Goal: Information Seeking & Learning: Learn about a topic

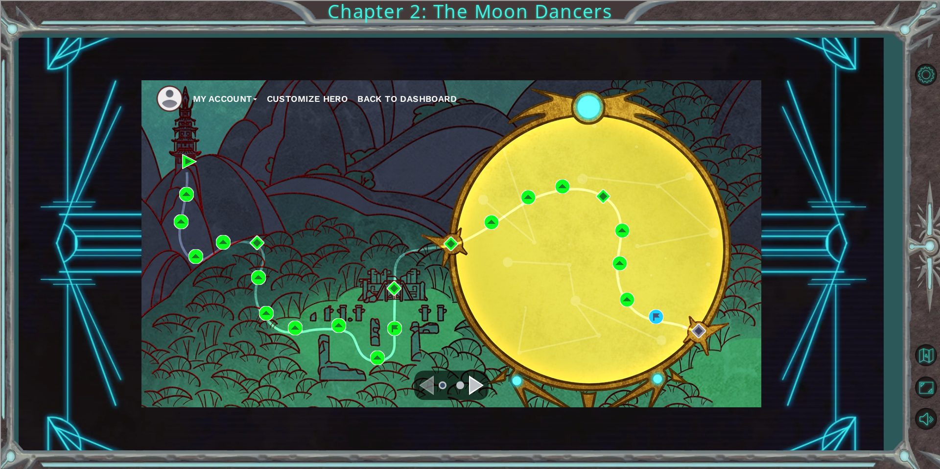
click at [463, 383] on li at bounding box center [460, 385] width 8 height 8
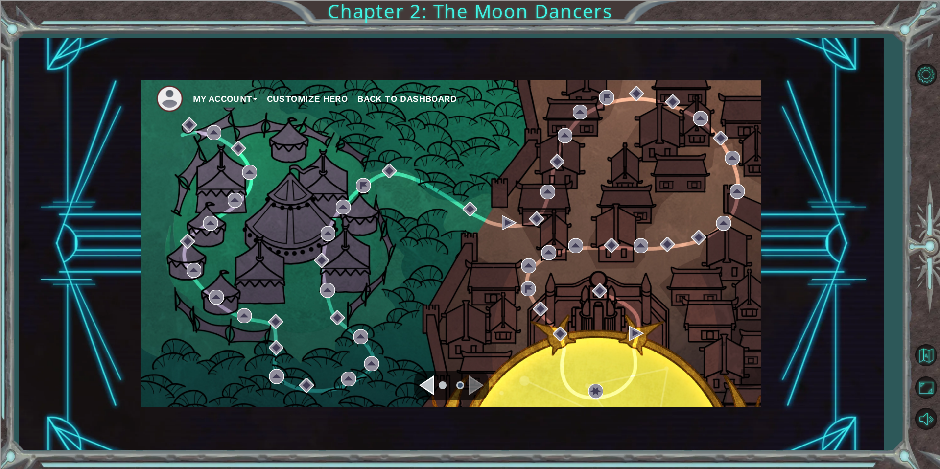
click at [426, 385] on div "Navigate to the previous page" at bounding box center [426, 385] width 15 height 20
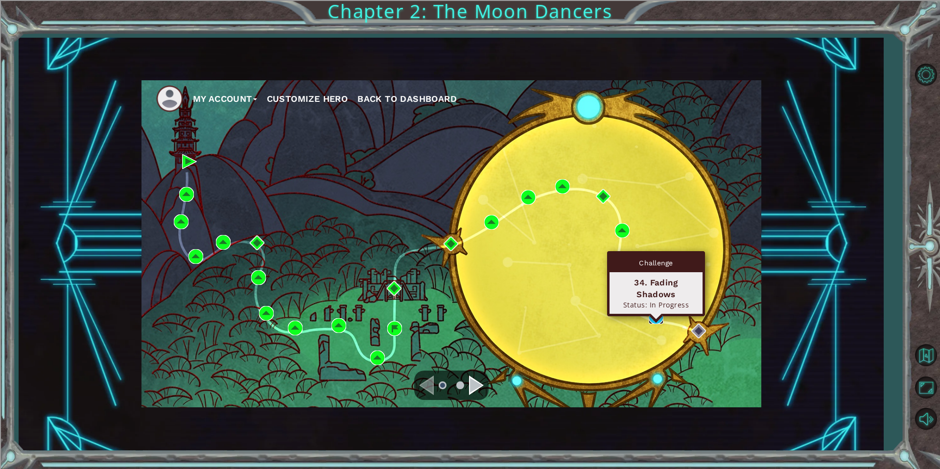
click at [656, 321] on img at bounding box center [656, 316] width 15 height 15
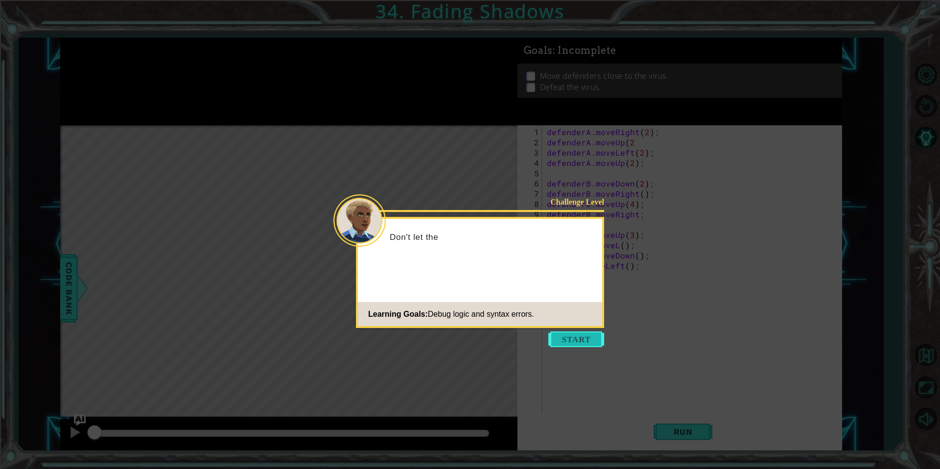
click at [599, 336] on button "Start" at bounding box center [576, 339] width 56 height 16
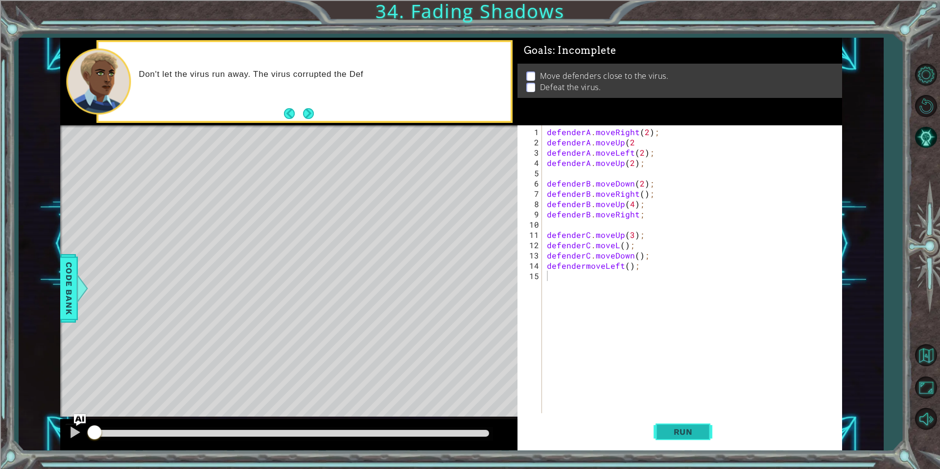
click at [668, 429] on span "Run" at bounding box center [683, 432] width 39 height 10
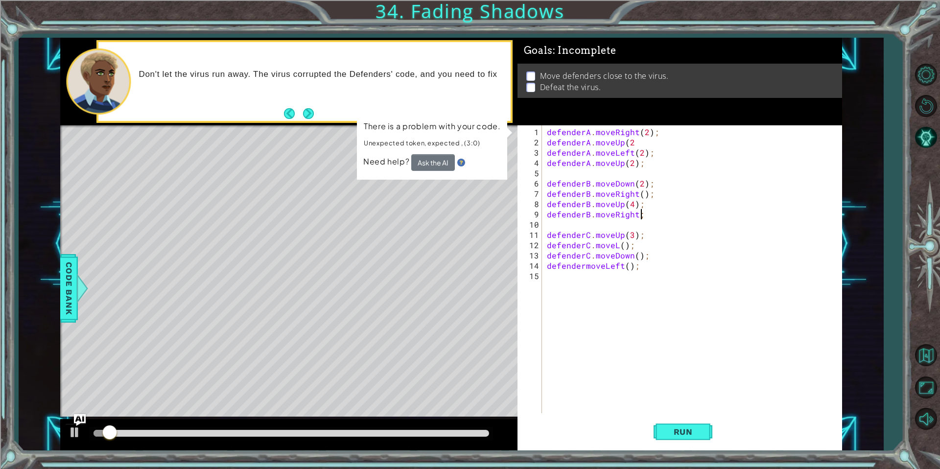
click at [681, 209] on div "defenderA . moveRight ( 2 ) ; defenderA . moveUp ( 2 defenderA . moveLeft ( 2 )…" at bounding box center [694, 281] width 299 height 308
click at [630, 208] on div "defenderA . moveRight ( 2 ) ; defenderA . moveUp ( 2 defenderA . moveLeft ( 2 )…" at bounding box center [694, 281] width 299 height 308
click at [643, 193] on div "defenderA . moveRight ( 2 ) ; defenderA . moveUp ( 2 defenderA . moveLeft ( 2 )…" at bounding box center [694, 281] width 299 height 308
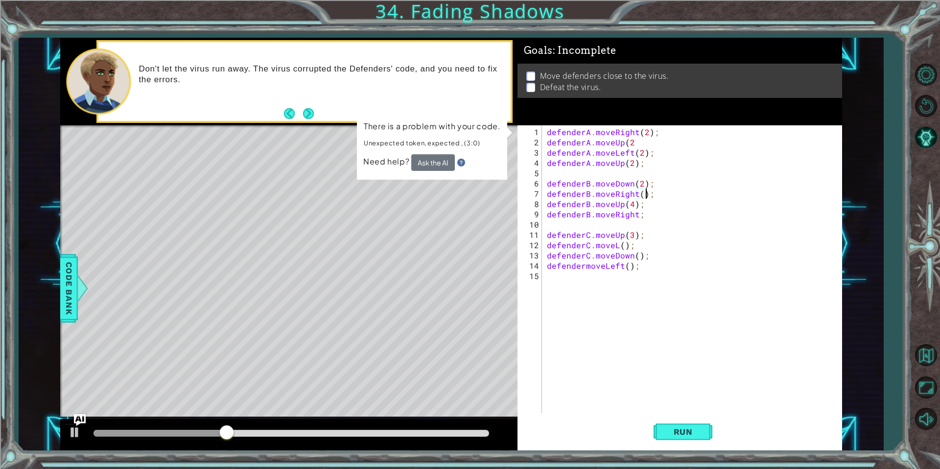
click at [639, 194] on div "defenderA . moveRight ( 2 ) ; defenderA . moveUp ( 2 defenderA . moveLeft ( 2 )…" at bounding box center [694, 281] width 299 height 308
click at [678, 201] on div "defenderA . moveRight ( 2 ) ; defenderA . moveUp ( 2 defenderA . moveLeft ( 2 )…" at bounding box center [694, 281] width 299 height 308
click at [672, 205] on div "defenderA . moveRight ( 2 ) ; defenderA . moveUp ( 2 defenderA . moveLeft ( 2 )…" at bounding box center [694, 281] width 299 height 308
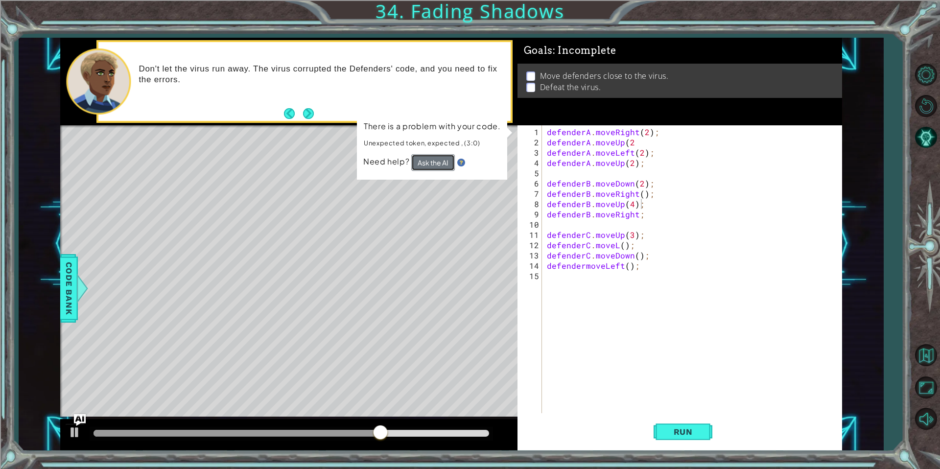
click at [430, 158] on button "Ask the AI" at bounding box center [433, 162] width 44 height 17
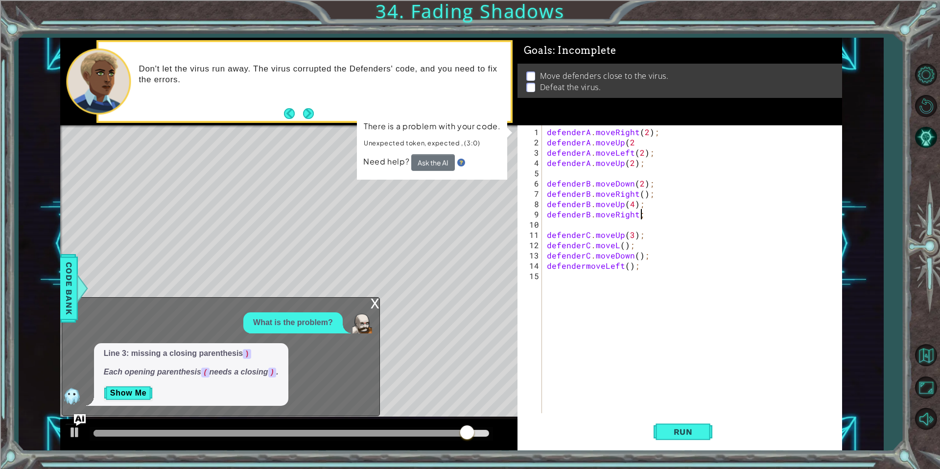
click at [643, 209] on div "defenderA . moveRight ( 2 ) ; defenderA . moveUp ( 2 defenderA . moveLeft ( 2 )…" at bounding box center [694, 281] width 299 height 308
click at [637, 199] on div "defenderA . moveRight ( 2 ) ; defenderA . moveUp ( 2 defenderA . moveLeft ( 2 )…" at bounding box center [694, 281] width 299 height 308
click at [628, 142] on div "defenderA . moveRight ( 2 ) ; defenderA . moveUp ( 2 defenderA . moveLeft ( 2 )…" at bounding box center [694, 281] width 299 height 308
click at [637, 143] on div "defenderA . moveRight ( 2 ) ; defenderA . moveUp ( 2 defenderA . moveLeft ( 2 )…" at bounding box center [694, 281] width 299 height 308
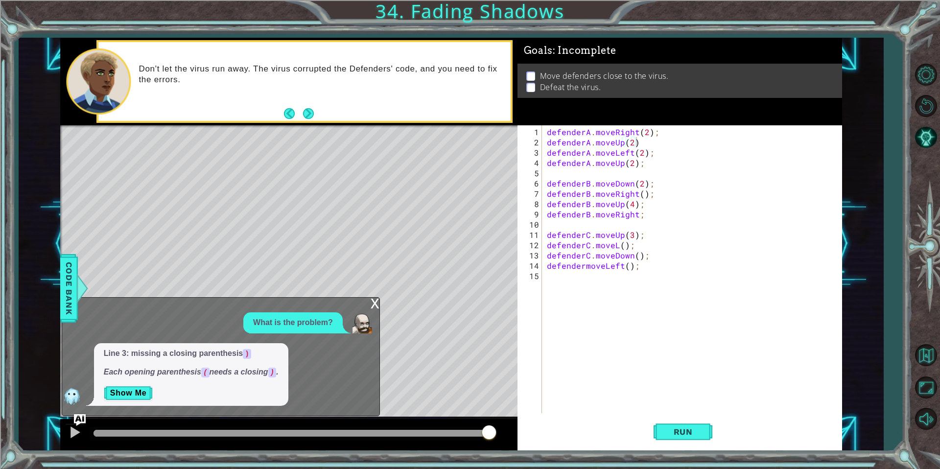
click at [374, 304] on div "x" at bounding box center [375, 303] width 9 height 10
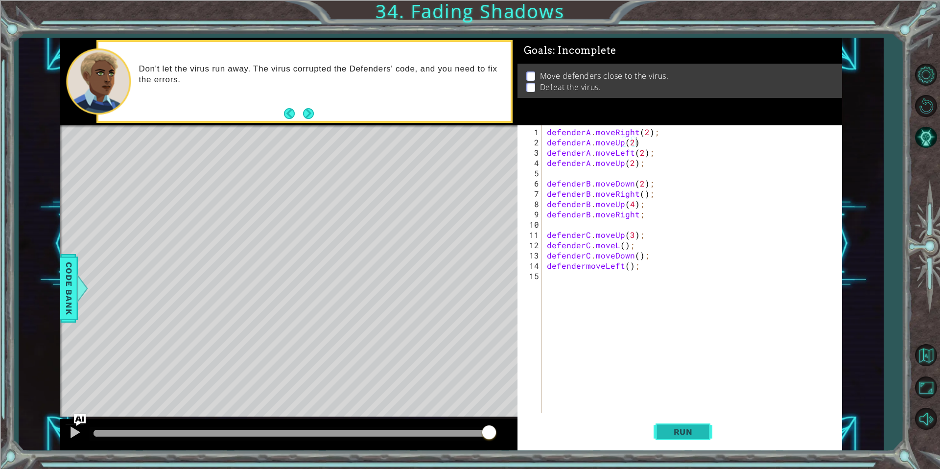
click at [691, 434] on span "Run" at bounding box center [683, 432] width 39 height 10
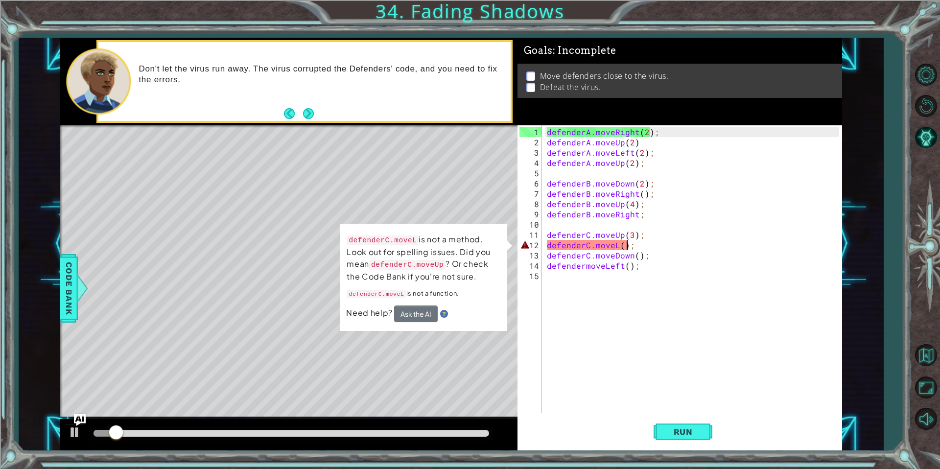
click at [625, 248] on div "defenderA . moveRight ( 2 ) ; defenderA . moveUp ( 2 ) defenderA . moveLeft ( 2…" at bounding box center [694, 281] width 299 height 308
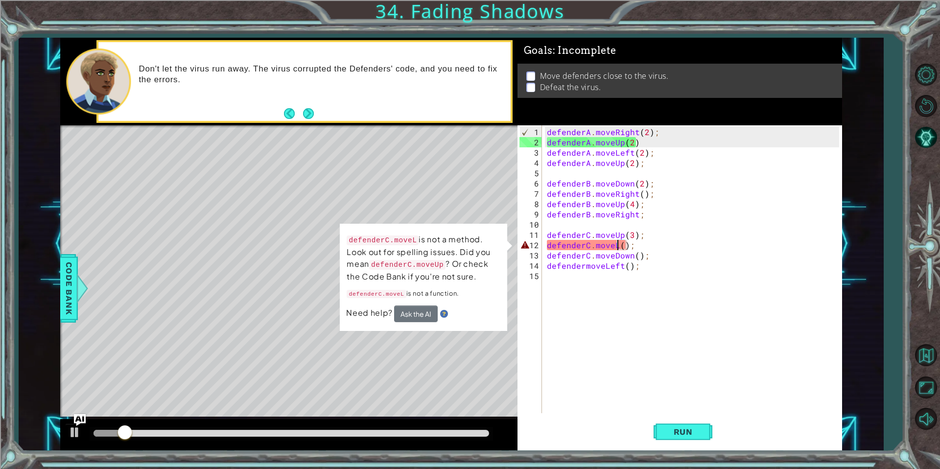
click at [619, 245] on div "defenderA . moveRight ( 2 ) ; defenderA . moveUp ( 2 ) defenderA . moveLeft ( 2…" at bounding box center [694, 281] width 299 height 308
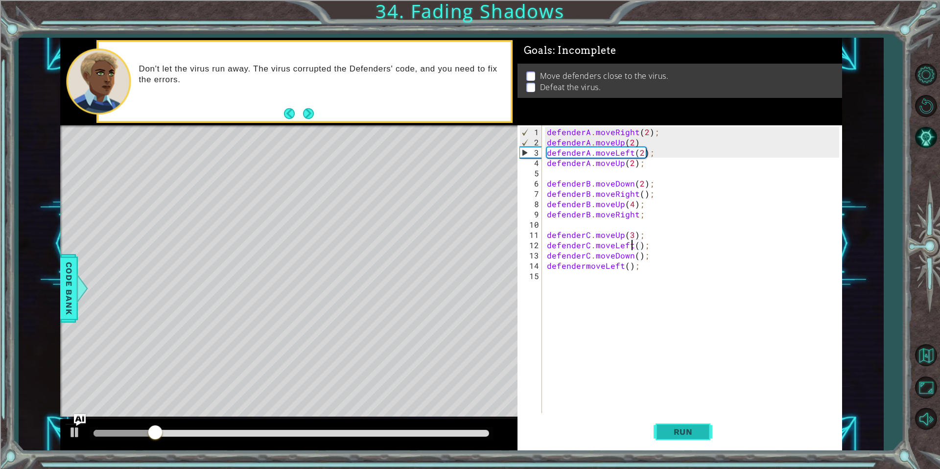
click at [695, 423] on button "Run" at bounding box center [683, 432] width 59 height 32
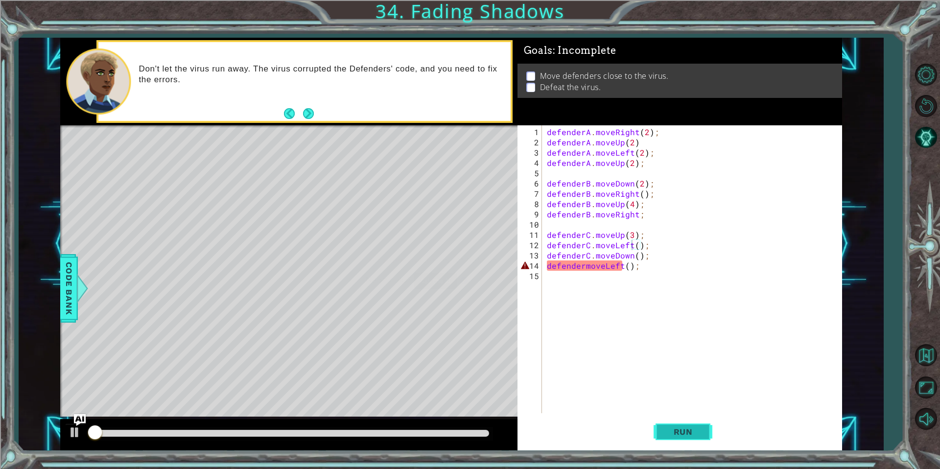
click at [695, 423] on button "Run" at bounding box center [683, 432] width 59 height 32
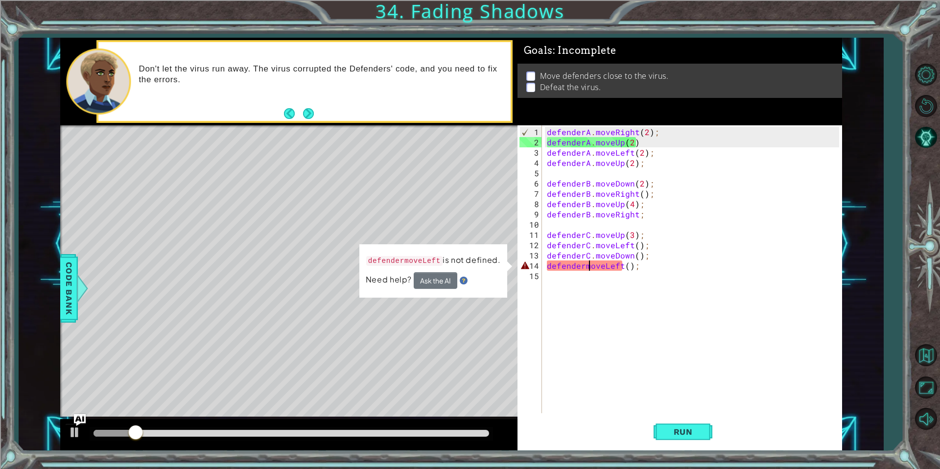
click at [587, 263] on div "defenderA . moveRight ( 2 ) ; defenderA . moveUp ( 2 ) defenderA . moveLeft ( 2…" at bounding box center [694, 281] width 299 height 308
click at [585, 264] on div "defenderA . moveRight ( 2 ) ; defenderA . moveUp ( 2 ) defenderA . moveLeft ( 2…" at bounding box center [694, 281] width 299 height 308
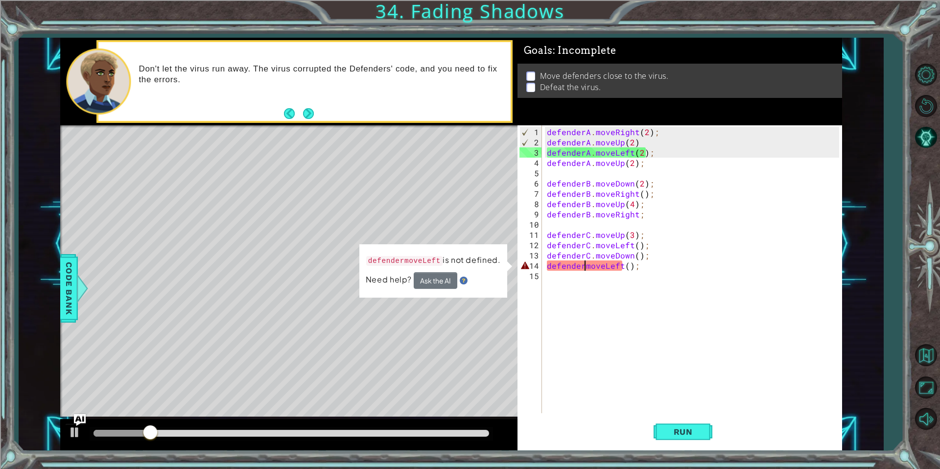
scroll to position [0, 2]
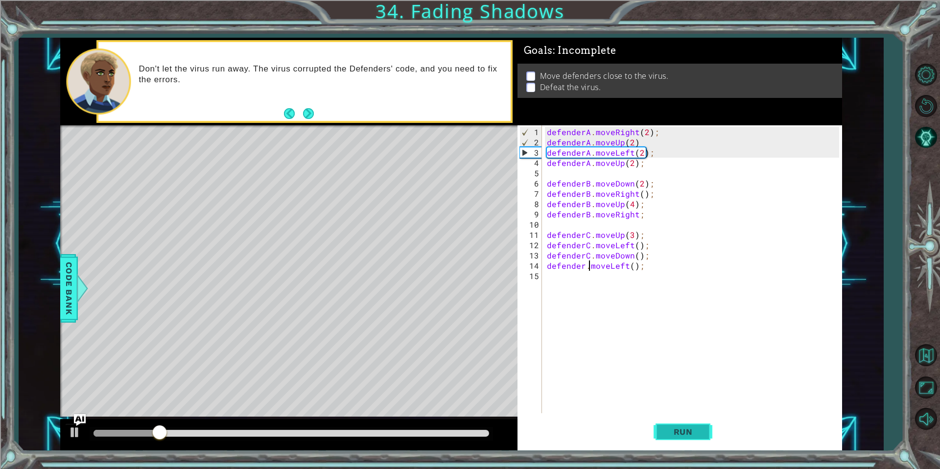
type textarea "defender.moveLeft();"
click at [679, 438] on button "Run" at bounding box center [683, 432] width 59 height 32
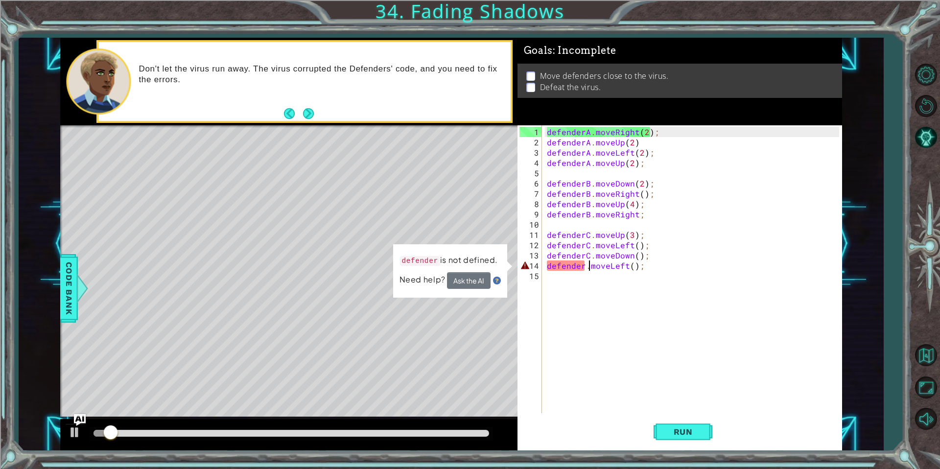
click at [569, 274] on div "defenderA . moveRight ( 2 ) ; defenderA . moveUp ( 2 ) defenderA . moveLeft ( 2…" at bounding box center [694, 281] width 299 height 308
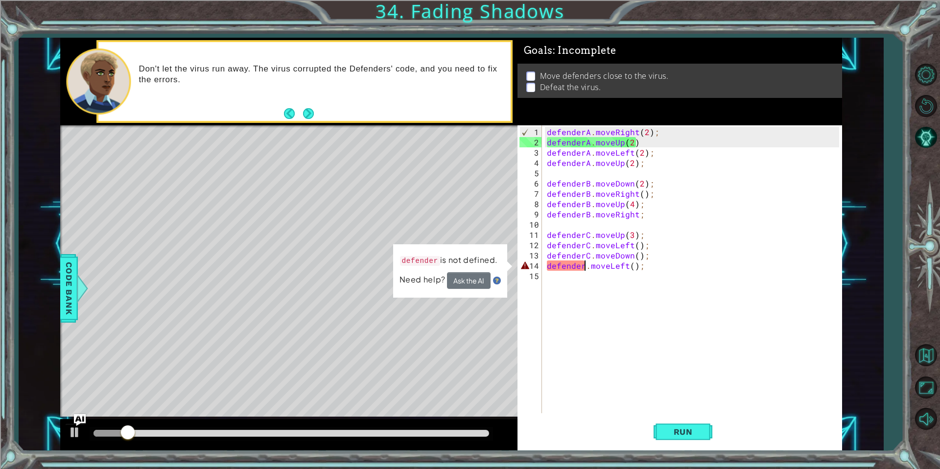
click at [582, 269] on div "defenderA . moveRight ( 2 ) ; defenderA . moveUp ( 2 ) defenderA . moveLeft ( 2…" at bounding box center [694, 281] width 299 height 308
click at [585, 269] on div "defenderA . moveRight ( 2 ) ; defenderA . moveUp ( 2 ) defenderA . moveLeft ( 2…" at bounding box center [694, 281] width 299 height 308
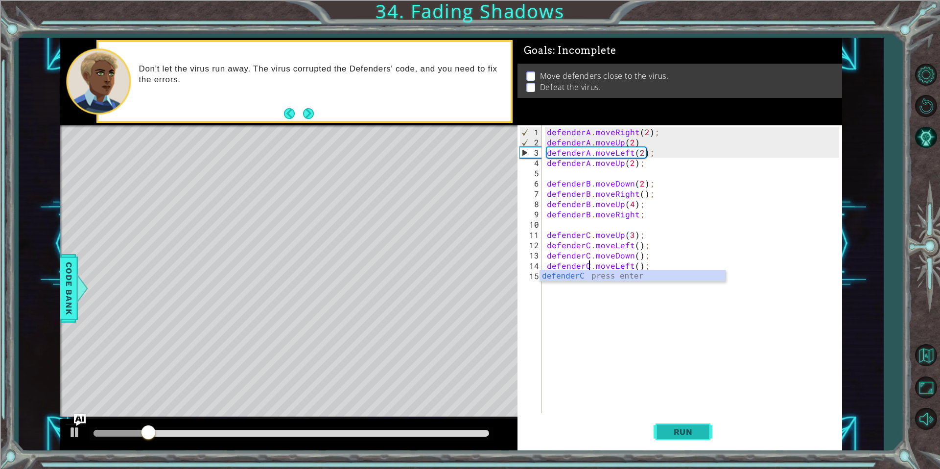
click at [698, 425] on button "Run" at bounding box center [683, 432] width 59 height 32
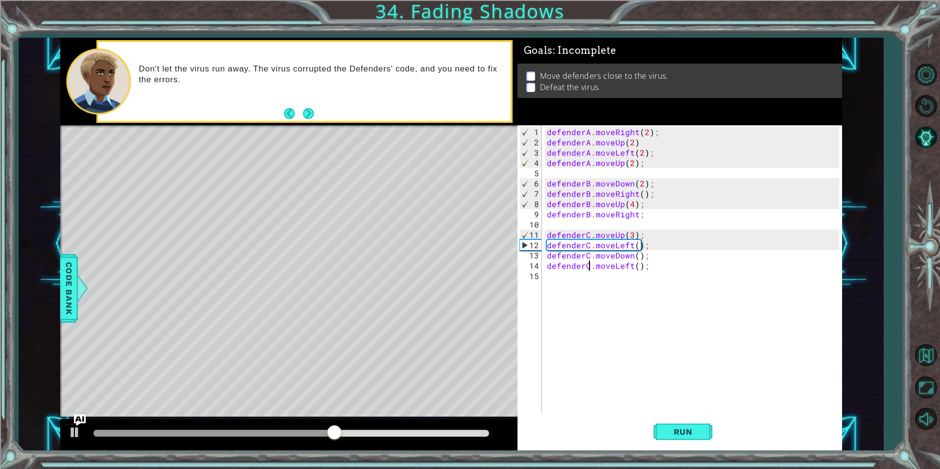
click at [658, 211] on div "defenderA . moveRight ( 2 ) ; defenderA . moveUp ( 2 ) defenderA . moveLeft ( 2…" at bounding box center [694, 281] width 299 height 308
click at [637, 215] on div "defenderA . moveRight ( 2 ) ; defenderA . moveUp ( 2 ) defenderA . moveLeft ( 2…" at bounding box center [694, 281] width 299 height 308
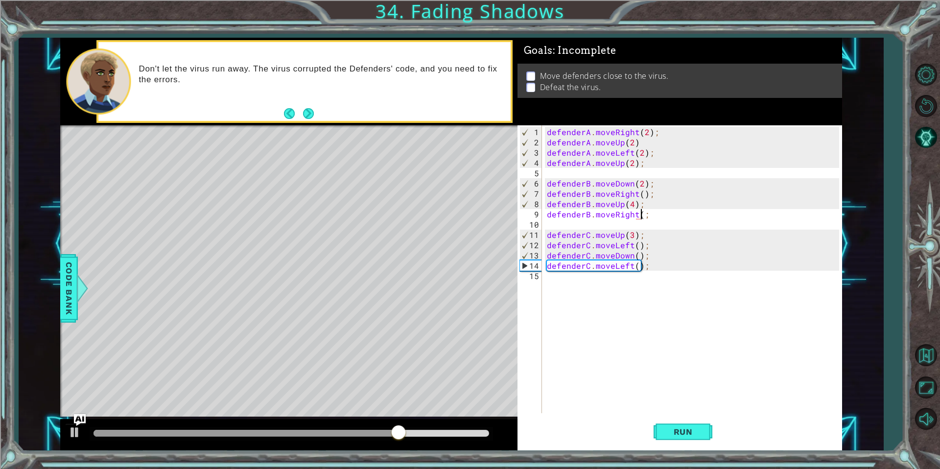
scroll to position [0, 6]
type textarea "defenderB.moveRight();"
click at [687, 434] on span "Run" at bounding box center [683, 432] width 39 height 10
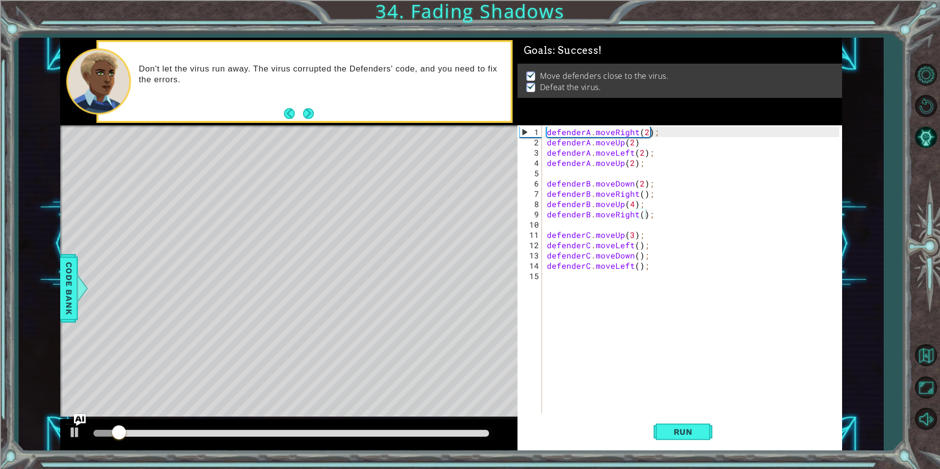
drag, startPoint x: 274, startPoint y: 437, endPoint x: 380, endPoint y: 427, distance: 107.2
click at [380, 427] on div at bounding box center [291, 434] width 403 height 14
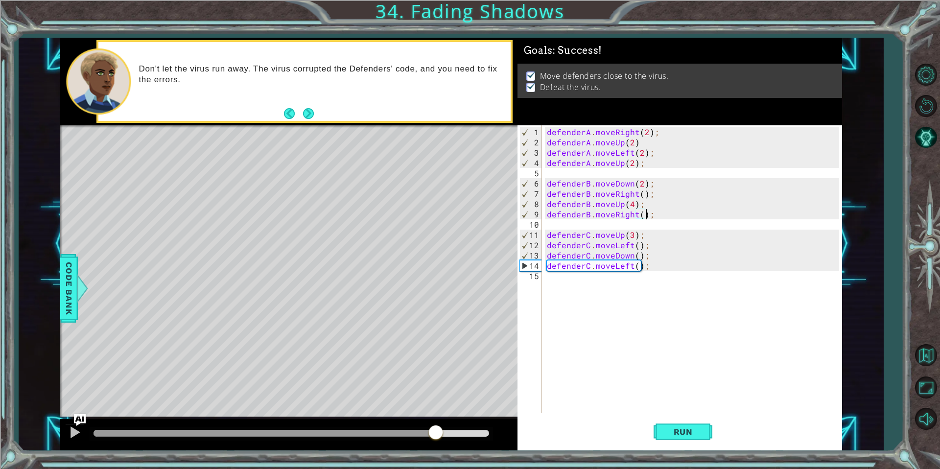
drag, startPoint x: 359, startPoint y: 430, endPoint x: 436, endPoint y: 428, distance: 77.4
click at [436, 430] on div at bounding box center [292, 433] width 396 height 7
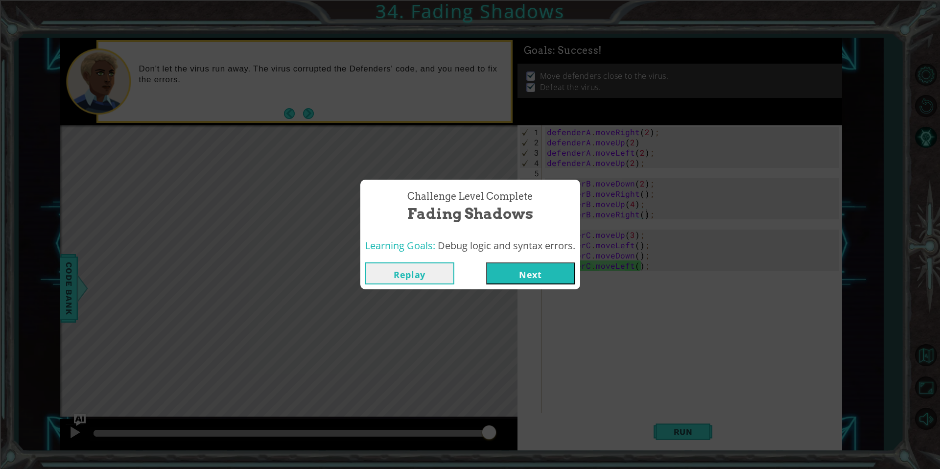
click at [527, 266] on button "Next" at bounding box center [530, 273] width 89 height 22
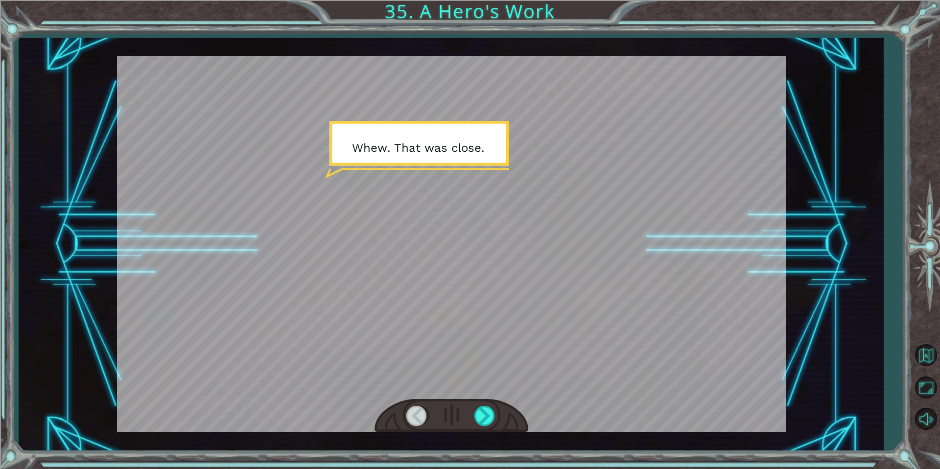
click at [527, 266] on div at bounding box center [451, 244] width 669 height 376
click at [492, 402] on div at bounding box center [452, 416] width 154 height 34
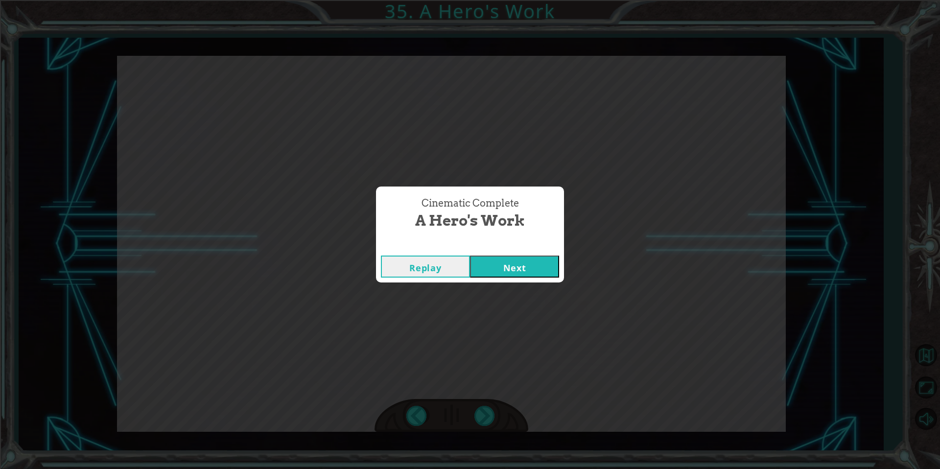
click at [531, 259] on button "Next" at bounding box center [514, 267] width 89 height 22
click at [483, 262] on button "Next" at bounding box center [514, 267] width 89 height 22
click at [518, 271] on button "Next" at bounding box center [514, 267] width 89 height 22
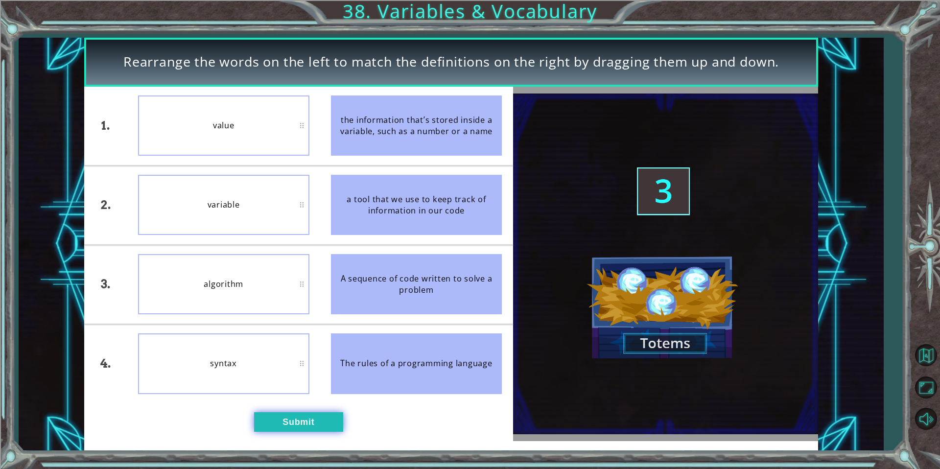
click at [329, 426] on button "Submit" at bounding box center [298, 422] width 89 height 20
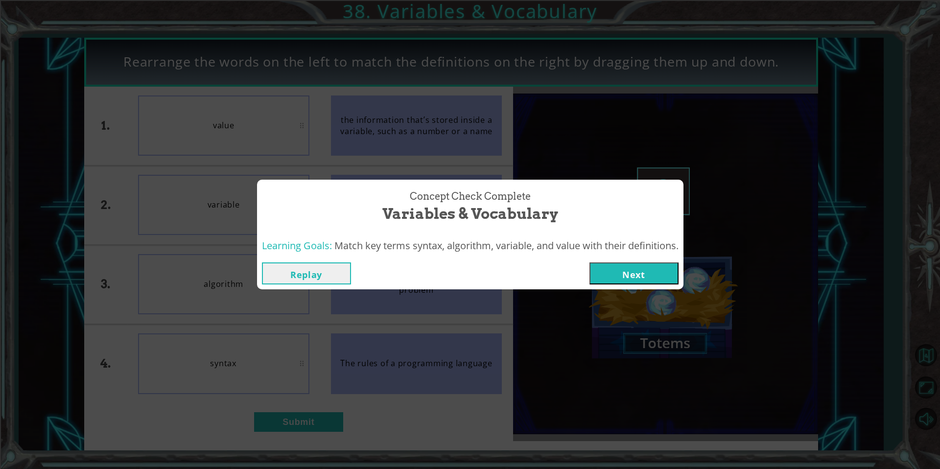
click at [661, 281] on button "Next" at bounding box center [633, 273] width 89 height 22
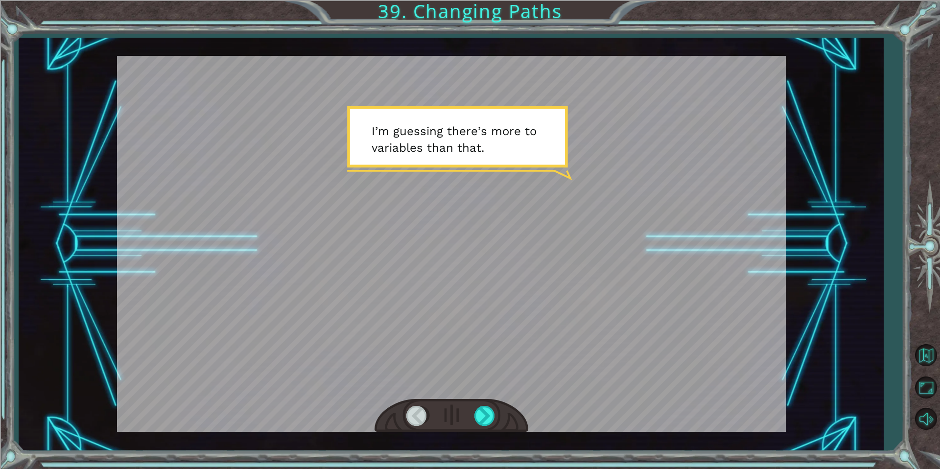
click at [562, 213] on div at bounding box center [451, 244] width 669 height 376
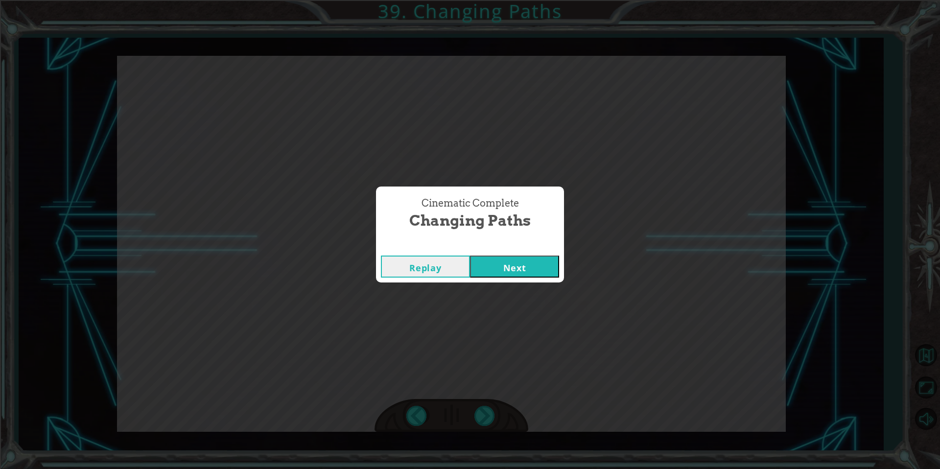
click at [513, 260] on button "Next" at bounding box center [514, 267] width 89 height 22
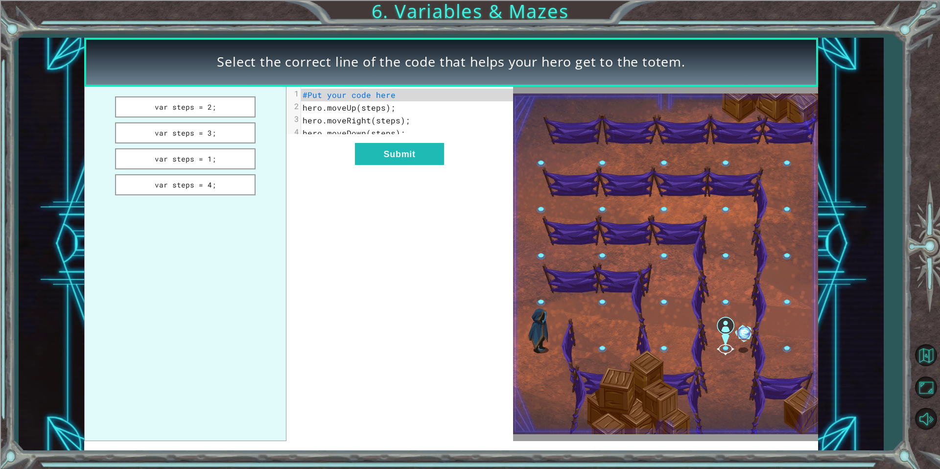
click at [378, 106] on span "steps" at bounding box center [373, 107] width 24 height 10
click at [206, 136] on button "var steps = 3;" at bounding box center [185, 132] width 141 height 21
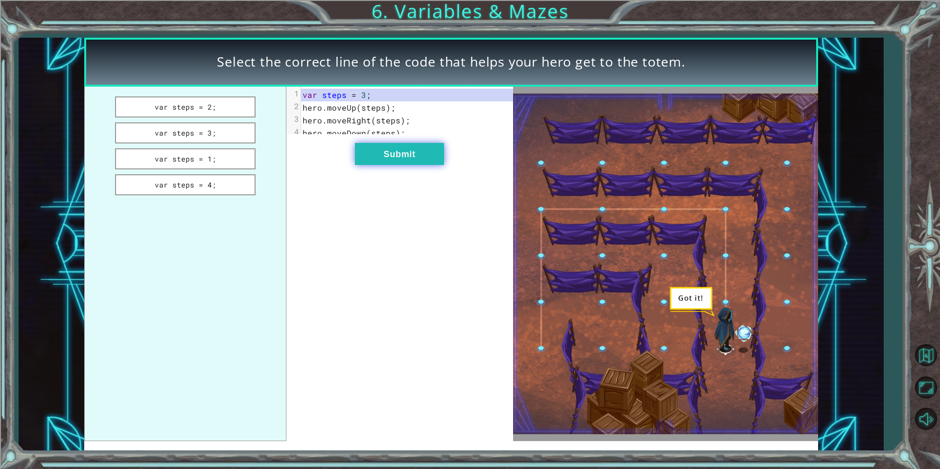
click at [400, 156] on button "Submit" at bounding box center [399, 154] width 89 height 22
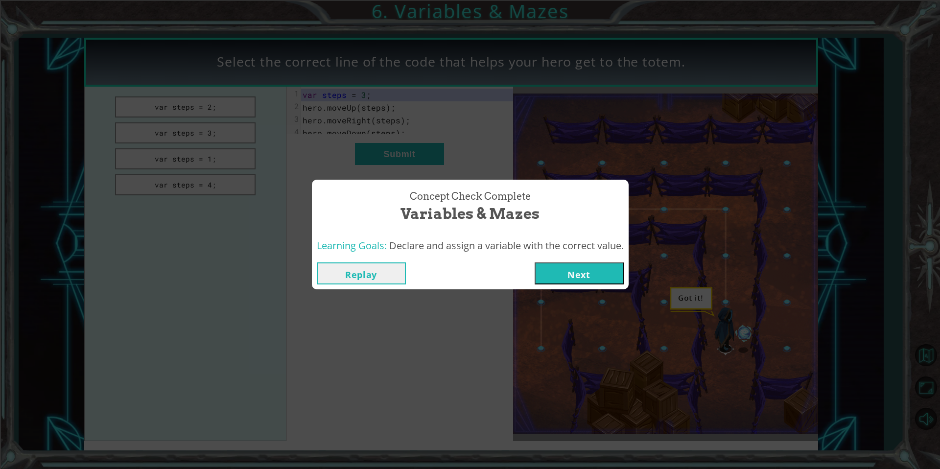
click at [545, 265] on button "Next" at bounding box center [579, 273] width 89 height 22
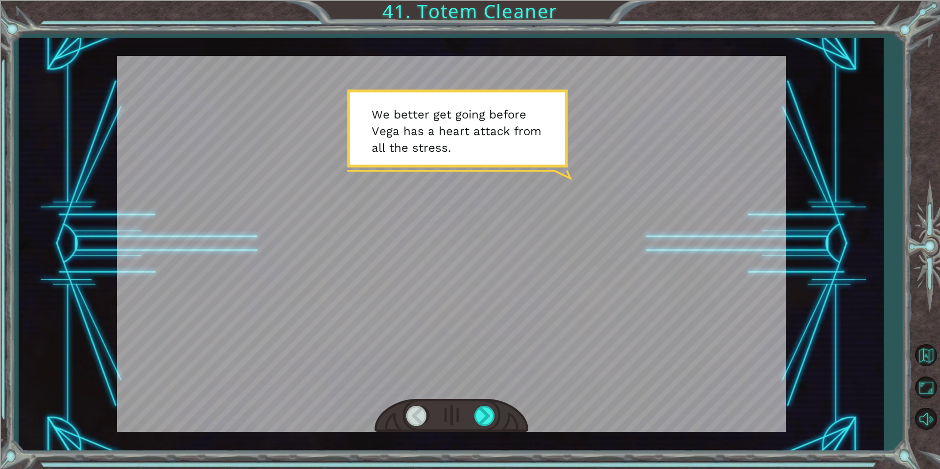
click at [376, 165] on div at bounding box center [451, 244] width 669 height 376
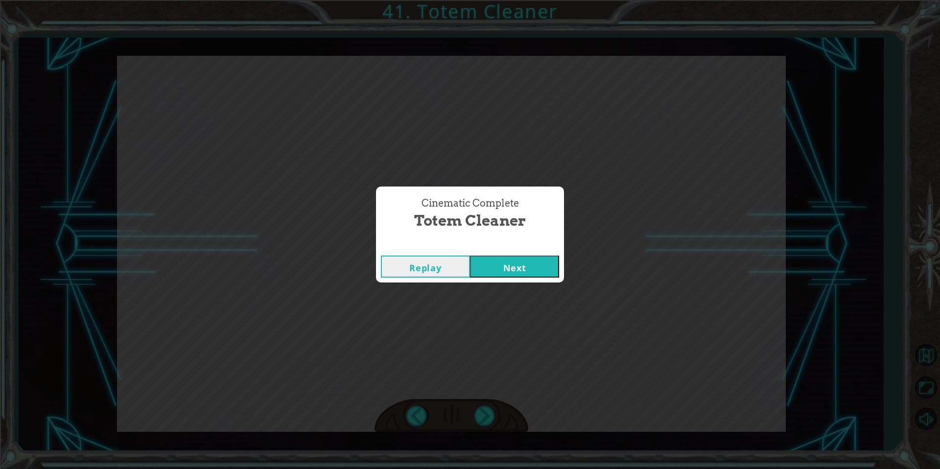
click at [510, 266] on button "Next" at bounding box center [514, 267] width 89 height 22
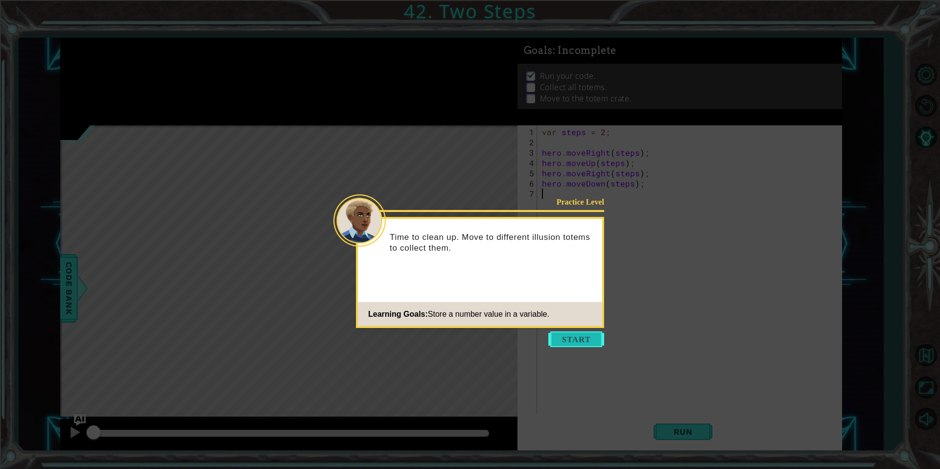
click at [574, 336] on button "Start" at bounding box center [576, 339] width 56 height 16
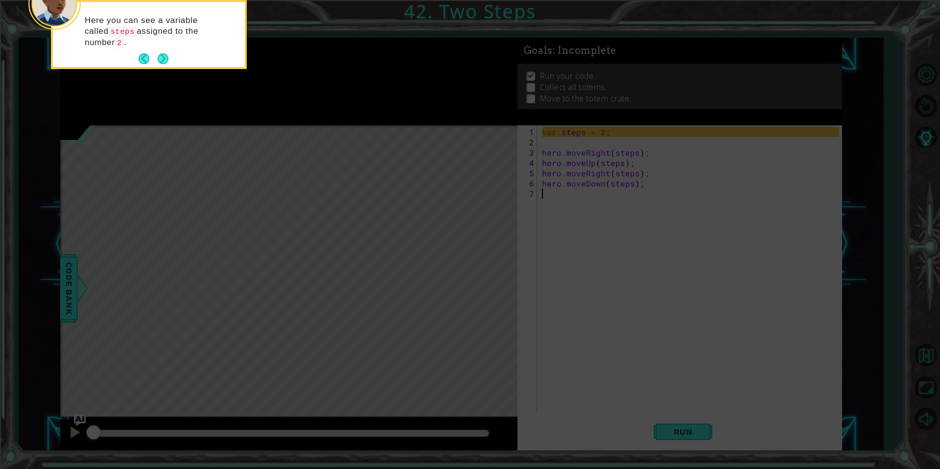
click at [379, 141] on icon at bounding box center [470, 70] width 940 height 798
drag, startPoint x: 379, startPoint y: 141, endPoint x: 213, endPoint y: 58, distance: 185.4
click at [347, 114] on icon at bounding box center [470, 70] width 940 height 798
click at [164, 54] on button "Next" at bounding box center [162, 58] width 11 height 11
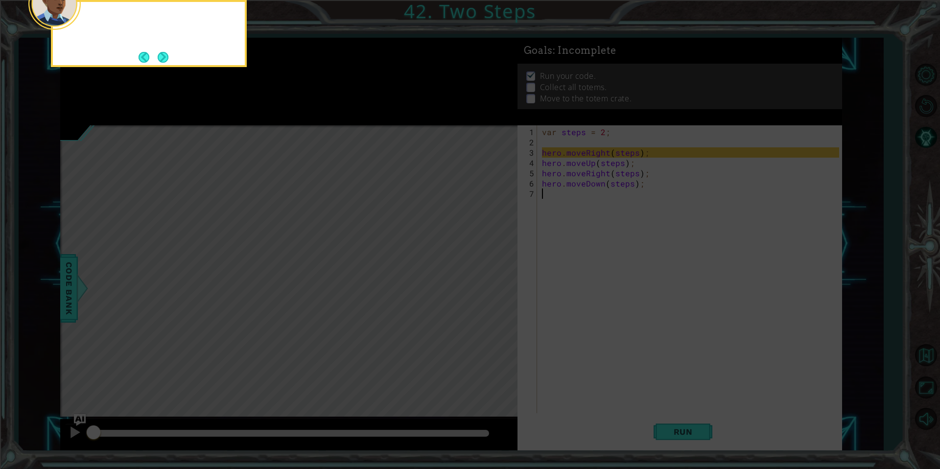
click at [164, 54] on button "Next" at bounding box center [163, 57] width 12 height 12
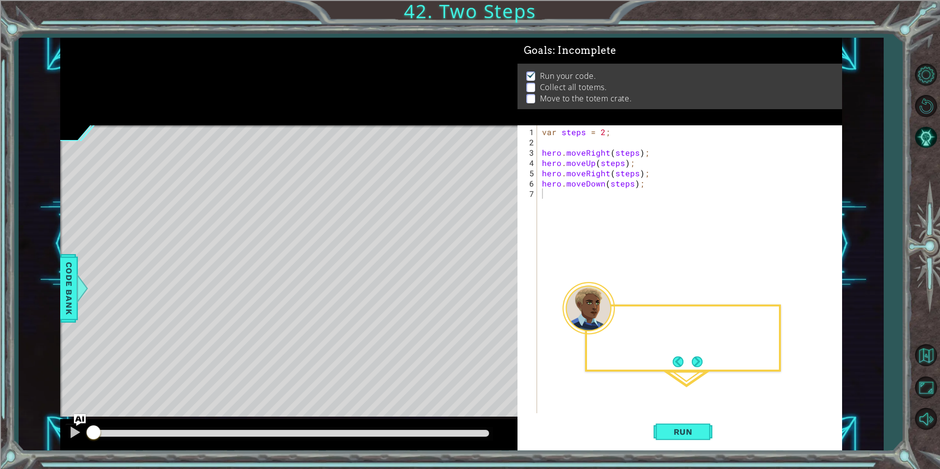
click at [164, 54] on div at bounding box center [288, 82] width 457 height 88
click at [710, 432] on button "Run" at bounding box center [683, 432] width 59 height 32
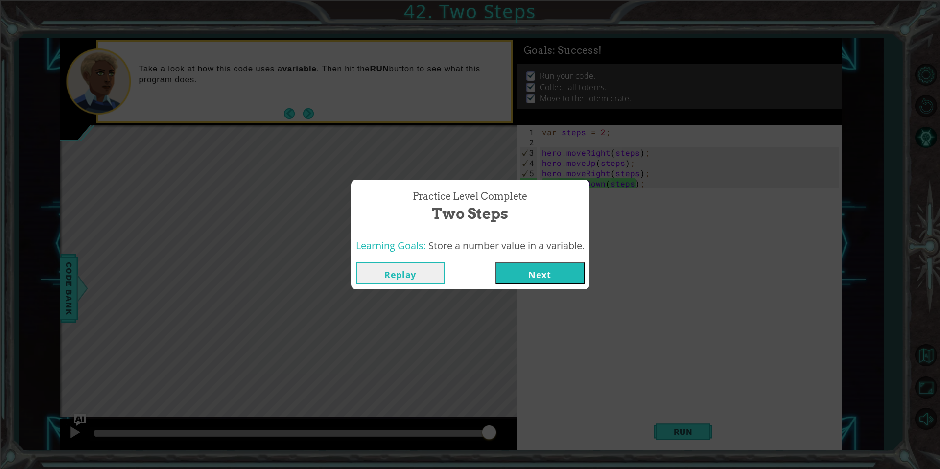
click at [507, 273] on button "Next" at bounding box center [539, 273] width 89 height 22
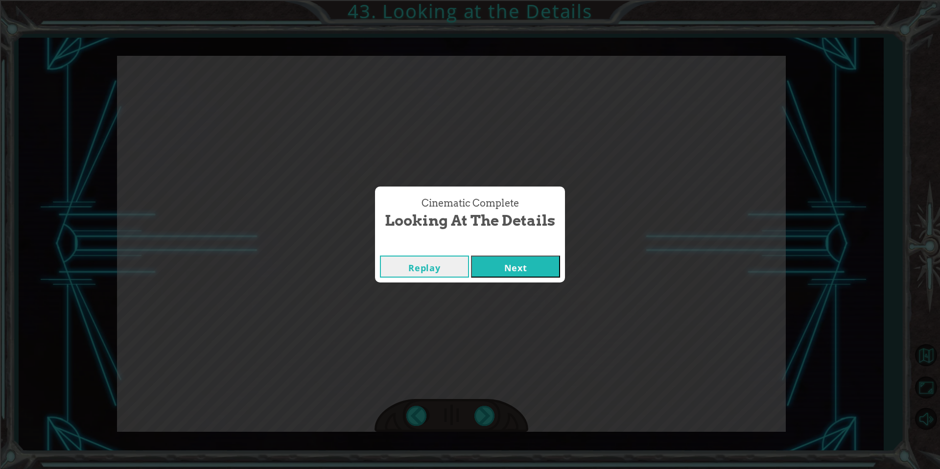
click at [500, 276] on button "Next" at bounding box center [515, 267] width 89 height 22
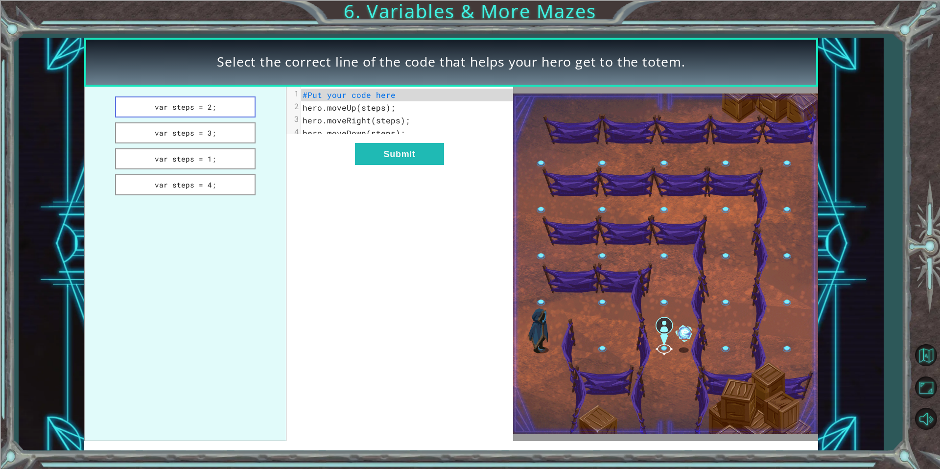
click at [167, 113] on button "var steps = 2;" at bounding box center [185, 106] width 141 height 21
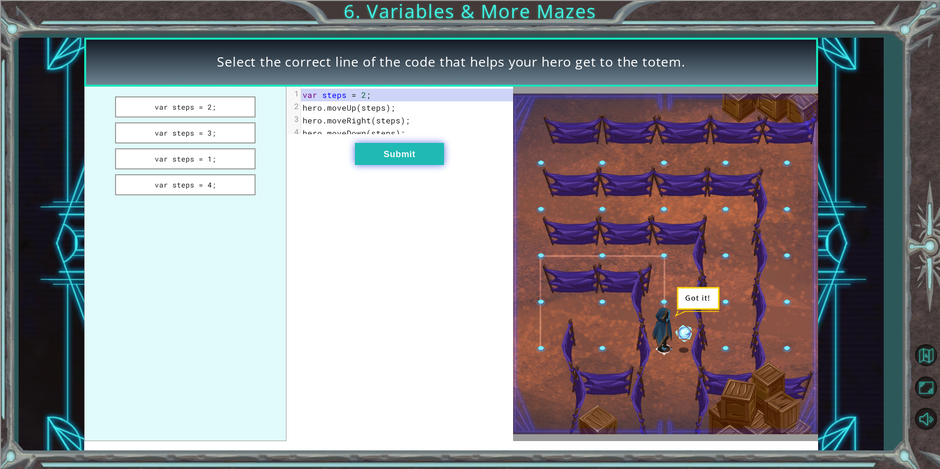
click at [391, 164] on button "Submit" at bounding box center [399, 154] width 89 height 22
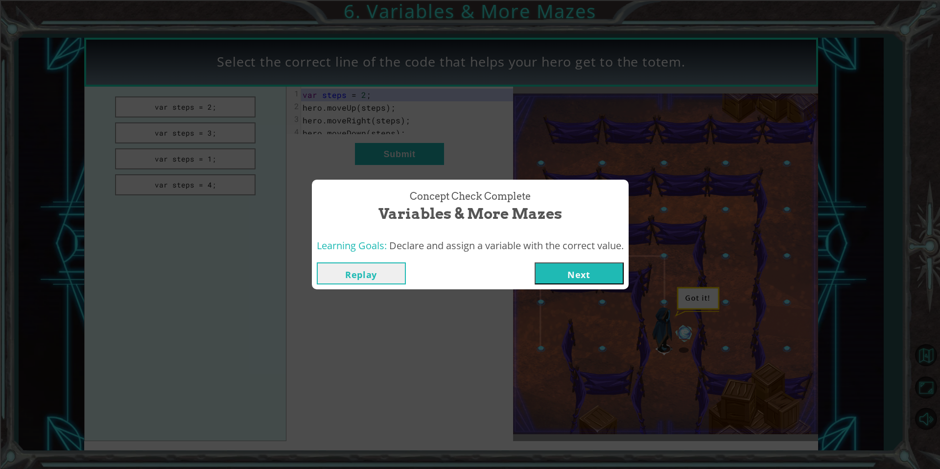
click at [550, 269] on button "Next" at bounding box center [579, 273] width 89 height 22
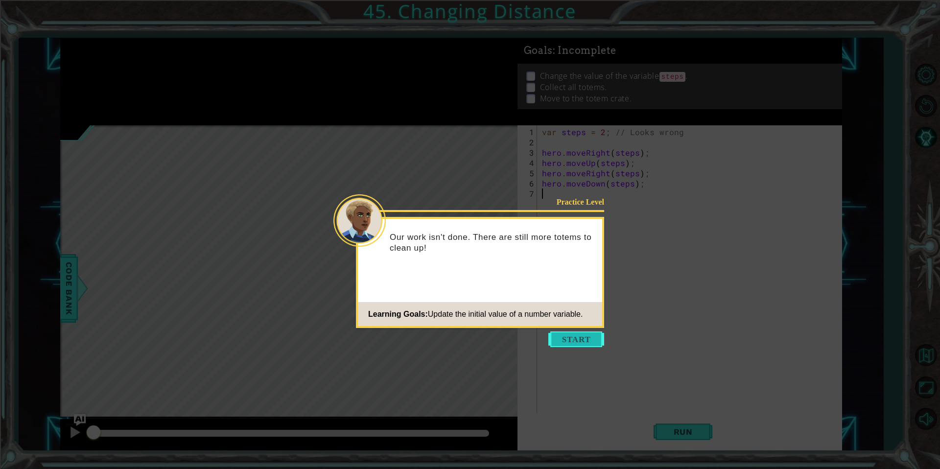
click at [558, 339] on button "Start" at bounding box center [576, 339] width 56 height 16
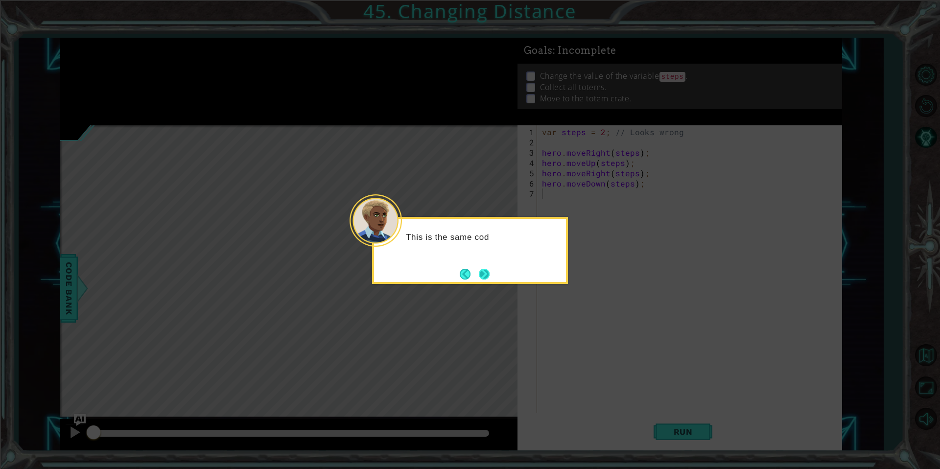
click at [483, 275] on button "Next" at bounding box center [484, 273] width 11 height 11
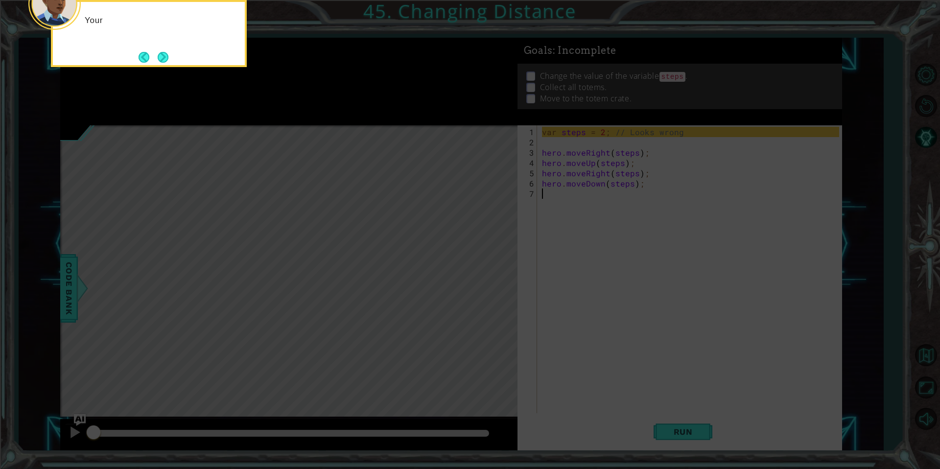
click at [520, 214] on icon at bounding box center [470, 70] width 940 height 798
click at [545, 171] on icon at bounding box center [470, 70] width 940 height 798
click at [168, 52] on button "Next" at bounding box center [163, 56] width 17 height 17
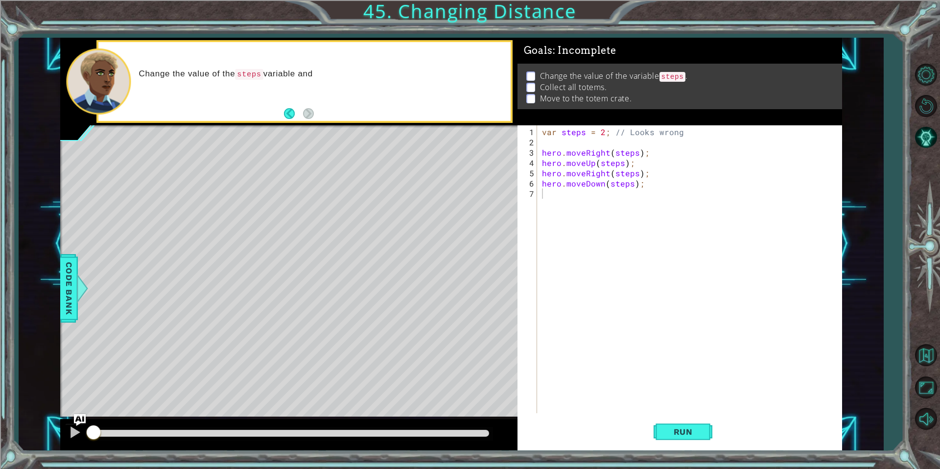
click at [744, 149] on div "var steps = 2 ; // Looks wrong hero . moveRight ( steps ) ; hero . moveUp ( ste…" at bounding box center [692, 281] width 304 height 308
click at [645, 134] on div "var steps = 2 ; // Looks wrong hero . moveRight ( steps ) ; hero . moveUp ( ste…" at bounding box center [692, 281] width 304 height 308
type textarea "var steps = 2; // Looks wrong"
click at [645, 134] on div "var steps = 2 ; // Looks wrong hero . moveRight ( steps ) ; hero . moveUp ( ste…" at bounding box center [692, 281] width 304 height 308
click at [607, 133] on div "var steps = 2 ; // Looks wrong hero . moveRight ( steps ) ; hero . moveUp ( ste…" at bounding box center [692, 281] width 304 height 308
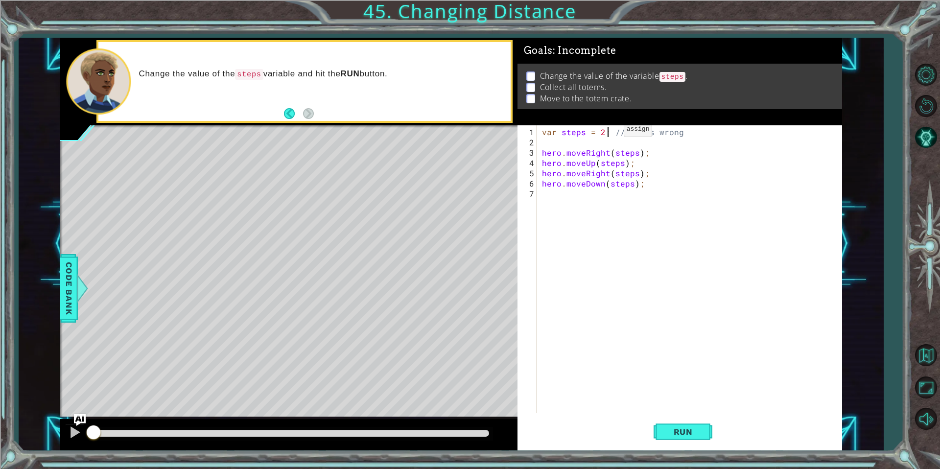
click at [607, 133] on div "var steps = 2 ; // Looks wrong hero . moveRight ( steps ) ; hero . moveUp ( ste…" at bounding box center [692, 281] width 304 height 308
click at [701, 438] on button "Run" at bounding box center [683, 432] width 59 height 32
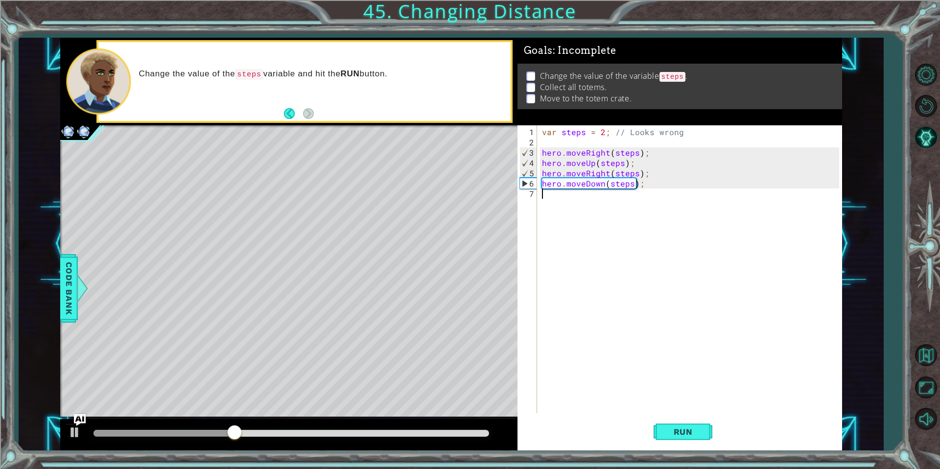
click at [639, 188] on div "var steps = 2 ; // Looks wrong hero . moveRight ( steps ) ; hero . moveUp ( ste…" at bounding box center [692, 281] width 304 height 308
click at [602, 135] on div "var steps = 2 ; // Looks wrong hero . moveRight ( steps ) ; hero . moveUp ( ste…" at bounding box center [692, 281] width 304 height 308
type textarea "var steps = 3; // Looks wrong"
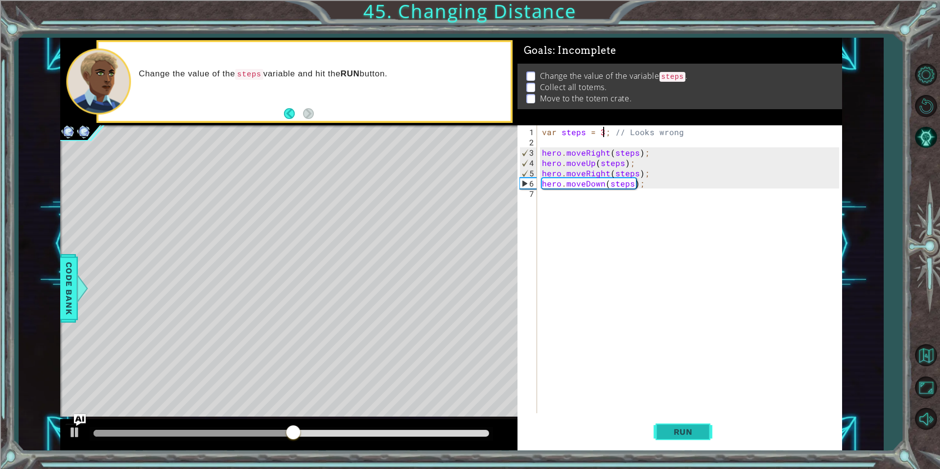
click at [691, 439] on button "Run" at bounding box center [683, 432] width 59 height 32
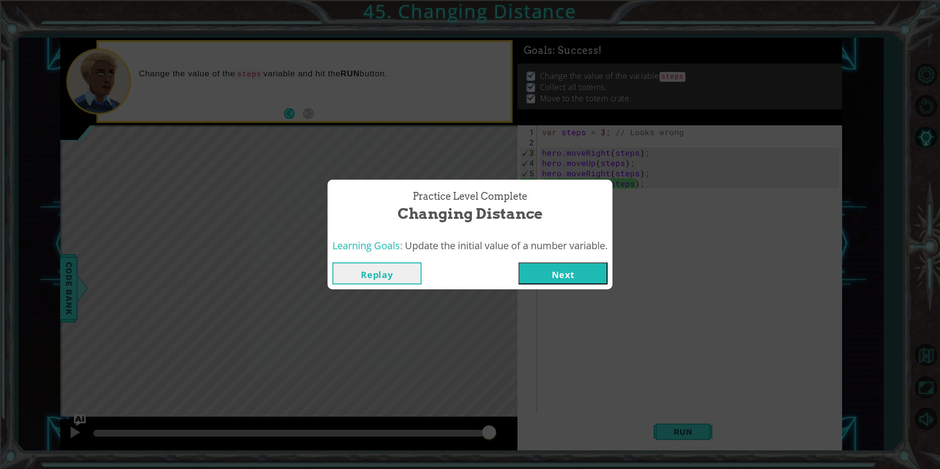
click at [563, 280] on button "Next" at bounding box center [562, 273] width 89 height 22
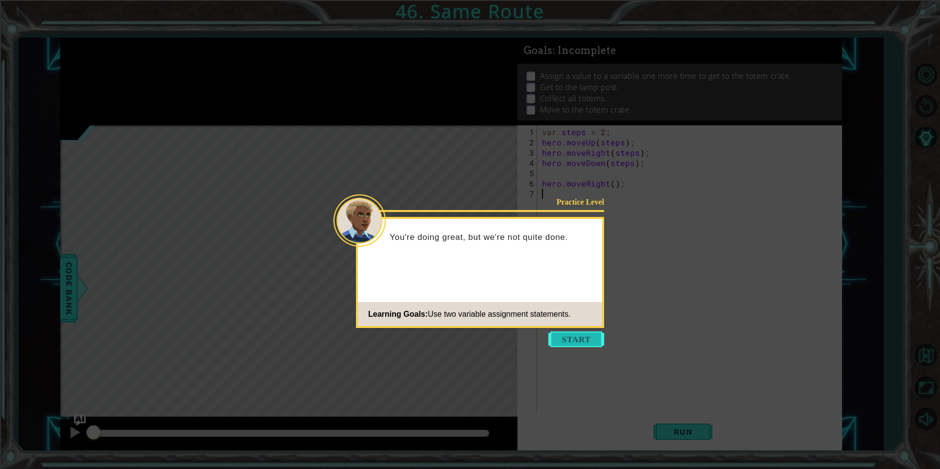
click at [594, 336] on button "Start" at bounding box center [576, 339] width 56 height 16
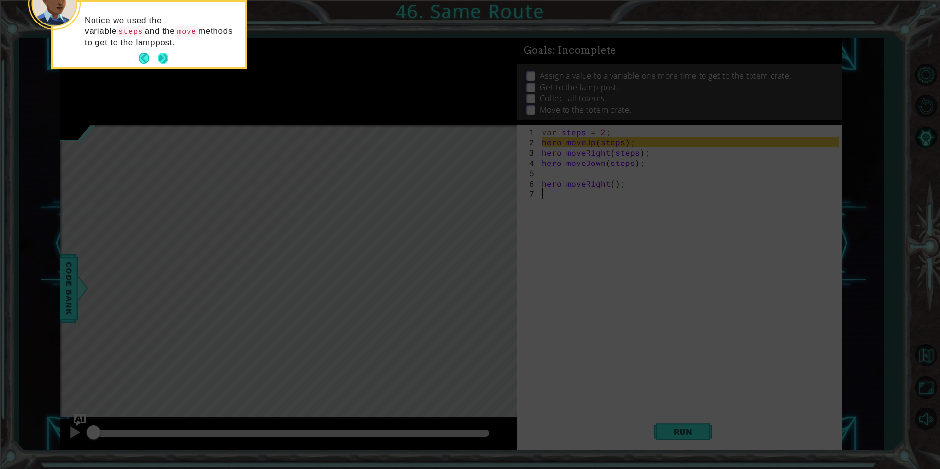
click at [162, 60] on button "Next" at bounding box center [163, 59] width 12 height 12
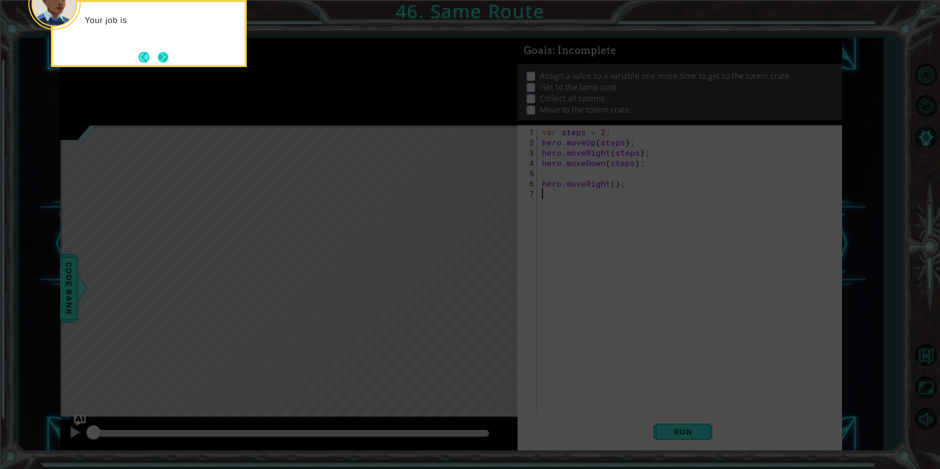
click at [156, 55] on button "Next" at bounding box center [163, 57] width 14 height 14
click at [160, 55] on button "Next" at bounding box center [163, 57] width 15 height 15
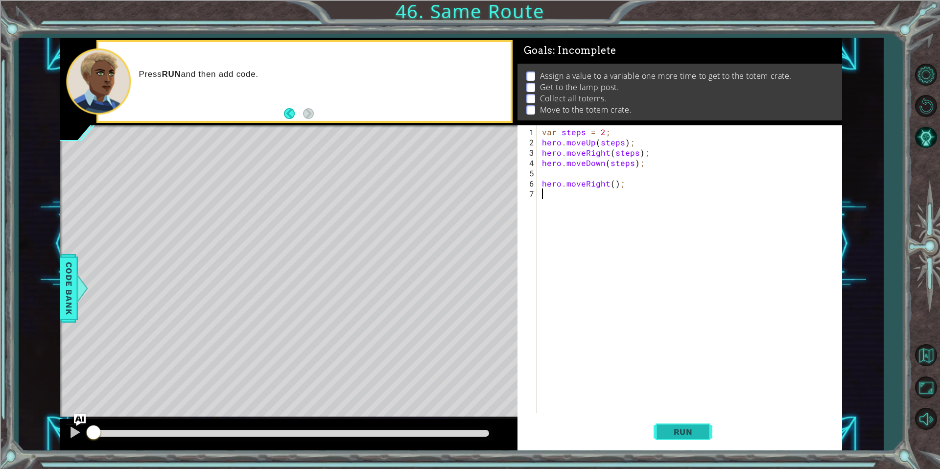
click at [674, 442] on button "Run" at bounding box center [683, 432] width 59 height 32
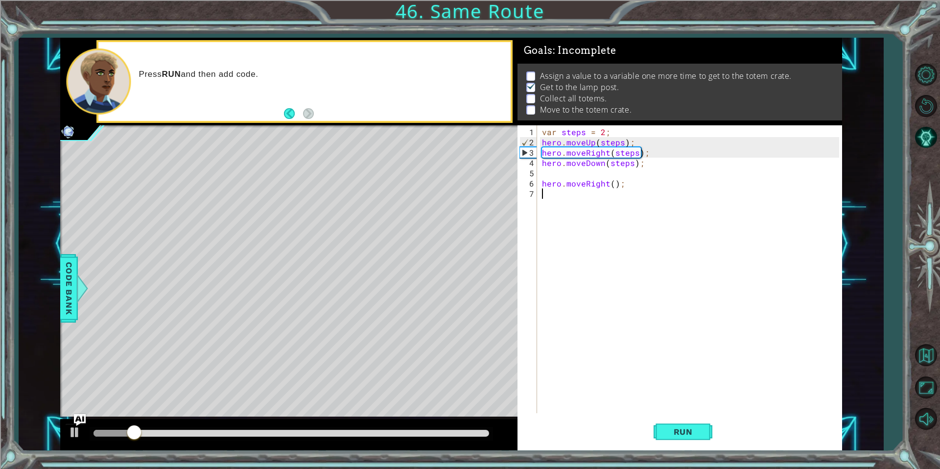
click at [690, 140] on div "var steps = 2 ; hero . moveUp ( steps ) ; hero . moveRight ( steps ) ; hero . m…" at bounding box center [692, 281] width 304 height 308
click at [683, 157] on div "var steps = 2 ; hero . moveUp ( steps ) ; hero . moveRight ( steps ) ; hero . m…" at bounding box center [692, 281] width 304 height 308
click at [630, 182] on div "var steps = 2 ; hero . moveUp ( steps ) ; hero . moveRight ( steps ) ; hero . m…" at bounding box center [692, 281] width 304 height 308
type textarea "hero.moveRight();"
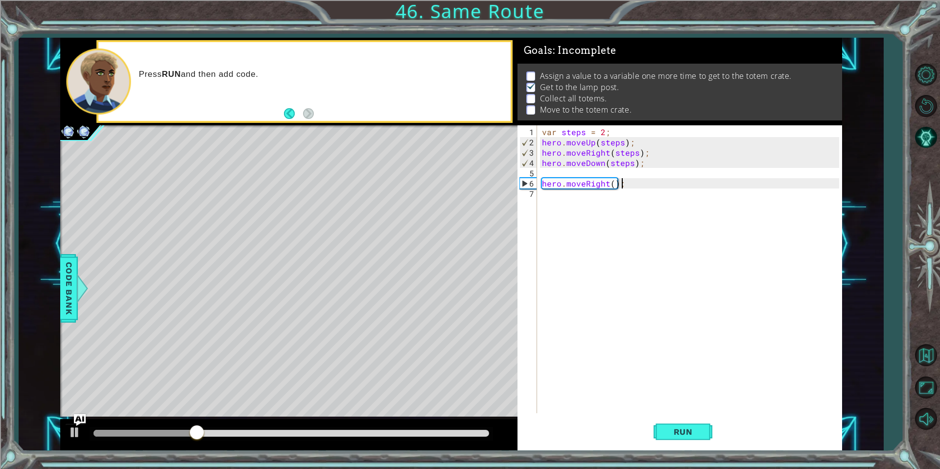
click at [646, 179] on div "var steps = 2 ; hero . moveUp ( steps ) ; hero . moveRight ( steps ) ; hero . m…" at bounding box center [692, 281] width 304 height 308
click at [621, 174] on div "var steps = 2 ; hero . moveUp ( steps ) ; hero . moveRight ( steps ) ; hero . m…" at bounding box center [692, 281] width 304 height 308
click at [636, 189] on div "var steps = 2 ; hero . moveUp ( steps ) ; hero . moveRight ( steps ) ; hero . m…" at bounding box center [692, 281] width 304 height 308
click at [634, 185] on div "var steps = 2 ; hero . moveUp ( steps ) ; hero . moveRight ( steps ) ; hero . m…" at bounding box center [692, 281] width 304 height 308
type textarea "hero.moveRight();"
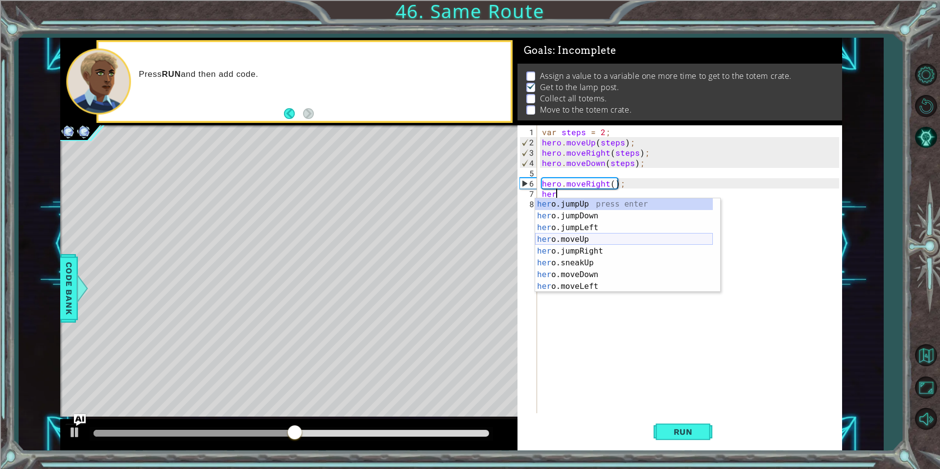
click at [607, 239] on div "her o.jumpUp press enter her o.jumpDown press enter her o.jumpLeft press enter …" at bounding box center [624, 256] width 178 height 117
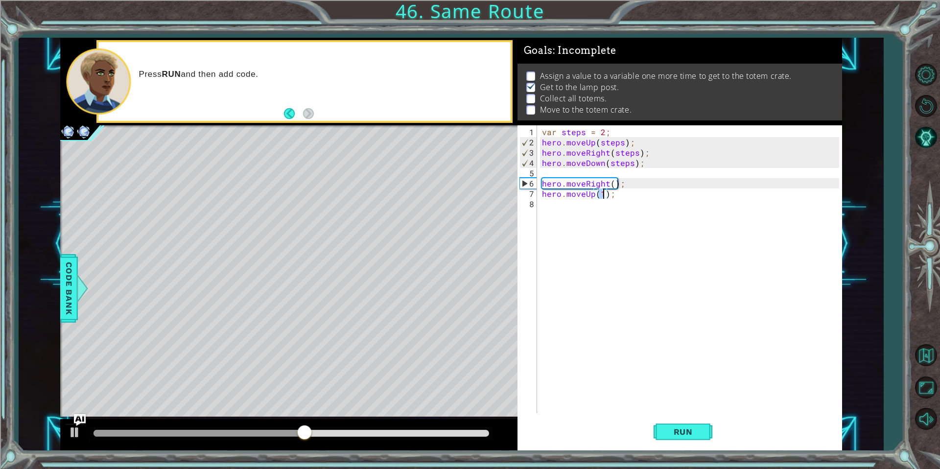
click at [599, 197] on div "var steps = 2 ; hero . moveUp ( steps ) ; hero . moveRight ( steps ) ; hero . m…" at bounding box center [692, 281] width 304 height 308
click at [600, 197] on div "var steps = 2 ; hero . moveUp ( steps ) ; hero . moveRight ( steps ) ; hero . m…" at bounding box center [692, 281] width 304 height 308
click at [640, 196] on div "var steps = 2 ; hero . moveUp ( steps ) ; hero . moveRight ( steps ) ; hero . m…" at bounding box center [692, 281] width 304 height 308
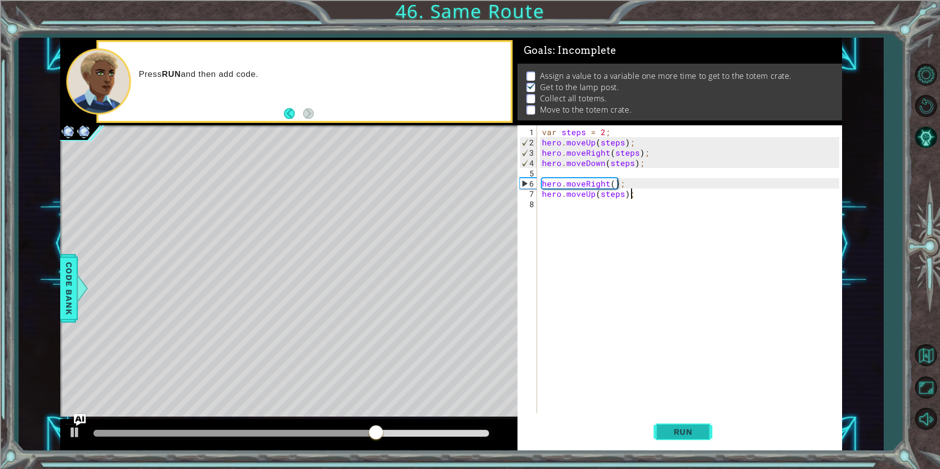
click at [695, 431] on span "Run" at bounding box center [683, 432] width 39 height 10
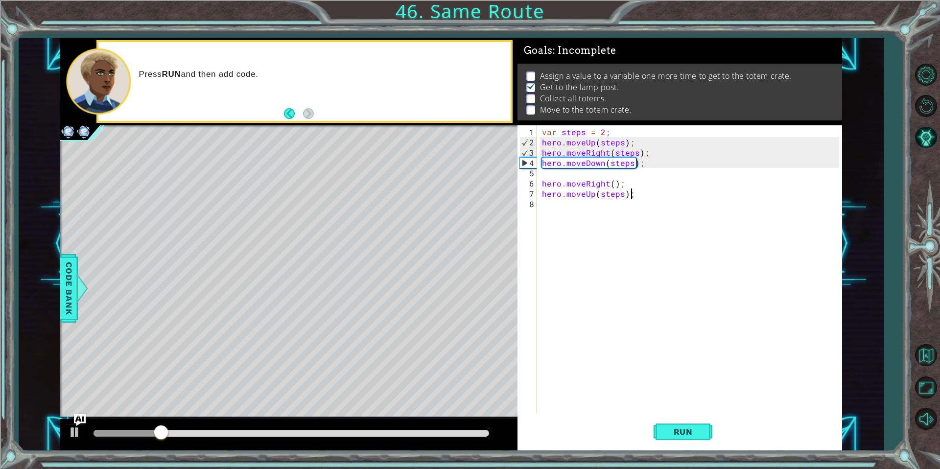
click at [639, 195] on div "var steps = 2 ; hero . moveUp ( steps ) ; hero . moveRight ( steps ) ; hero . m…" at bounding box center [692, 281] width 304 height 308
click at [621, 193] on div "var steps = 2 ; hero . moveUp ( steps ) ; hero . moveRight ( steps ) ; hero . m…" at bounding box center [692, 281] width 304 height 308
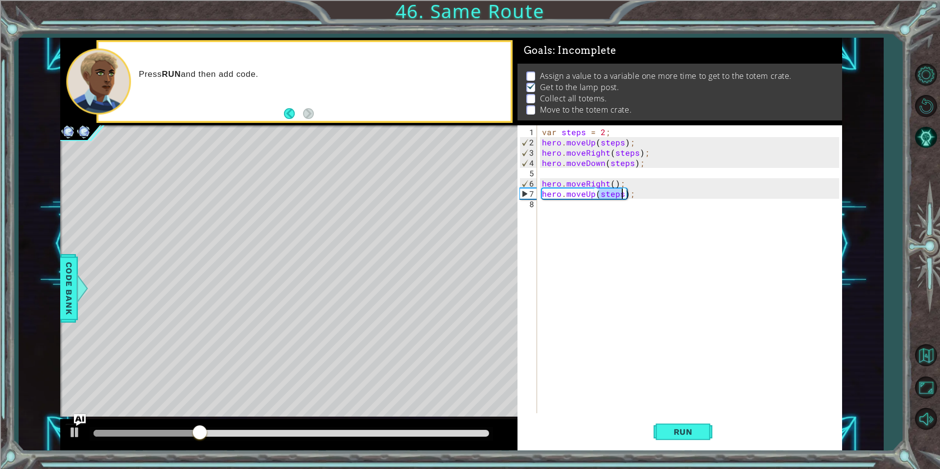
type textarea "hero.moveUp(3);"
click at [626, 194] on div "var steps = 2 ; hero . moveUp ( steps ) ; hero . moveRight ( steps ) ; hero . m…" at bounding box center [692, 281] width 304 height 308
click at [627, 190] on div "var steps = 2 ; hero . moveUp ( steps ) ; hero . moveRight ( steps ) ; hero . m…" at bounding box center [692, 281] width 304 height 308
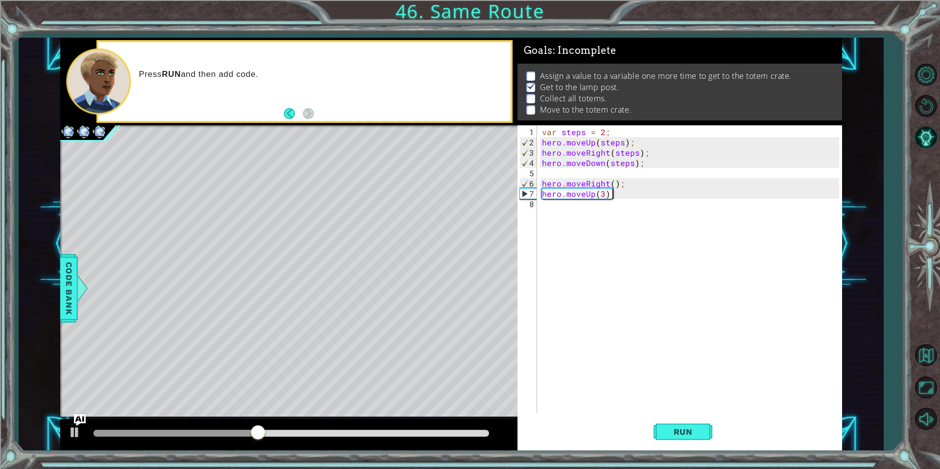
click at [633, 191] on div "var steps = 2 ; hero . moveUp ( steps ) ; hero . moveRight ( steps ) ; hero . m…" at bounding box center [692, 281] width 304 height 308
click at [631, 196] on div "var steps = 2 ; hero . moveUp ( steps ) ; hero . moveRight ( steps ) ; hero . m…" at bounding box center [692, 281] width 304 height 308
click at [626, 197] on div "var steps = 2 ; hero . moveUp ( steps ) ; hero . moveRight ( steps ) ; hero . m…" at bounding box center [692, 281] width 304 height 308
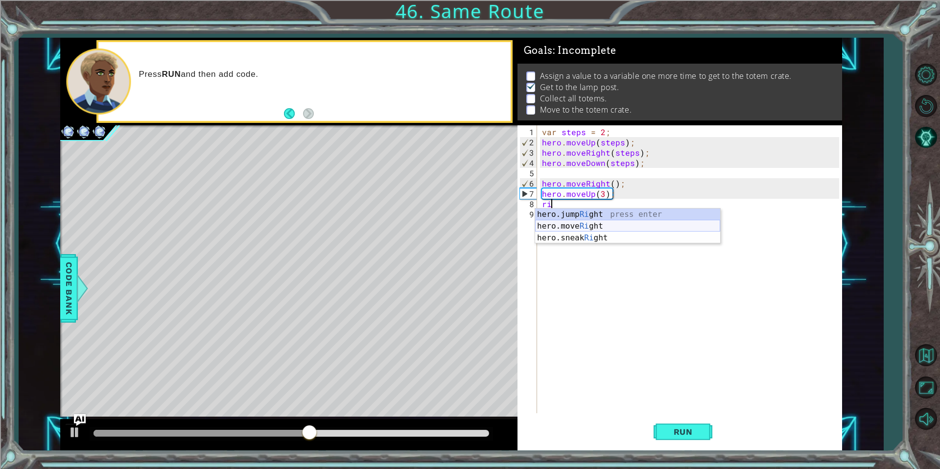
click at [582, 225] on div "hero.jump Ri ght press enter hero.move Ri ght press enter hero.sneak Ri ght pre…" at bounding box center [627, 238] width 185 height 59
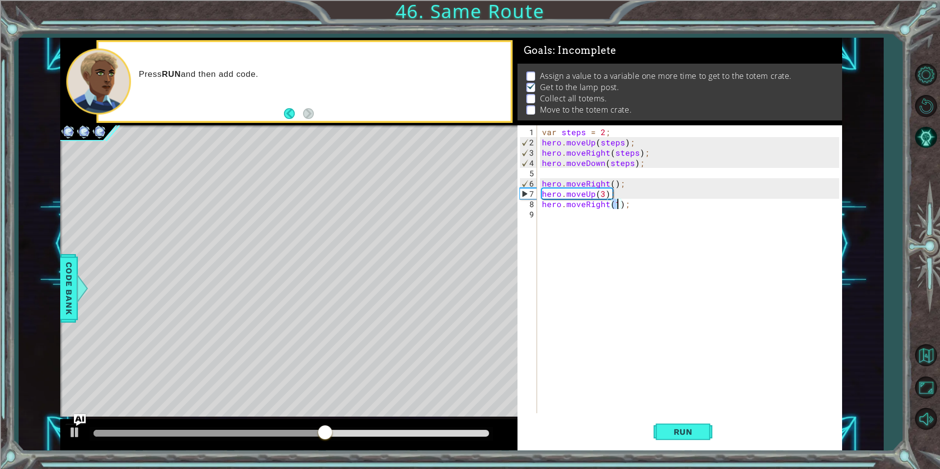
click at [619, 204] on div "var steps = 2 ; hero . moveUp ( steps ) ; hero . moveRight ( steps ) ; hero . m…" at bounding box center [692, 281] width 304 height 308
type textarea "hero.moveRight(3);"
click at [638, 205] on div "var steps = 2 ; hero . moveUp ( steps ) ; hero . moveRight ( steps ) ; hero . m…" at bounding box center [692, 281] width 304 height 308
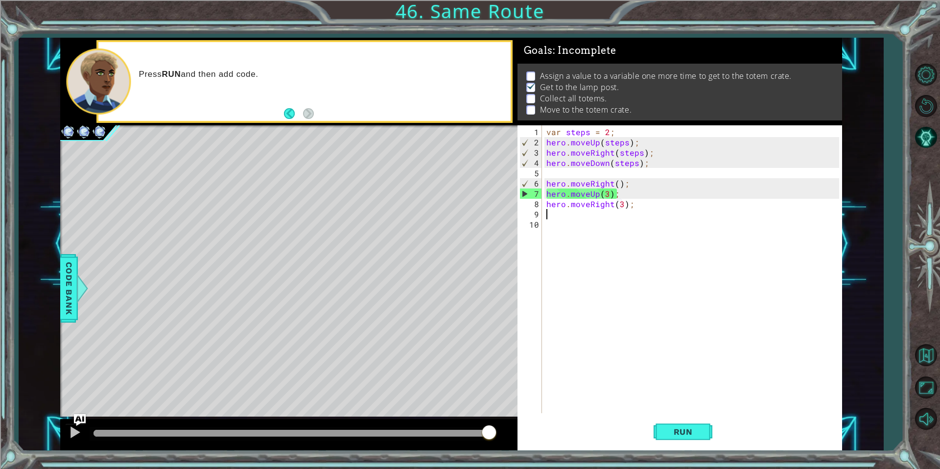
type textarea "d"
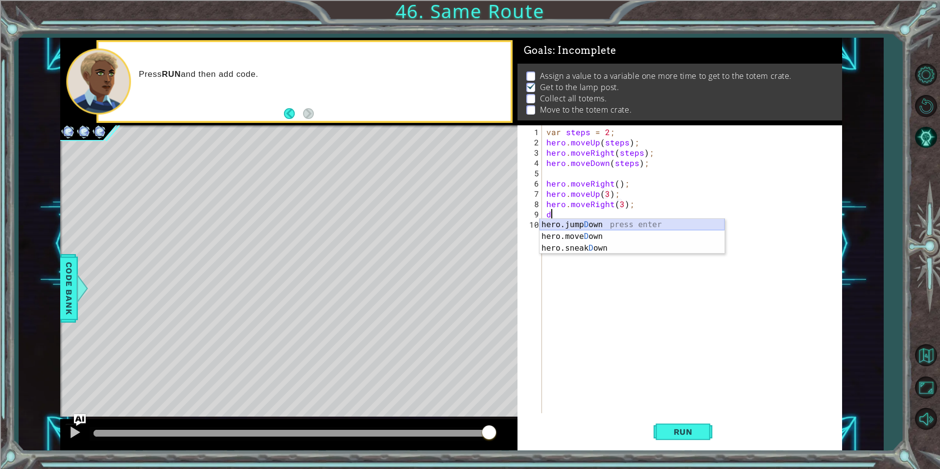
click at [590, 230] on div "hero.jump D own press enter hero.[PERSON_NAME] own press enter hero.sneak D own…" at bounding box center [632, 248] width 185 height 59
click at [612, 212] on div "var steps = 2 ; hero . moveUp ( steps ) ; hero . moveRight ( steps ) ; hero . m…" at bounding box center [694, 281] width 300 height 308
click at [584, 211] on div "var steps = 2 ; hero . moveUp ( steps ) ; hero . moveRight ( steps ) ; hero . m…" at bounding box center [694, 281] width 300 height 308
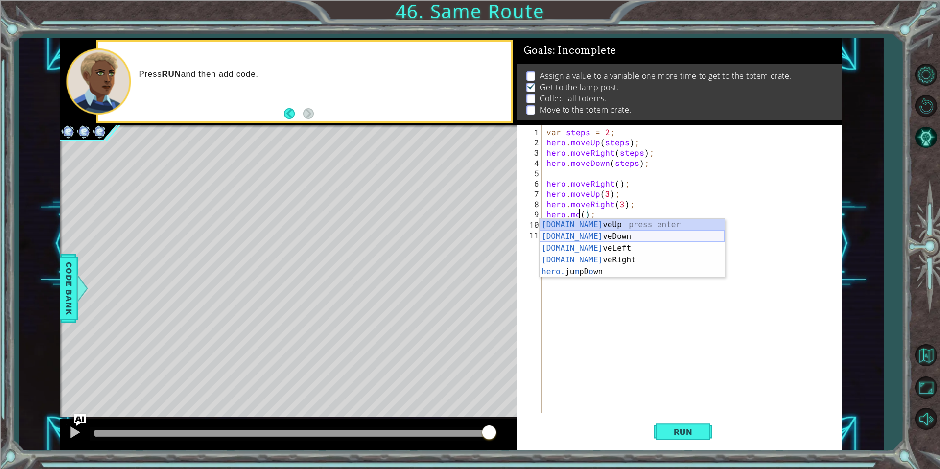
click at [577, 241] on div "[DOMAIN_NAME] veUp press enter [DOMAIN_NAME] veDown press enter [DOMAIN_NAME] v…" at bounding box center [632, 260] width 185 height 82
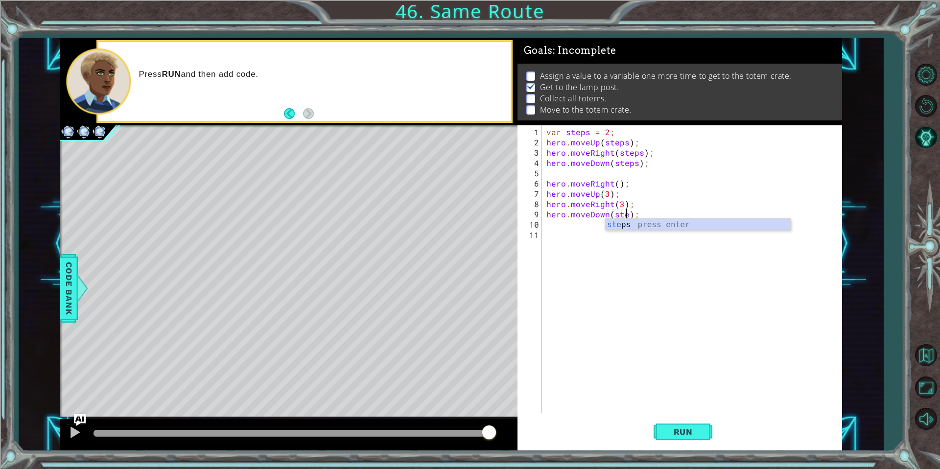
scroll to position [0, 5]
click at [612, 226] on div "ste ps press enter" at bounding box center [697, 236] width 185 height 35
click at [692, 436] on span "Run" at bounding box center [683, 432] width 39 height 10
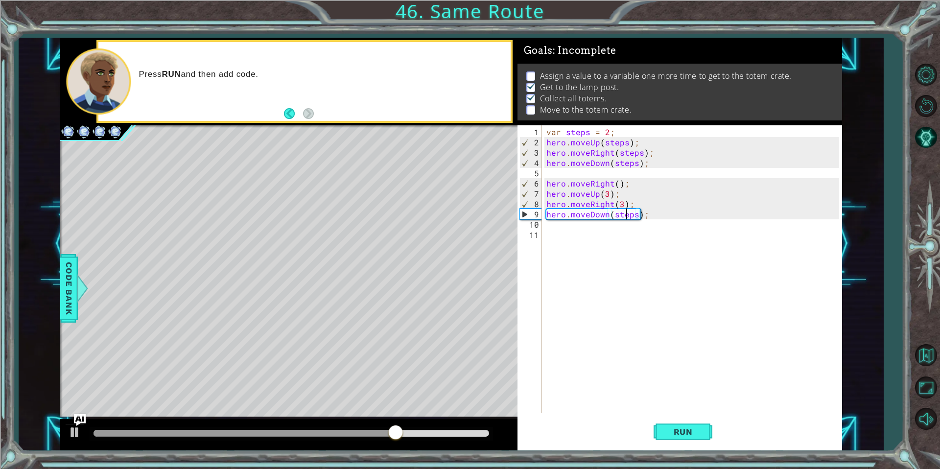
click at [627, 216] on div "var steps = 2 ; hero . moveUp ( steps ) ; hero . moveRight ( steps ) ; hero . m…" at bounding box center [694, 281] width 300 height 308
click at [680, 435] on span "Run" at bounding box center [683, 432] width 39 height 10
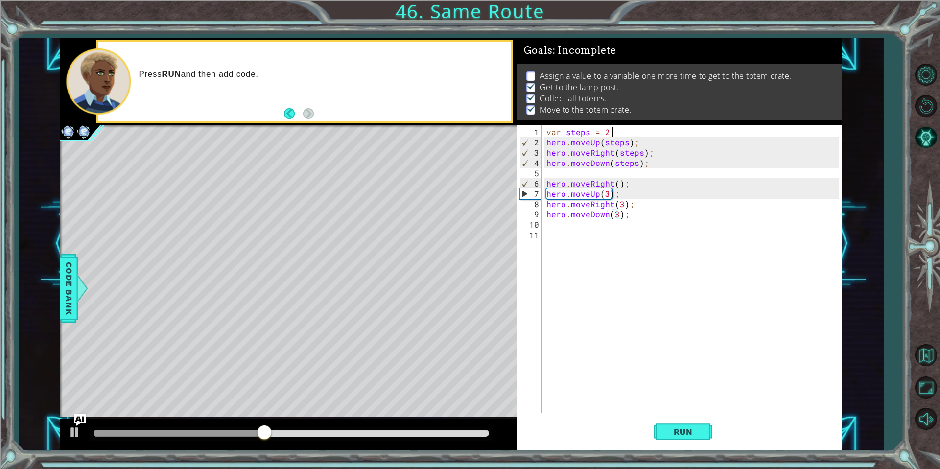
click at [622, 128] on div "var steps = 2 ; hero . moveUp ( steps ) ; hero . moveRight ( steps ) ; hero . m…" at bounding box center [694, 281] width 300 height 308
type textarea "var steps = 2;"
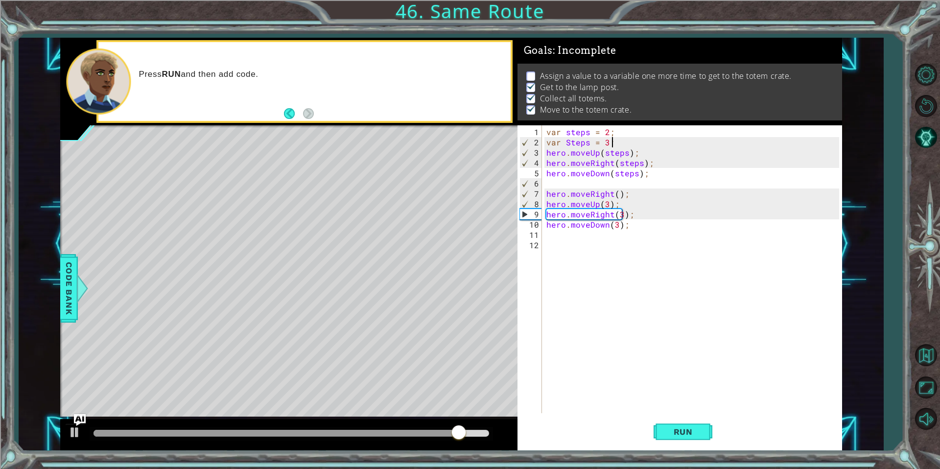
scroll to position [0, 3]
click at [605, 203] on div "var steps = 2 ; var Steps = 3 ; hero . moveUp ( steps ) ; hero . moveRight ( st…" at bounding box center [694, 281] width 300 height 308
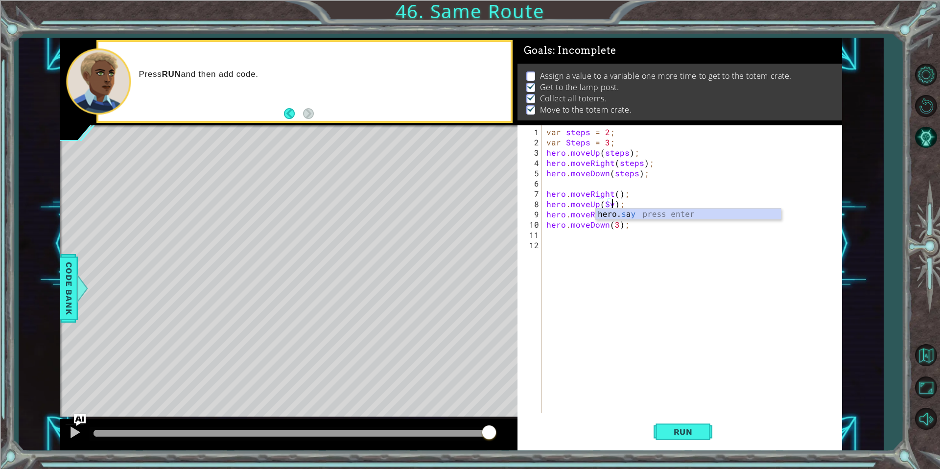
scroll to position [0, 4]
type textarea "hero.moveUp(Steps);"
click at [626, 230] on div "var steps = 2 ; var Steps = 3 ; hero . moveUp ( steps ) ; hero . moveRight ( st…" at bounding box center [694, 281] width 300 height 308
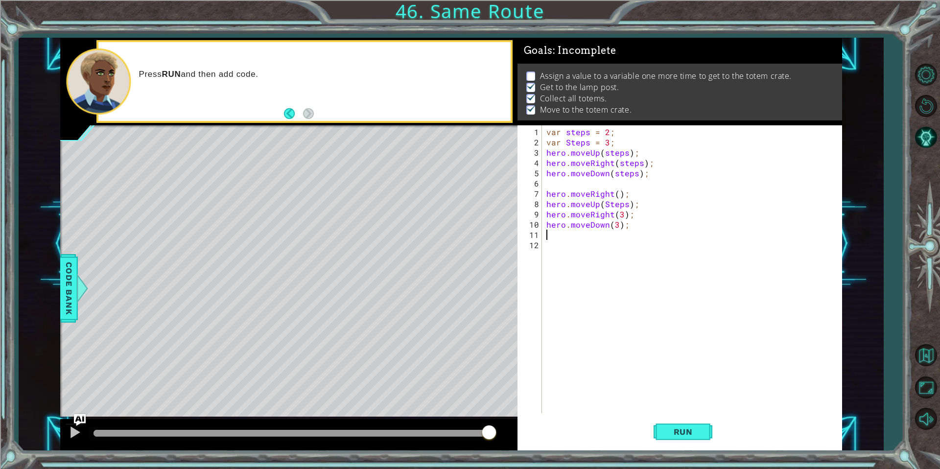
click at [623, 219] on div "var steps = 2 ; var Steps = 3 ; hero . moveUp ( steps ) ; hero . moveRight ( st…" at bounding box center [694, 281] width 300 height 308
click at [621, 216] on div "var steps = 2 ; var Steps = 3 ; hero . moveUp ( steps ) ; hero . moveRight ( st…" at bounding box center [694, 281] width 300 height 308
type textarea "hero.moveRight(Steps);"
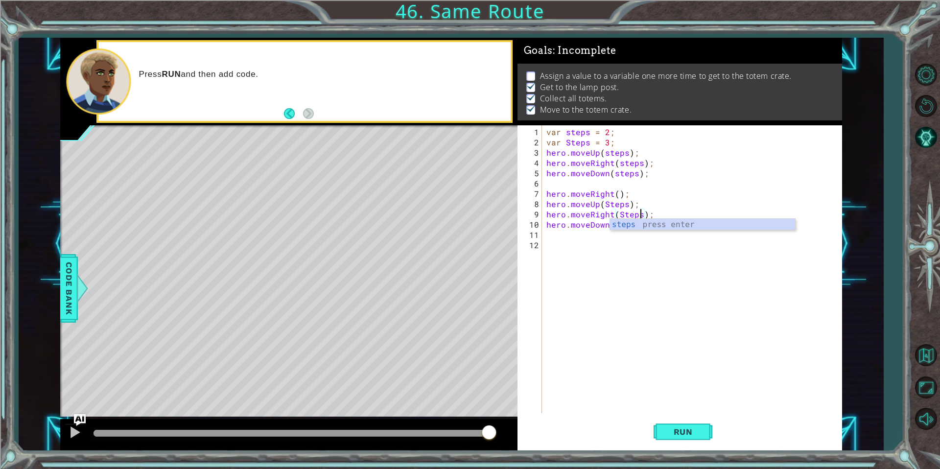
click at [615, 244] on div "var steps = 2 ; var Steps = 3 ; hero . moveUp ( steps ) ; hero . moveRight ( st…" at bounding box center [694, 281] width 300 height 308
click at [618, 224] on div "var steps = 2 ; var Steps = 3 ; hero . moveUp ( steps ) ; hero . moveRight ( st…" at bounding box center [694, 281] width 300 height 308
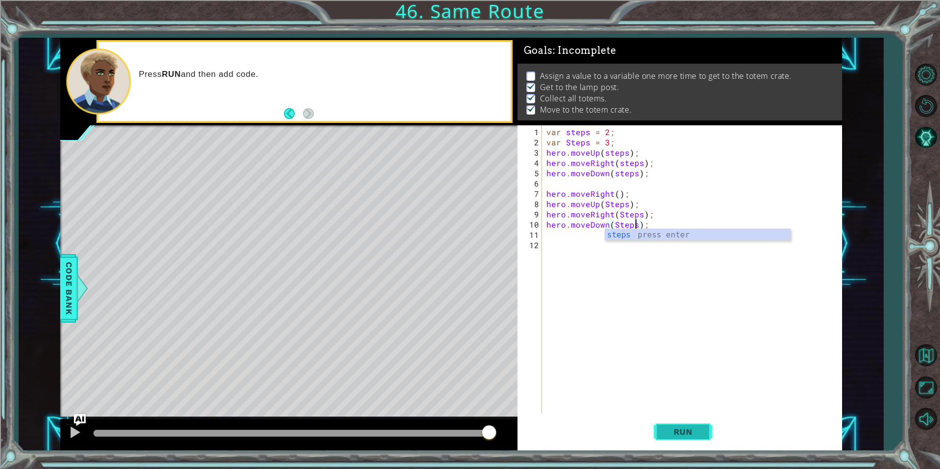
type textarea "hero.moveDown(Steps);"
click at [692, 423] on button "Run" at bounding box center [683, 432] width 59 height 32
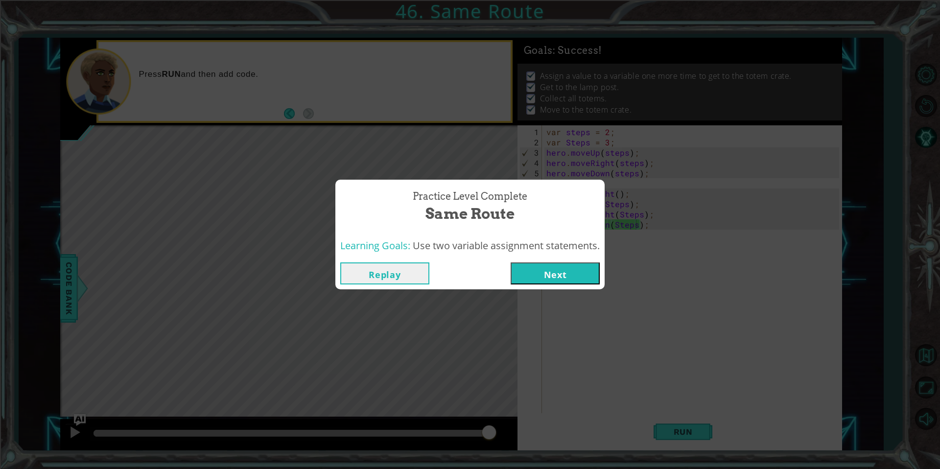
click at [581, 274] on button "Next" at bounding box center [555, 273] width 89 height 22
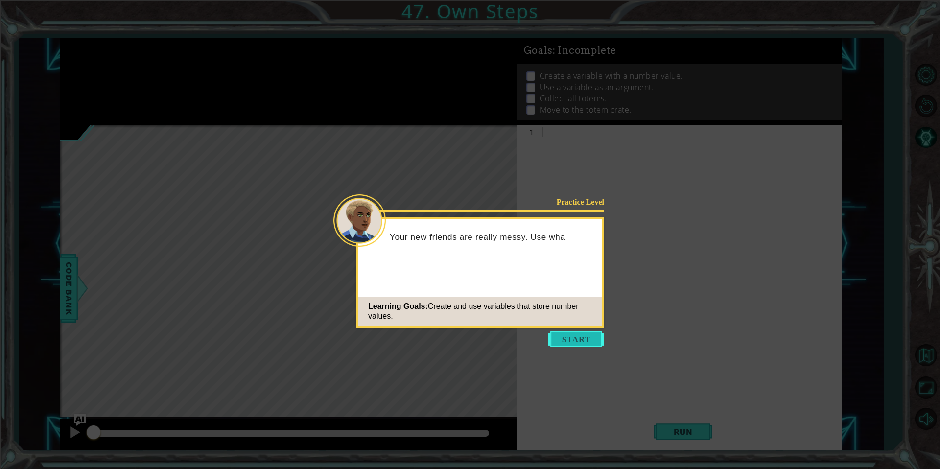
click at [567, 344] on button "Start" at bounding box center [576, 339] width 56 height 16
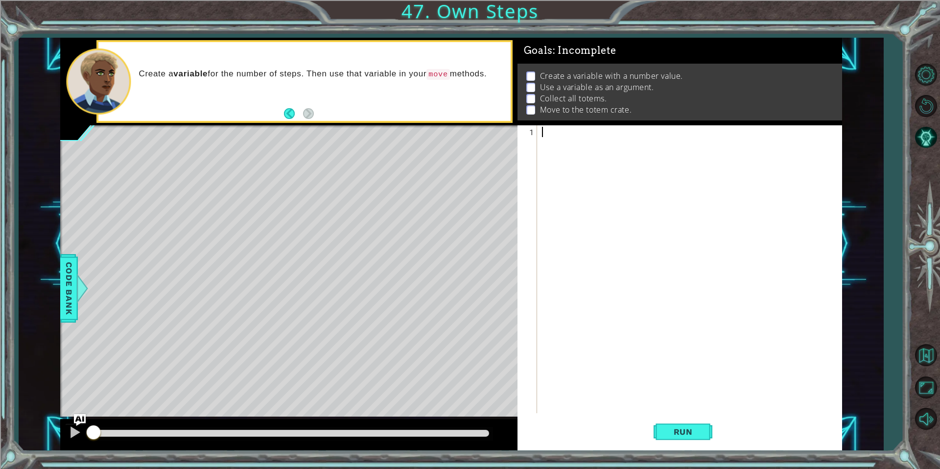
click at [553, 136] on div at bounding box center [692, 281] width 304 height 308
type textarea "var steps=3"
click at [601, 132] on div "var steps = 3" at bounding box center [692, 281] width 304 height 308
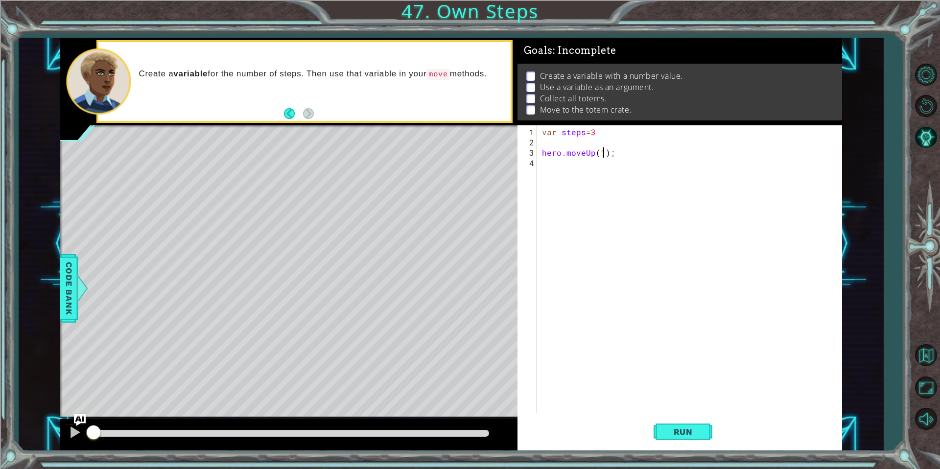
click at [604, 149] on div "var steps = 3 hero . moveUp ( 1 ) ;" at bounding box center [692, 281] width 304 height 308
click at [604, 151] on div "var steps = 3 hero . moveUp ( 1 ) ;" at bounding box center [692, 281] width 304 height 308
type textarea "hero.moveUp(steps);"
click at [669, 144] on div "var steps = 3 hero . moveUp ( steps ) ;" at bounding box center [692, 281] width 304 height 308
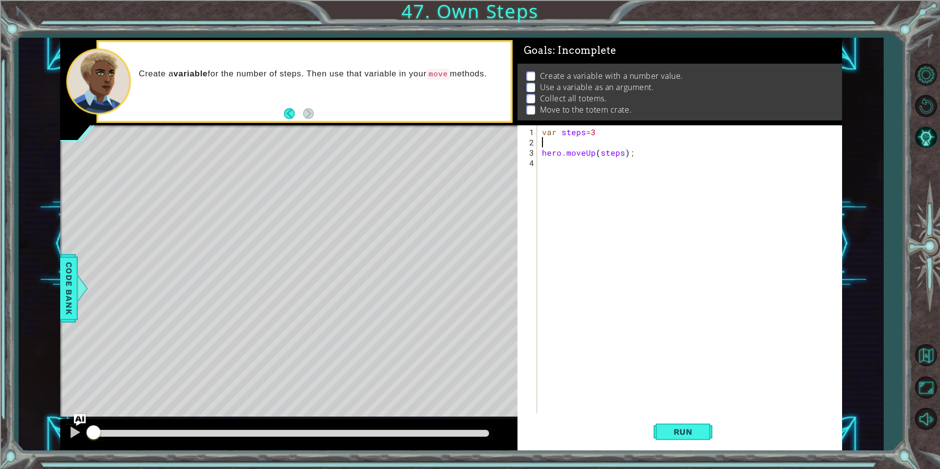
scroll to position [0, 0]
click at [665, 163] on div "var steps = 3 hero . moveUp ( steps ) ;" at bounding box center [692, 281] width 304 height 308
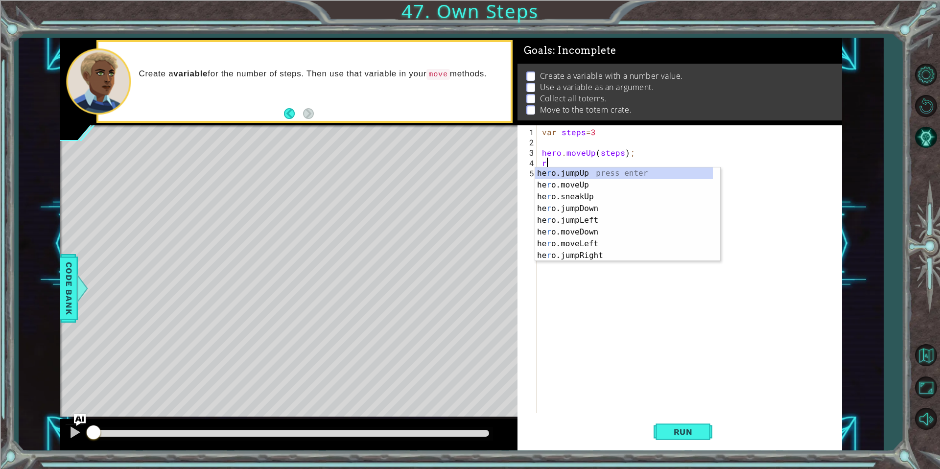
type textarea "ri"
click at [607, 168] on div "hero.jump Ri ght press enter hero.move Ri ght press enter hero.sneak Ri ght pre…" at bounding box center [627, 196] width 185 height 59
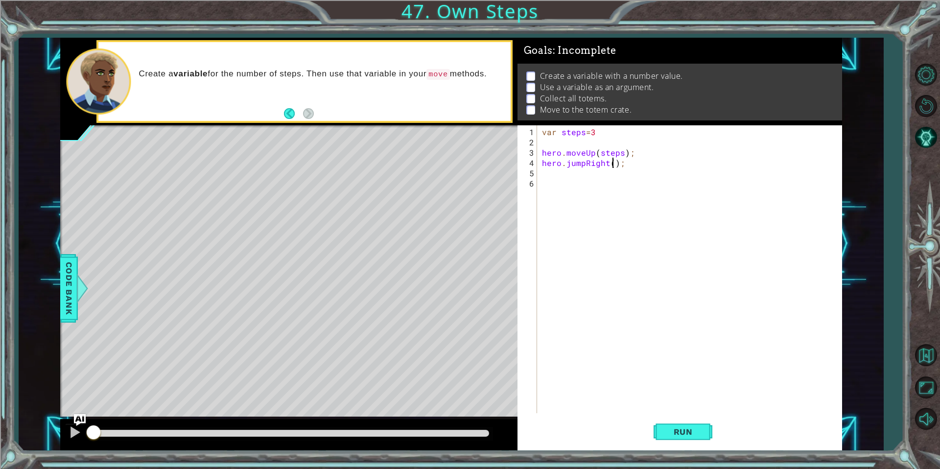
click at [612, 165] on div "var steps = 3 hero . moveUp ( steps ) ; hero . jumpRight ( ) ;" at bounding box center [692, 281] width 304 height 308
type textarea "hero.jumpRight(steps);"
click at [644, 177] on div "steps press enter" at bounding box center [698, 184] width 185 height 35
click at [650, 164] on div "var steps = 3 hero . moveUp ( steps ) ; hero . jumpRight ( steps ) ;" at bounding box center [692, 281] width 304 height 308
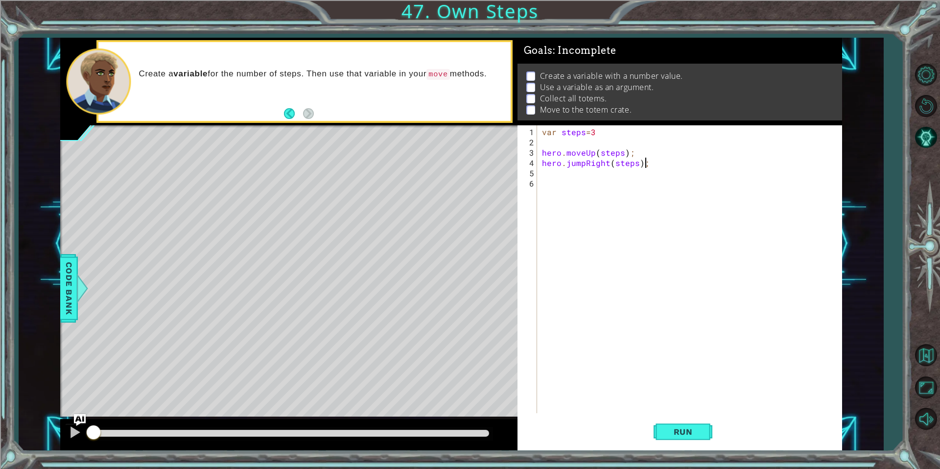
scroll to position [0, 0]
click at [646, 164] on div "var steps = 3 hero . moveUp ( steps ) ; hero . jumpRight ( steps ) ;" at bounding box center [692, 281] width 304 height 308
type textarea "hero.jumpRight(steps);"
type textarea "dow"
click at [626, 182] on div "hero.jump Dow n press enter hero.move Dow n press enter hero.sneak Dow n press …" at bounding box center [627, 207] width 185 height 59
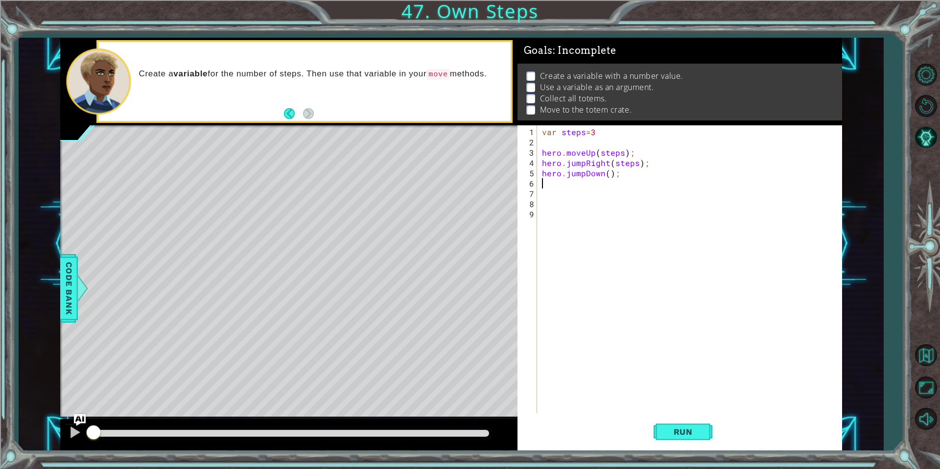
click at [606, 172] on div "var steps = 3 hero . moveUp ( steps ) ; hero . jumpRight ( steps ) ; hero . jum…" at bounding box center [692, 281] width 304 height 308
type textarea "hero.jumpDown(steps);"
click at [650, 174] on div "var steps = 3 hero . moveUp ( steps ) ; hero . jumpRight ( steps ) ; hero . jum…" at bounding box center [692, 281] width 304 height 308
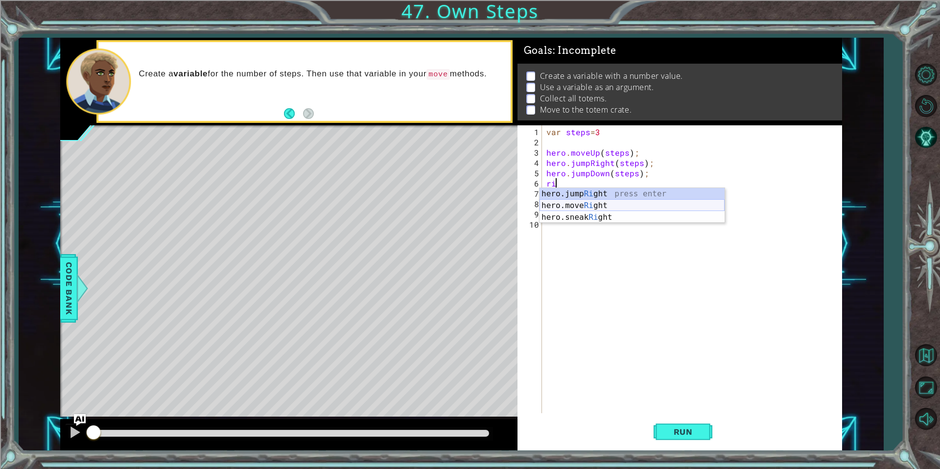
click at [603, 204] on div "hero.jump Ri ght press enter hero.move Ri ght press enter hero.sneak Ri ght pre…" at bounding box center [632, 217] width 185 height 59
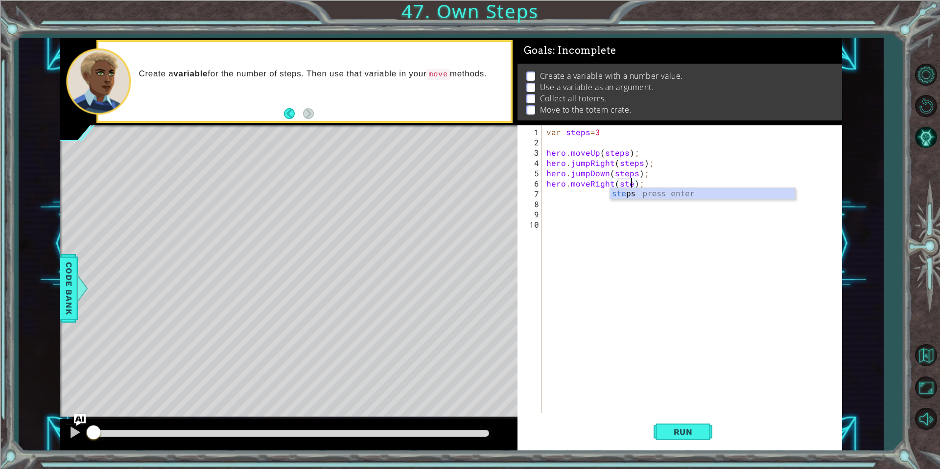
scroll to position [0, 6]
click at [587, 173] on div "var steps = 3 hero . moveUp ( steps ) ; hero . jumpRight ( steps ) ; hero . jum…" at bounding box center [694, 281] width 300 height 308
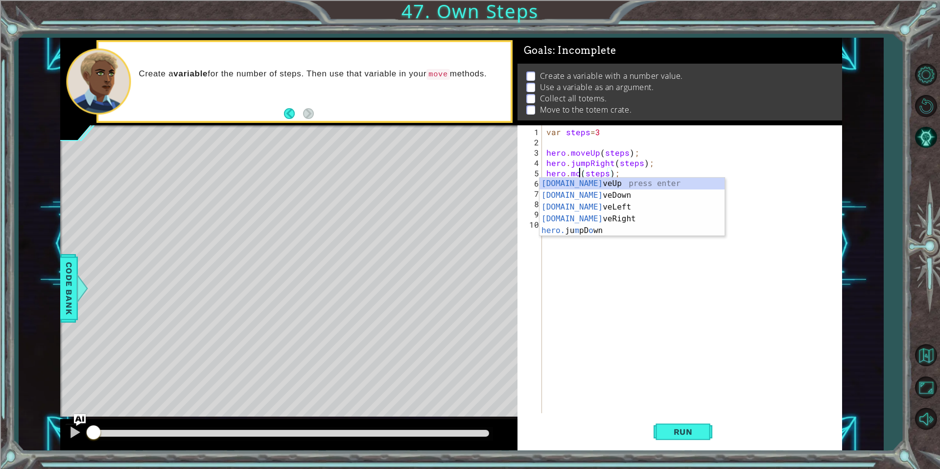
scroll to position [0, 2]
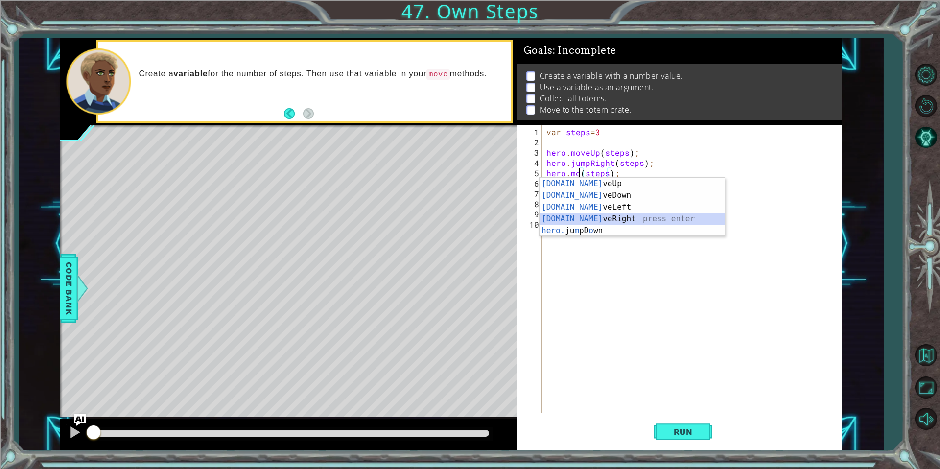
click at [608, 214] on div "[DOMAIN_NAME] veUp press enter [DOMAIN_NAME] veDown press enter [DOMAIN_NAME] v…" at bounding box center [632, 219] width 185 height 82
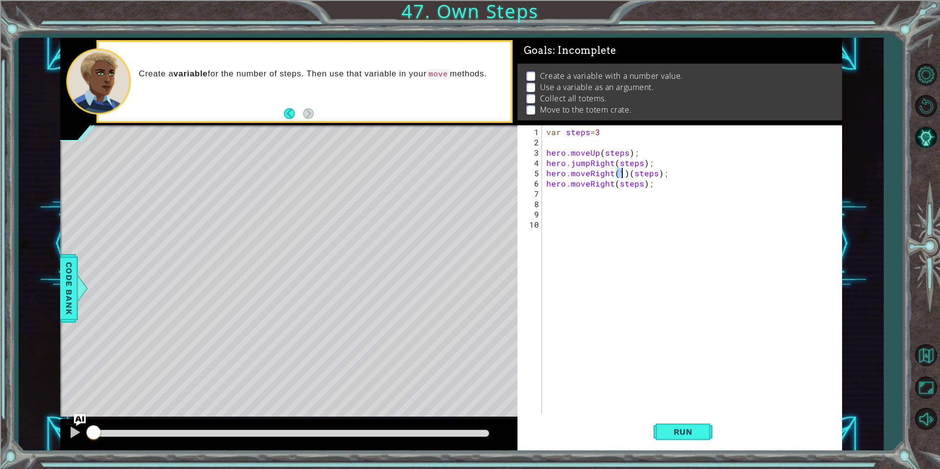
click at [624, 174] on div "var steps = 3 hero . moveUp ( steps ) ; hero . jumpRight ( steps ) ; hero . mov…" at bounding box center [694, 281] width 300 height 308
click at [584, 162] on div "var steps = 3 hero . moveUp ( steps ) ; hero . jumpRight ( steps ) ; hero . mov…" at bounding box center [694, 281] width 300 height 308
click at [589, 162] on div "var steps = 3 hero . moveUp ( steps ) ; hero . jumpRight ( steps ) ; hero . mov…" at bounding box center [694, 281] width 300 height 308
type textarea "hero.moveRight(steps);"
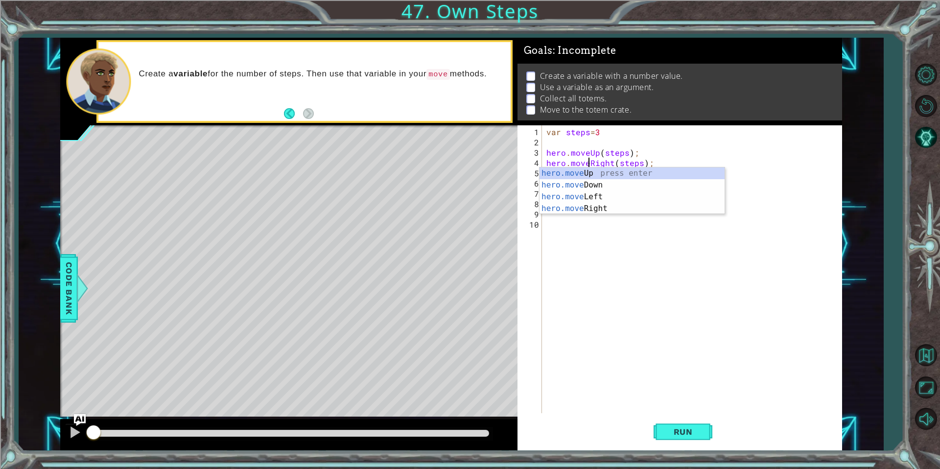
click at [640, 272] on div "var steps = 3 hero . moveUp ( steps ) ; hero . moveRight ( steps ) ; hero . mov…" at bounding box center [694, 281] width 300 height 308
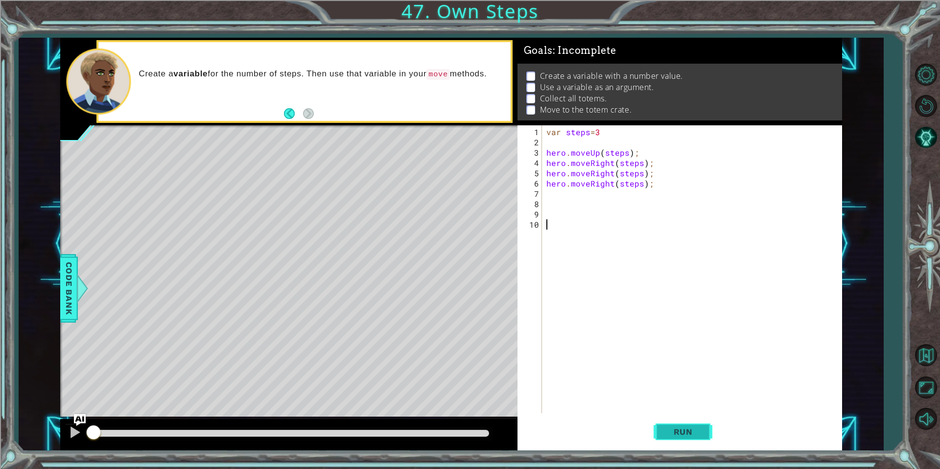
click at [677, 429] on span "Run" at bounding box center [683, 432] width 39 height 10
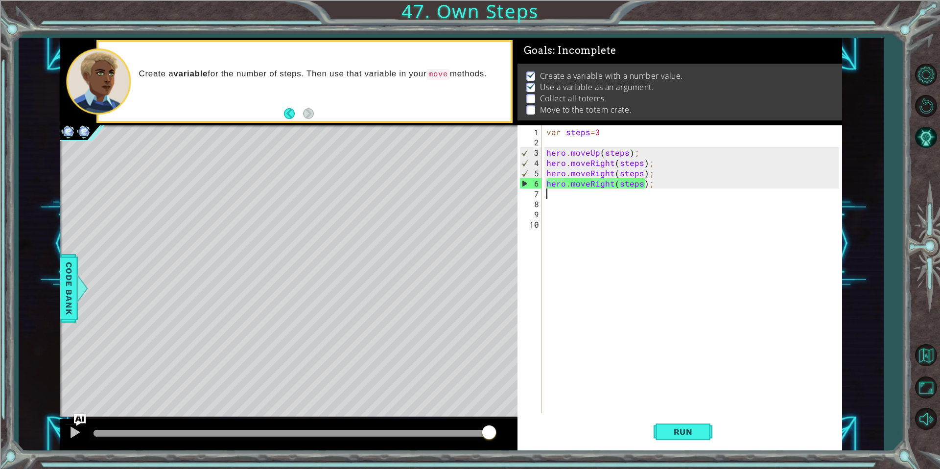
click at [659, 192] on div "var steps = 3 hero . moveUp ( steps ) ; hero . moveRight ( steps ) ; hero . mov…" at bounding box center [694, 281] width 300 height 308
click at [590, 180] on div "var steps = 3 hero . moveUp ( steps ) ; hero . moveRight ( steps ) ; hero . mov…" at bounding box center [694, 281] width 300 height 308
click at [610, 182] on div "var steps = 3 hero . moveUp ( steps ) ; hero . moveRight ( steps ) ; hero . mov…" at bounding box center [694, 281] width 300 height 308
click at [614, 184] on div "var steps = 3 hero . moveUp ( steps ) ; hero . moveRight ( steps ) ; hero . mov…" at bounding box center [694, 281] width 300 height 308
click at [611, 162] on div "var steps = 3 hero . moveUp ( steps ) ; hero . moveRight ( steps ) ; hero . mov…" at bounding box center [694, 281] width 300 height 308
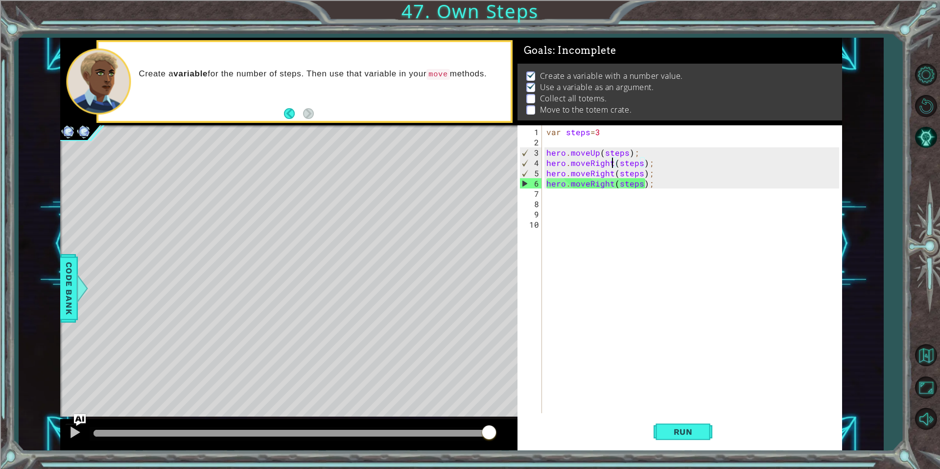
scroll to position [0, 4]
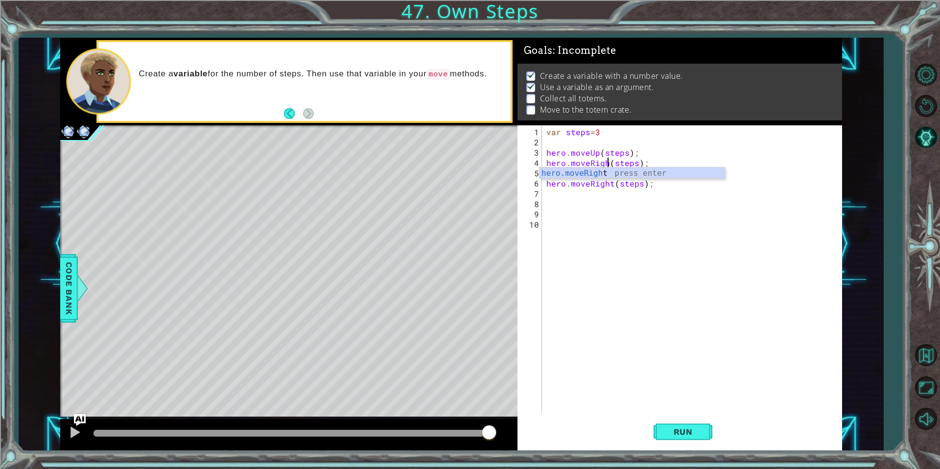
type textarea "hero.moveRight(steps);"
click at [635, 212] on div "var steps = 3 hero . moveUp ( steps ) ; hero . moveRight ( steps ) ; hero . mov…" at bounding box center [694, 281] width 300 height 308
click at [606, 165] on div "var steps = 3 hero . moveUp ( steps ) ; hero . moveRight ( steps ) ; hero . mov…" at bounding box center [694, 281] width 300 height 308
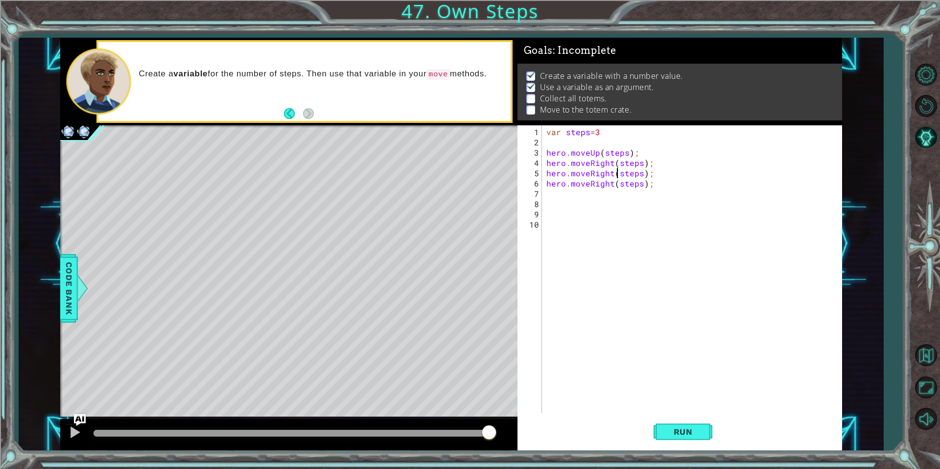
click at [615, 176] on div "var steps = 3 hero . moveUp ( steps ) ; hero . moveRight ( steps ) ; hero . mov…" at bounding box center [694, 281] width 300 height 308
click at [611, 175] on div "var steps = 3 hero . moveUp ( steps ) ; hero . moveRight ( steps ) ; hero . mov…" at bounding box center [694, 281] width 300 height 308
type textarea "hero.moveDown(steps);"
click at [560, 279] on div "var steps = 3 hero . moveUp ( steps ) ; hero . moveRight ( steps ) ; hero . mov…" at bounding box center [694, 281] width 300 height 308
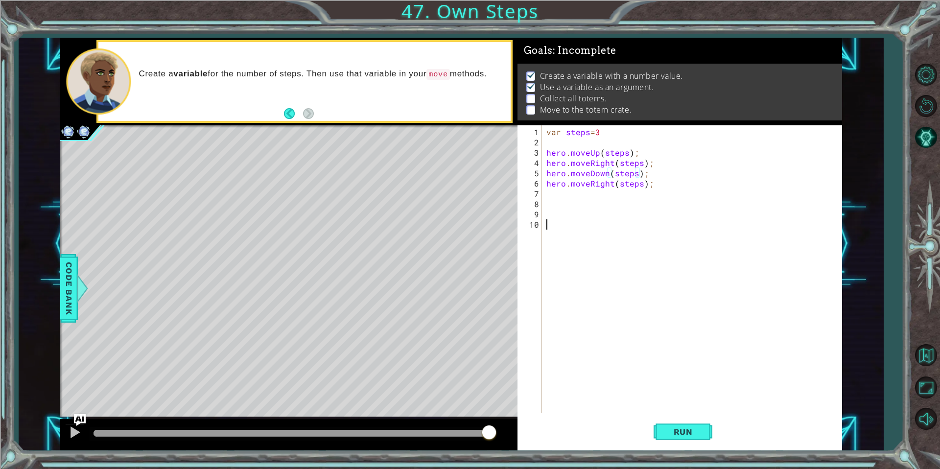
scroll to position [0, 0]
click at [694, 445] on button "Run" at bounding box center [683, 432] width 59 height 32
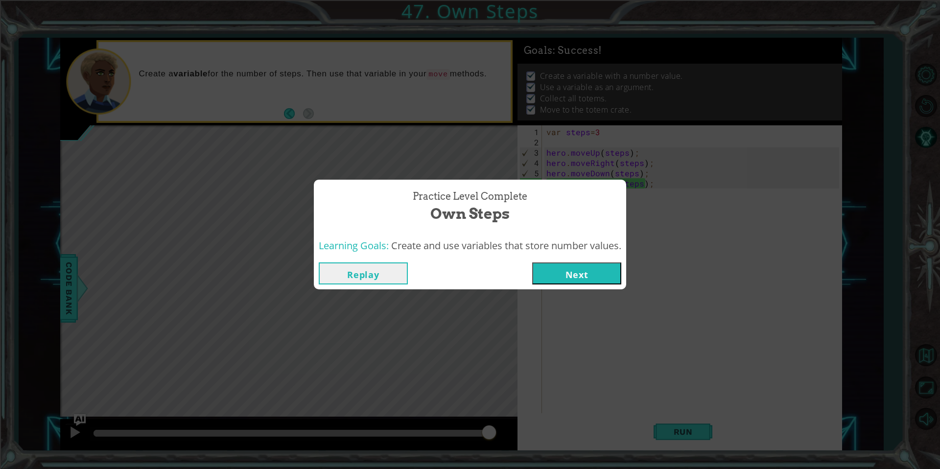
click at [551, 268] on button "Next" at bounding box center [576, 273] width 89 height 22
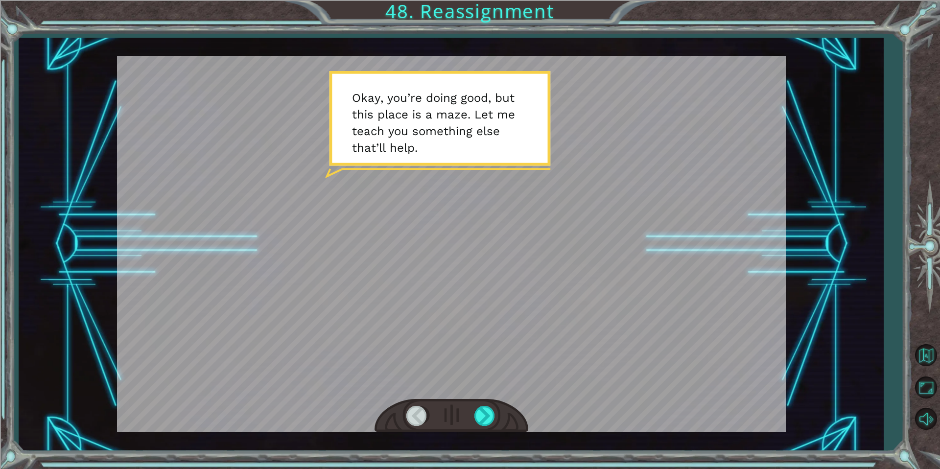
click at [499, 416] on div at bounding box center [452, 416] width 154 height 34
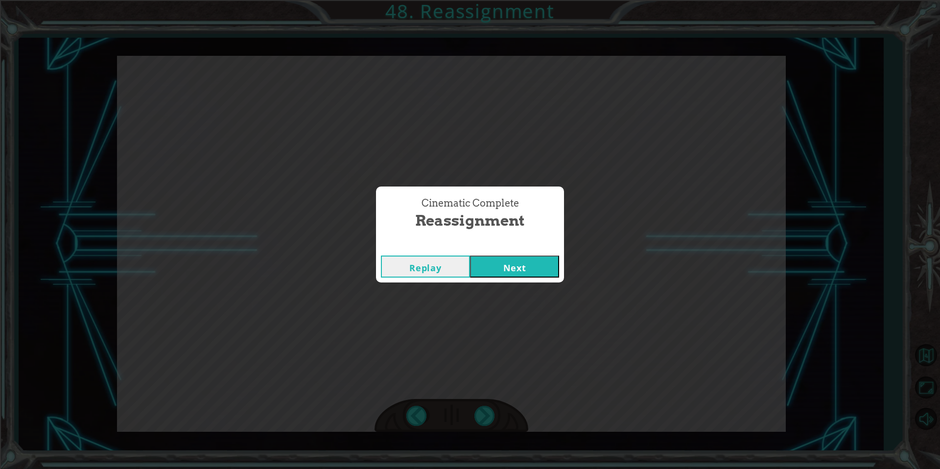
click at [520, 270] on button "Next" at bounding box center [514, 267] width 89 height 22
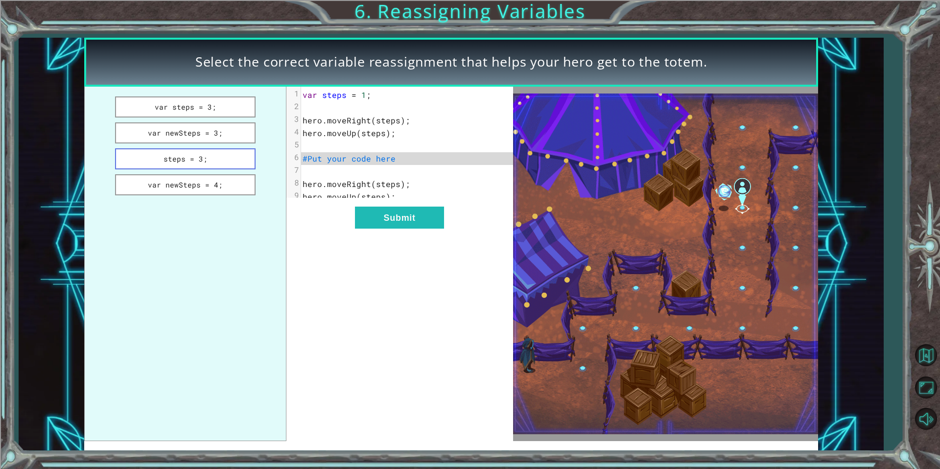
click at [201, 166] on button "steps = 3;" at bounding box center [185, 158] width 141 height 21
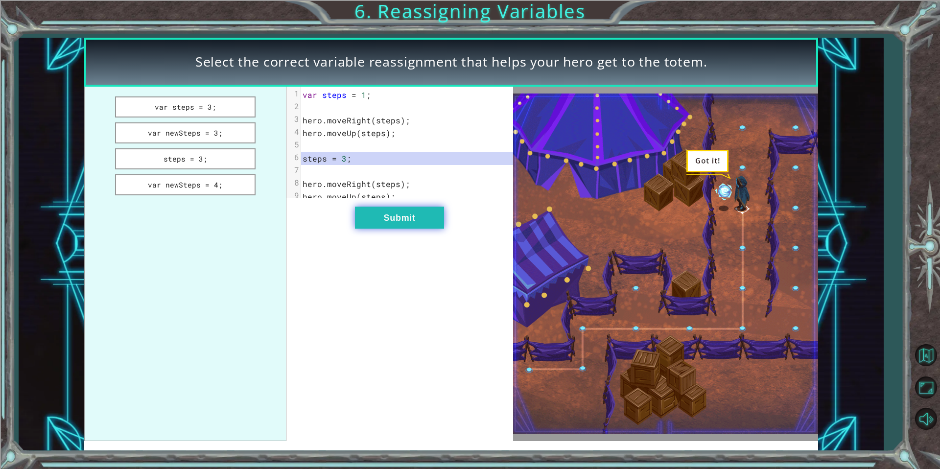
click at [379, 219] on button "Submit" at bounding box center [399, 218] width 89 height 22
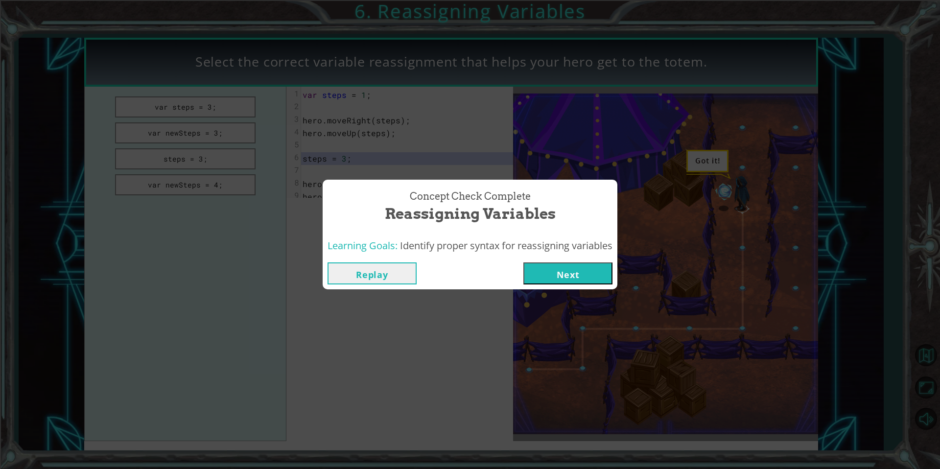
click at [532, 261] on div "Replay Next" at bounding box center [470, 274] width 295 height 32
click at [538, 265] on button "Next" at bounding box center [567, 273] width 89 height 22
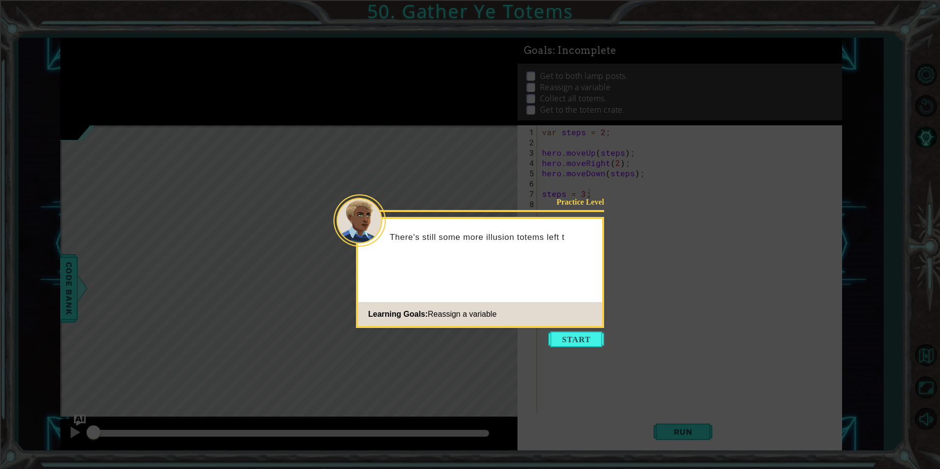
click at [586, 324] on footer "Learning Goals: Reassign a variable" at bounding box center [480, 314] width 244 height 24
click at [579, 346] on button "Start" at bounding box center [576, 339] width 56 height 16
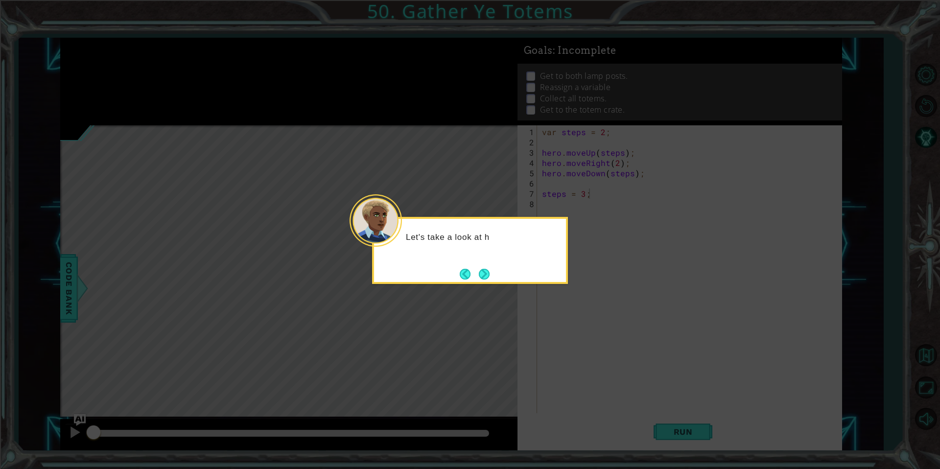
click at [491, 284] on icon at bounding box center [470, 234] width 940 height 469
click at [490, 273] on button "Next" at bounding box center [484, 274] width 18 height 18
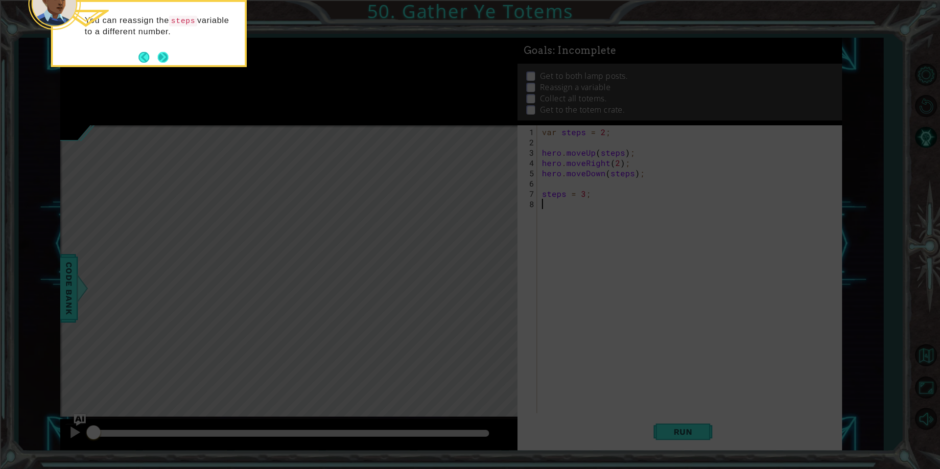
click at [160, 60] on button "Next" at bounding box center [163, 57] width 18 height 18
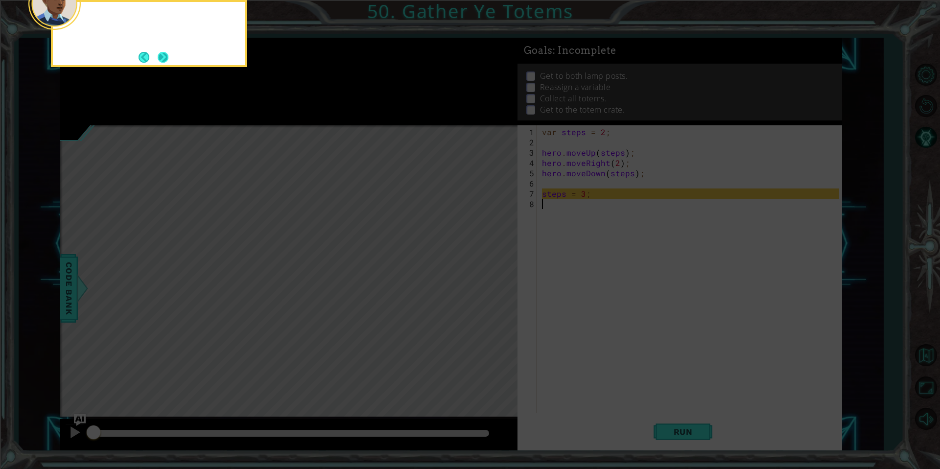
click at [163, 60] on button "Next" at bounding box center [163, 57] width 18 height 18
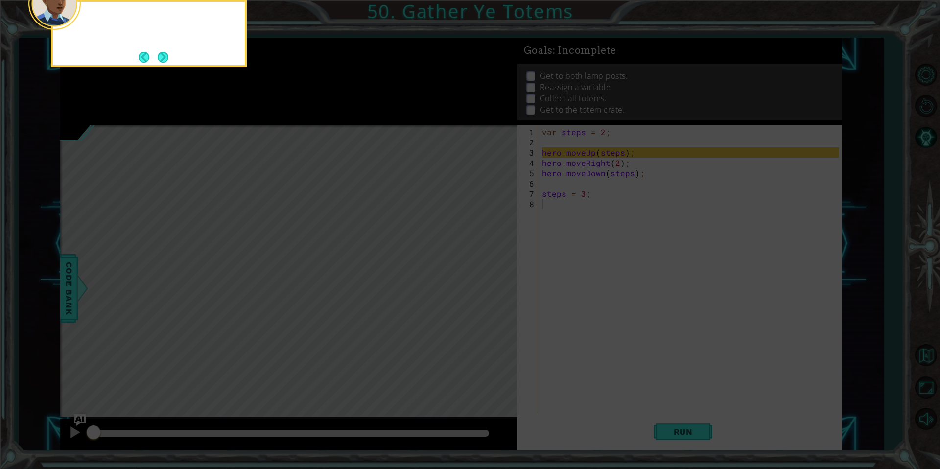
click at [163, 60] on button "Next" at bounding box center [162, 56] width 13 height 13
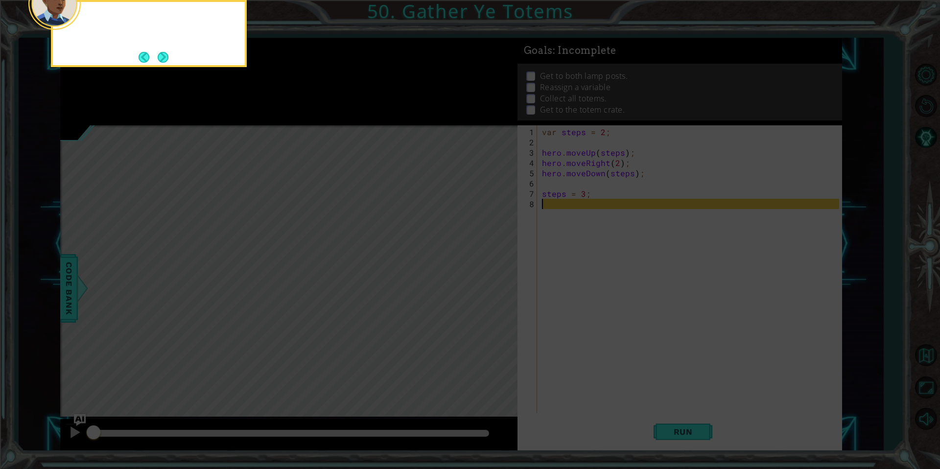
click at [163, 60] on button "Next" at bounding box center [163, 57] width 18 height 18
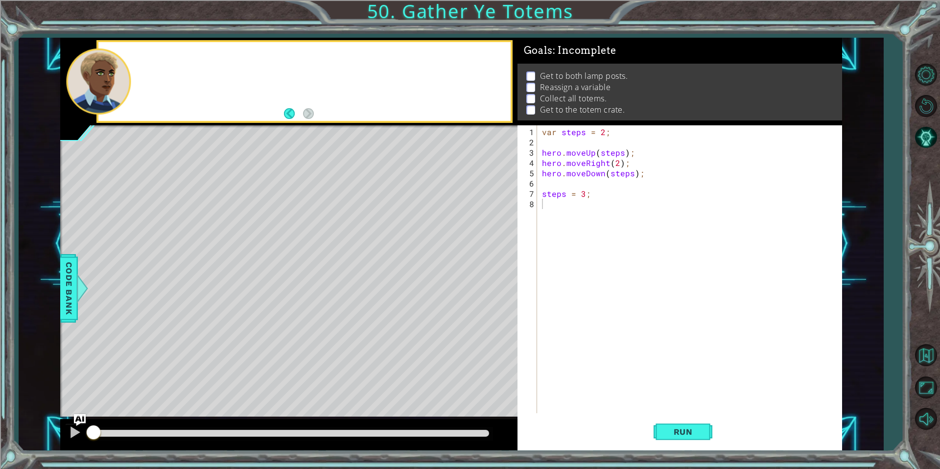
click at [163, 60] on div at bounding box center [304, 81] width 412 height 79
type textarea "steps = 3;"
click at [574, 191] on div "var steps = 2 ; hero . moveUp ( steps ) ; hero . moveRight ( 2 ) ; hero . moveD…" at bounding box center [692, 281] width 304 height 308
click at [591, 192] on div "var steps = 2 ; hero . moveUp ( steps ) ; hero . moveRight ( 2 ) ; hero . moveD…" at bounding box center [692, 281] width 304 height 308
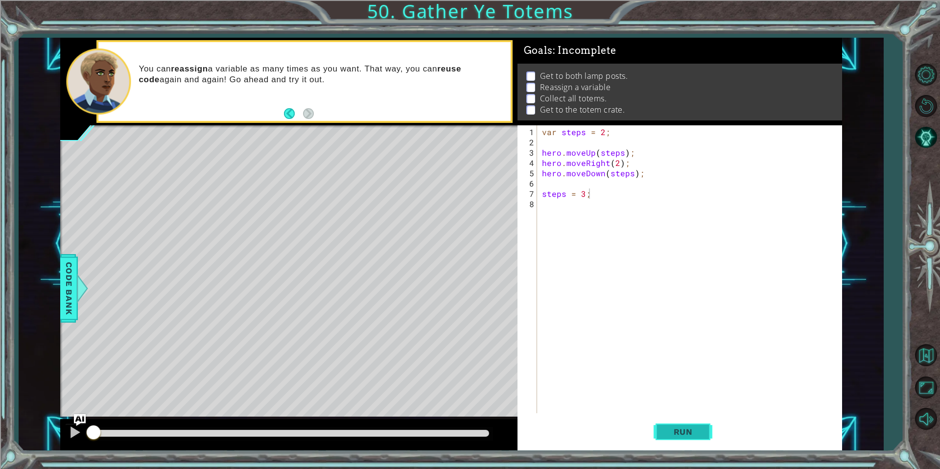
click at [703, 433] on button "Run" at bounding box center [683, 432] width 59 height 32
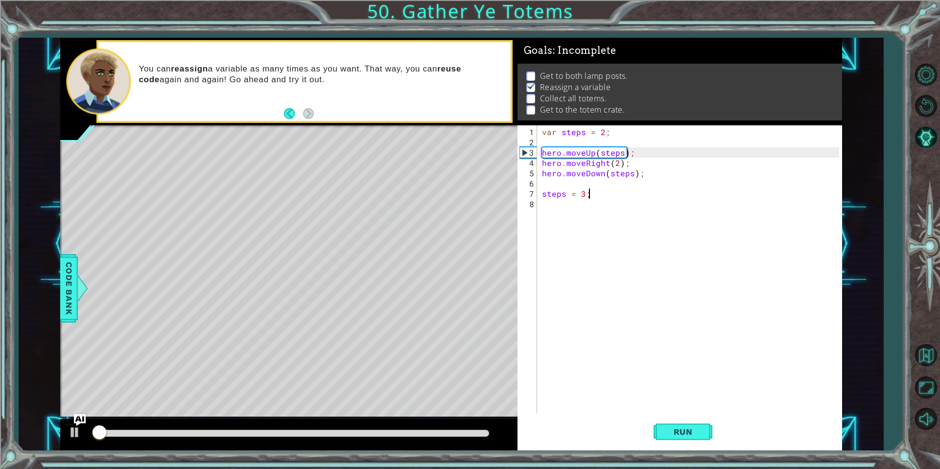
scroll to position [3, 0]
drag, startPoint x: 427, startPoint y: 439, endPoint x: 467, endPoint y: 438, distance: 40.2
click at [467, 438] on div at bounding box center [291, 434] width 403 height 14
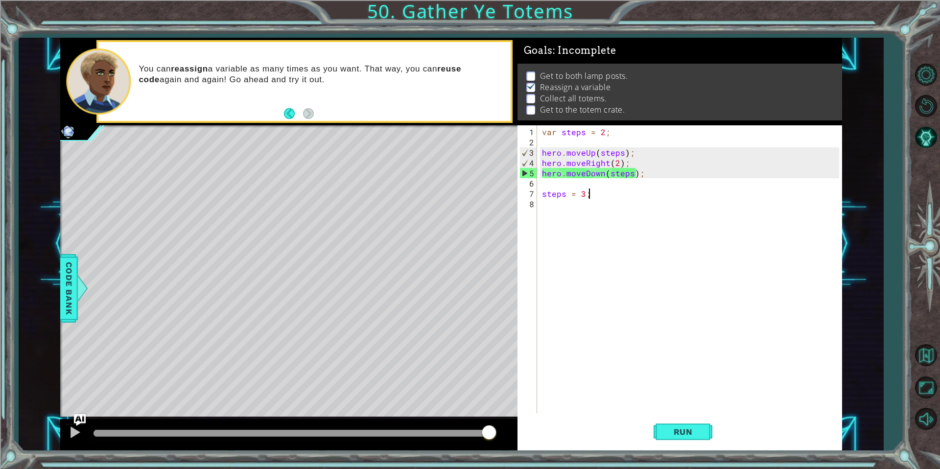
drag, startPoint x: 467, startPoint y: 436, endPoint x: 527, endPoint y: 431, distance: 60.4
click at [527, 431] on div "1 ההההההההההההההההההההההההההההההההההההההההההההההההההההההההההההההההההההההההההההה…" at bounding box center [451, 244] width 782 height 413
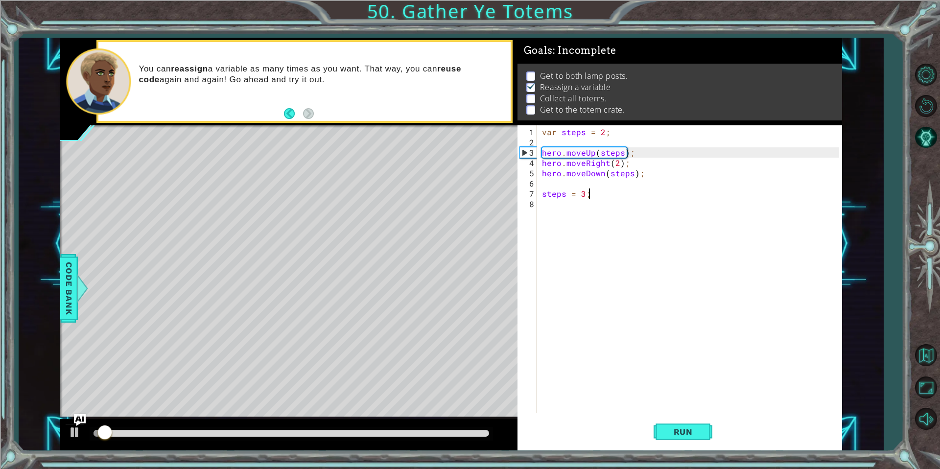
click at [632, 198] on div "var steps = 2 ; hero . moveUp ( steps ) ; hero . moveRight ( 2 ) ; hero . moveD…" at bounding box center [692, 281] width 304 height 308
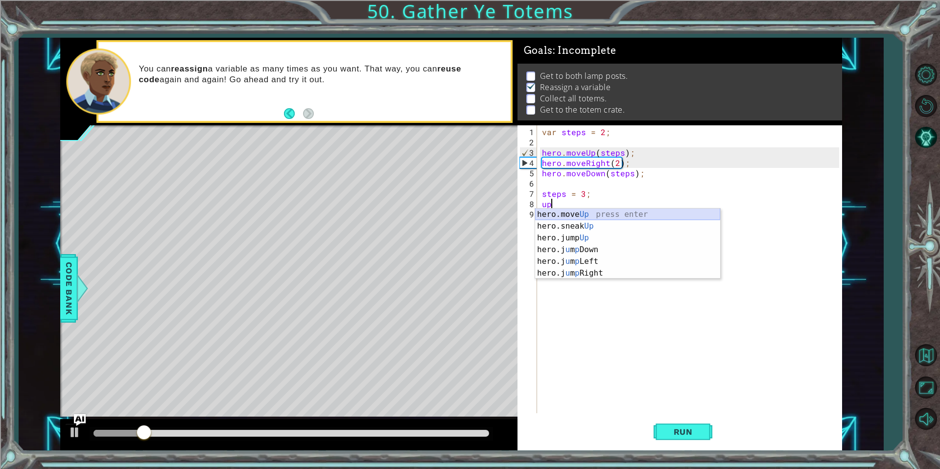
click at [598, 217] on div "hero.move Up press enter hero.sneak Up press enter hero.jump Up press enter her…" at bounding box center [627, 256] width 185 height 94
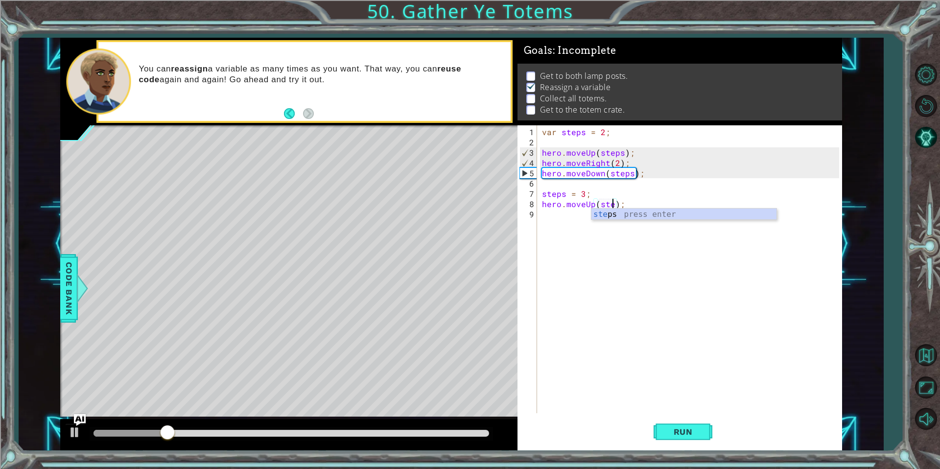
scroll to position [0, 5]
click at [661, 197] on div "var steps = 2 ; hero . moveUp ( steps ) ; hero . moveRight ( 2 ) ; hero . moveD…" at bounding box center [692, 281] width 304 height 308
click at [661, 208] on div "var steps = 2 ; hero . moveUp ( steps ) ; hero . moveRight ( 2 ) ; hero . moveD…" at bounding box center [692, 281] width 304 height 308
type textarea "hero.moveUp(steps);"
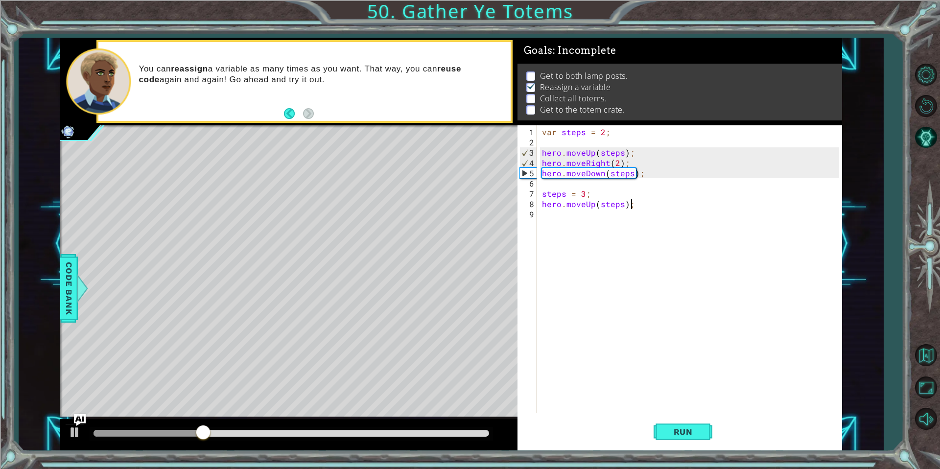
click at [661, 205] on div "var steps = 2 ; hero . moveUp ( steps ) ; hero . moveRight ( 2 ) ; hero . moveD…" at bounding box center [692, 281] width 304 height 308
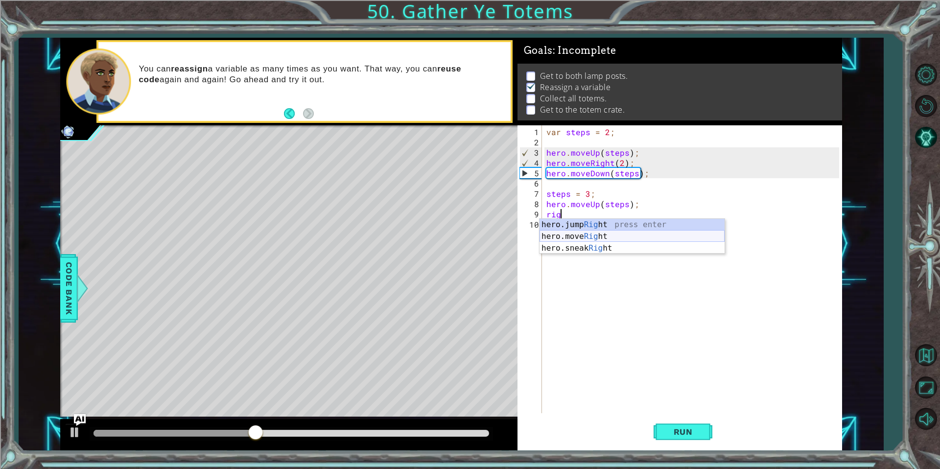
click at [601, 236] on div "hero.jump Rig ht press enter hero.move Rig ht press enter hero.sneak Rig ht pre…" at bounding box center [632, 248] width 185 height 59
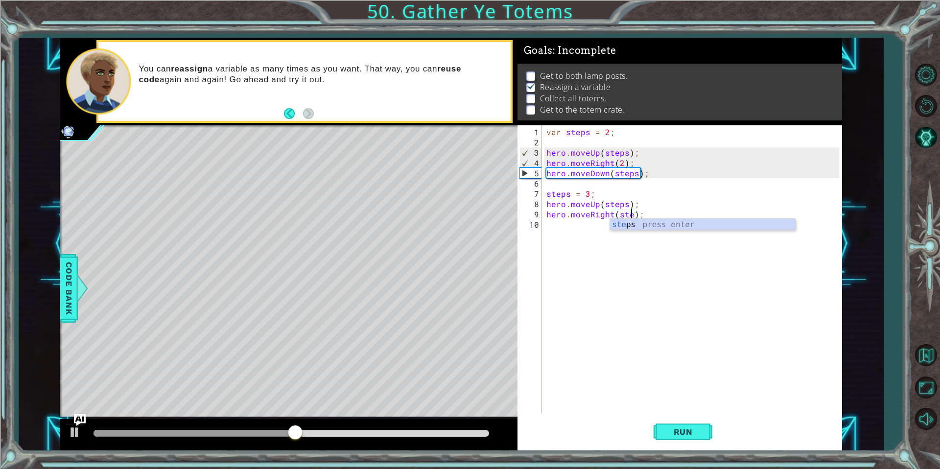
scroll to position [0, 5]
type textarea "hero.moveRight(steps);"
click at [665, 211] on div "var steps = 2 ; hero . moveUp ( steps ) ; hero . moveRight ( 2 ) ; hero . moveD…" at bounding box center [694, 281] width 300 height 308
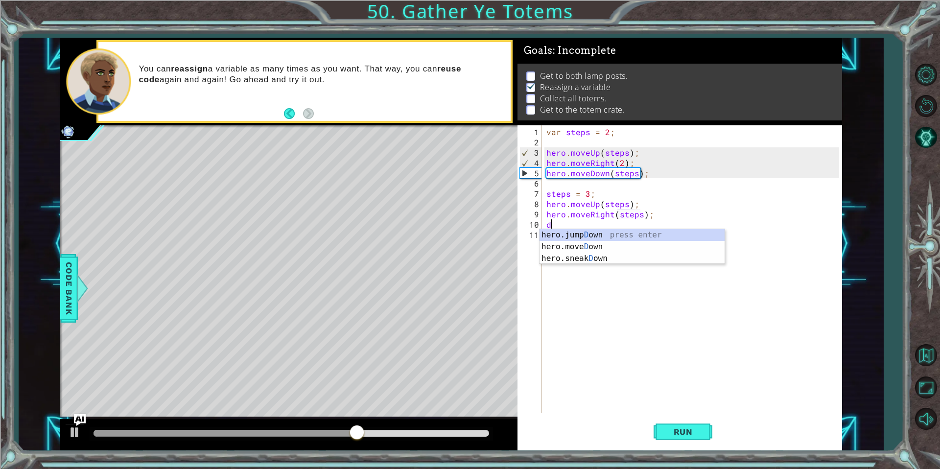
type textarea "dow"
click at [650, 234] on div "hero.jump Dow n press enter hero.move Dow n press enter hero.sneak Dow n press …" at bounding box center [632, 258] width 185 height 59
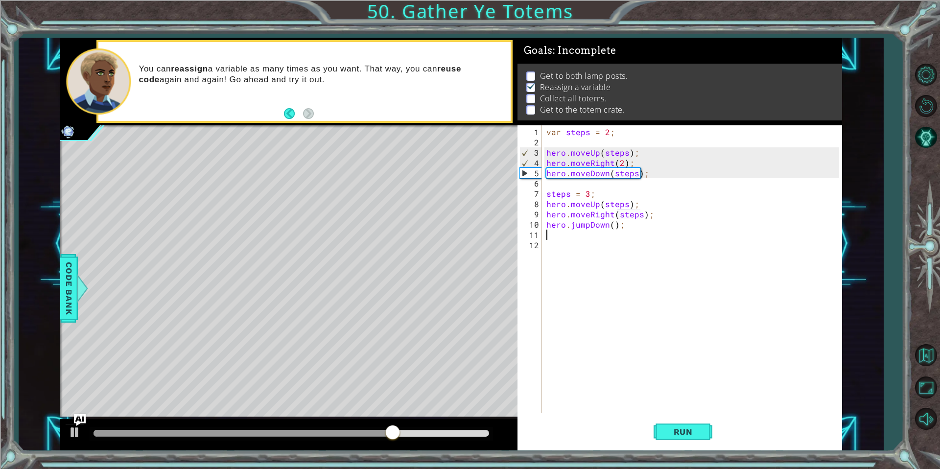
click at [612, 223] on div "var steps = 2 ; hero . moveUp ( steps ) ; hero . moveRight ( 2 ) ; hero . moveD…" at bounding box center [694, 281] width 300 height 308
type textarea "hero.jumpDown(steps);"
click at [657, 225] on div "var steps = 2 ; hero . moveUp ( steps ) ; hero . moveRight ( 2 ) ; hero . moveD…" at bounding box center [694, 281] width 300 height 308
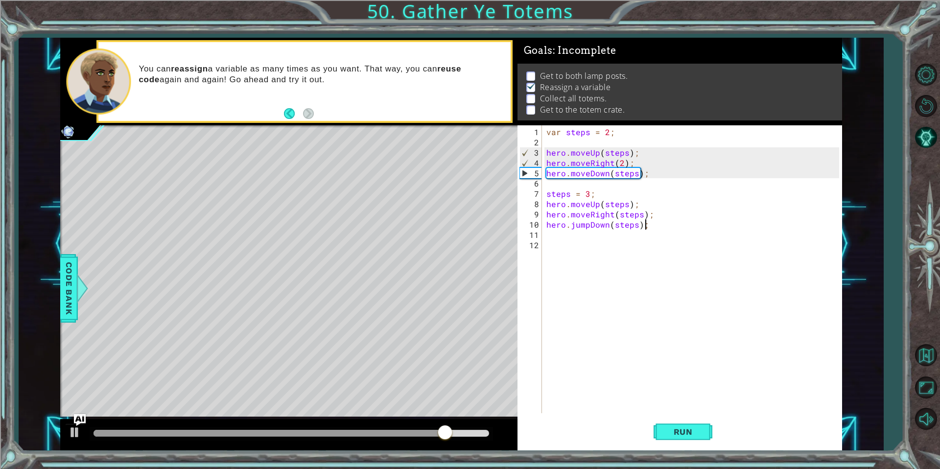
scroll to position [0, 0]
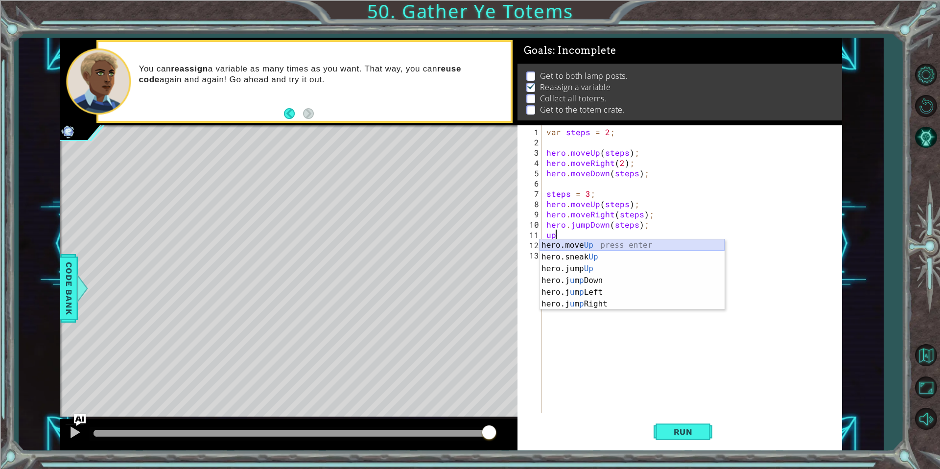
click at [596, 240] on div "hero.move Up press enter hero.sneak Up press enter hero.jump Up press enter her…" at bounding box center [632, 286] width 185 height 94
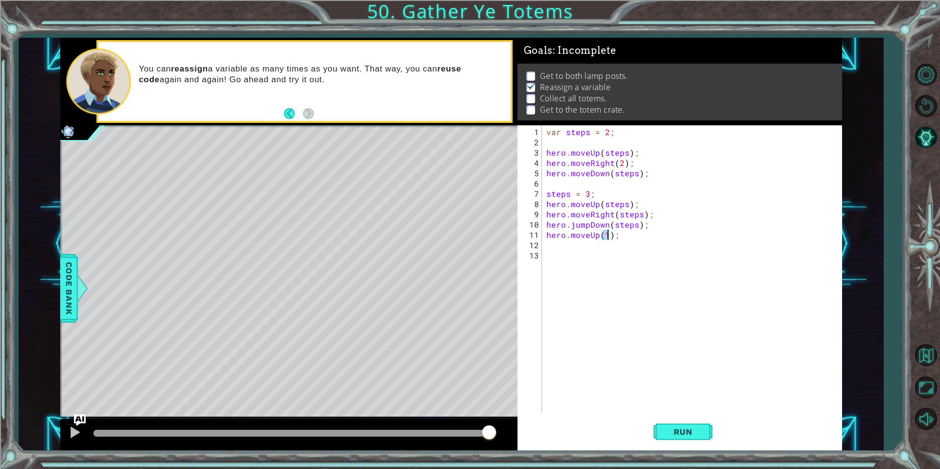
scroll to position [0, 3]
type textarea "hero.moveUp(4);"
click at [661, 245] on div "var steps = 2 ; hero . moveUp ( steps ) ; hero . moveRight ( 2 ) ; hero . moveD…" at bounding box center [694, 281] width 300 height 308
click at [661, 243] on div "var steps = 2 ; hero . moveUp ( steps ) ; hero . moveRight ( 2 ) ; hero . moveD…" at bounding box center [694, 281] width 300 height 308
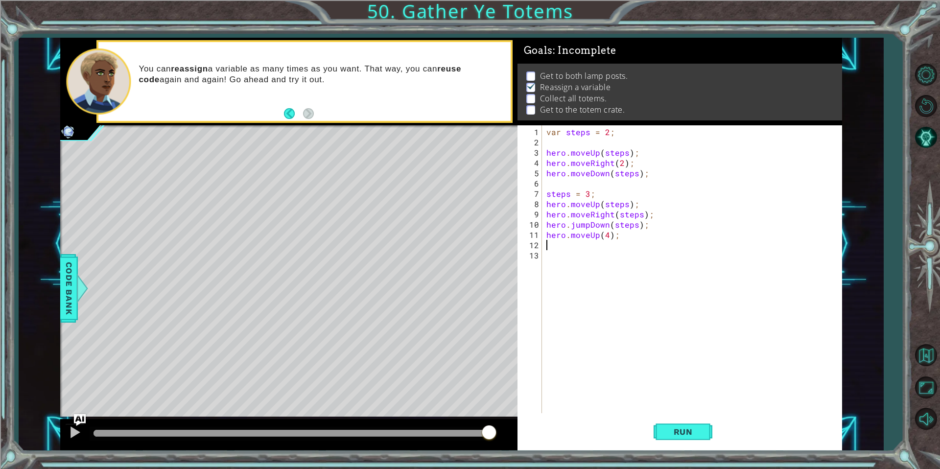
click at [645, 231] on div "var steps = 2 ; hero . moveUp ( steps ) ; hero . moveRight ( 2 ) ; hero . moveD…" at bounding box center [694, 281] width 300 height 308
type textarea "hero.moveUp(4);"
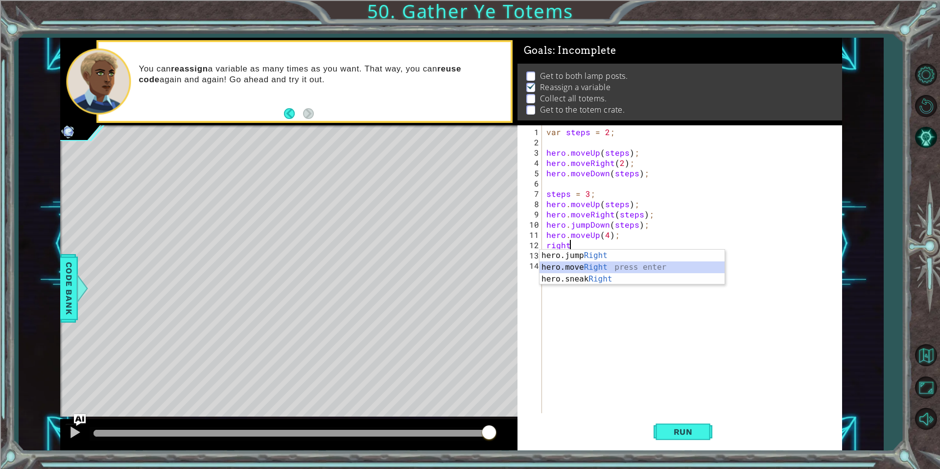
click at [623, 265] on div "hero.jump Right press enter hero.move Right press enter hero.sneak Right press …" at bounding box center [632, 279] width 185 height 59
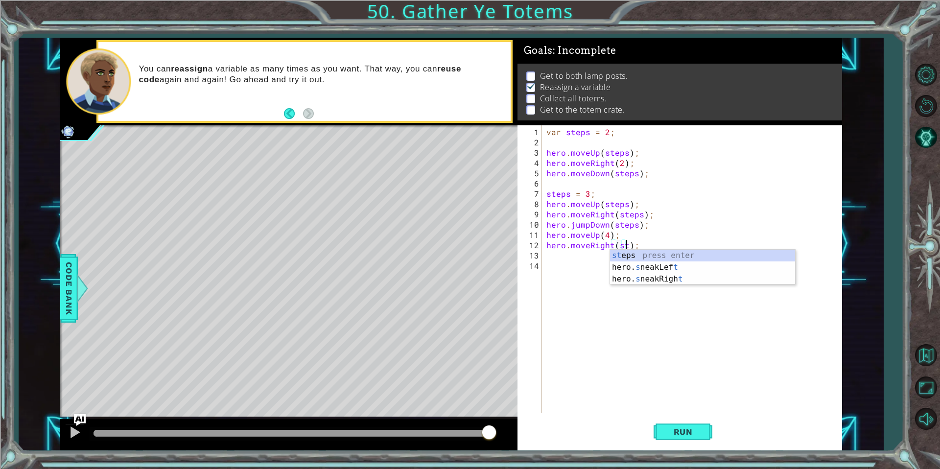
scroll to position [0, 5]
type textarea "hero.moveRight(steps);"
click at [671, 250] on div "steps press enter" at bounding box center [702, 267] width 185 height 35
click at [668, 249] on div "var steps = 2 ; hero . moveUp ( steps ) ; hero . moveRight ( 2 ) ; hero . moveD…" at bounding box center [694, 281] width 300 height 308
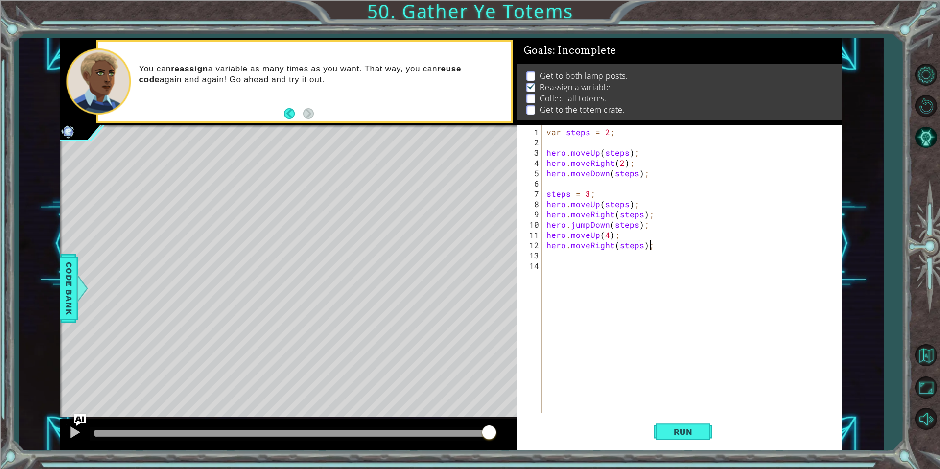
scroll to position [0, 0]
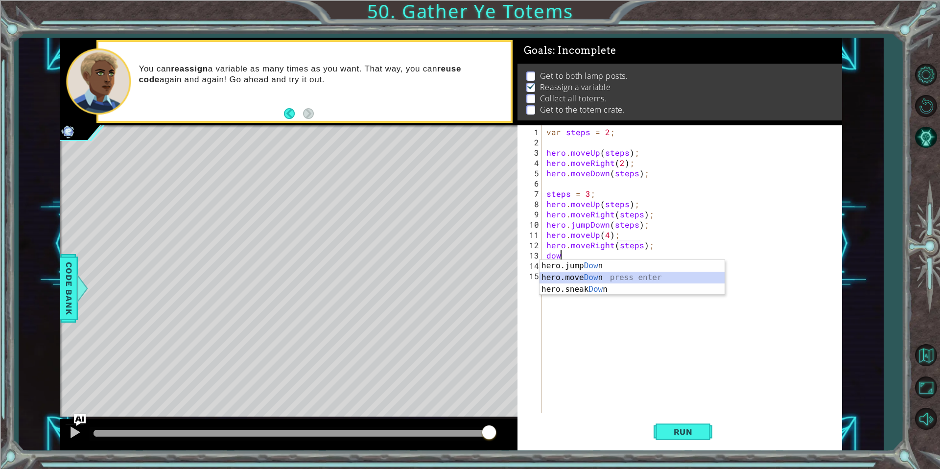
click at [591, 282] on div "hero.jump Dow n press enter hero.move Dow n press enter hero.sneak Dow n press …" at bounding box center [632, 289] width 185 height 59
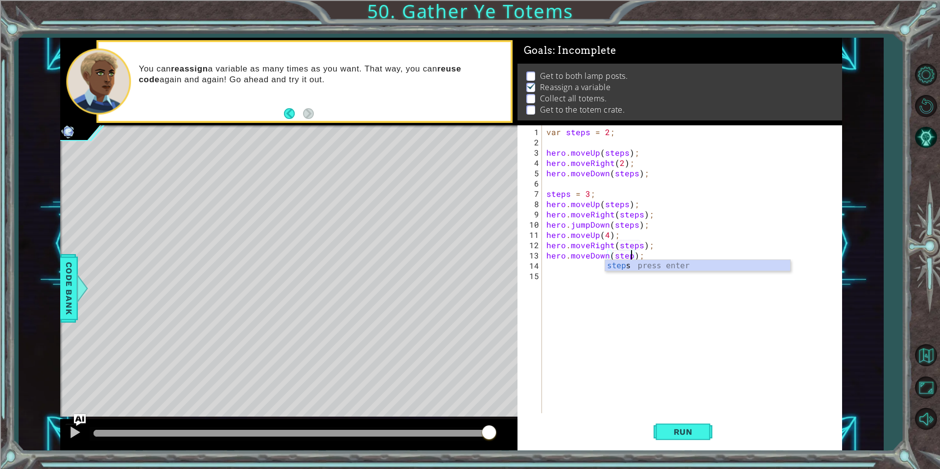
scroll to position [0, 5]
click at [576, 223] on div "var steps = 2 ; hero . moveUp ( steps ) ; hero . moveRight ( 2 ) ; hero . moveD…" at bounding box center [694, 281] width 300 height 308
click at [594, 228] on div "var steps = 2 ; hero . moveUp ( steps ) ; hero . moveRight ( 2 ) ; hero . moveD…" at bounding box center [694, 281] width 300 height 308
click at [591, 227] on div "var steps = 2 ; hero . moveUp ( steps ) ; hero . moveRight ( 2 ) ; hero . moveD…" at bounding box center [694, 281] width 300 height 308
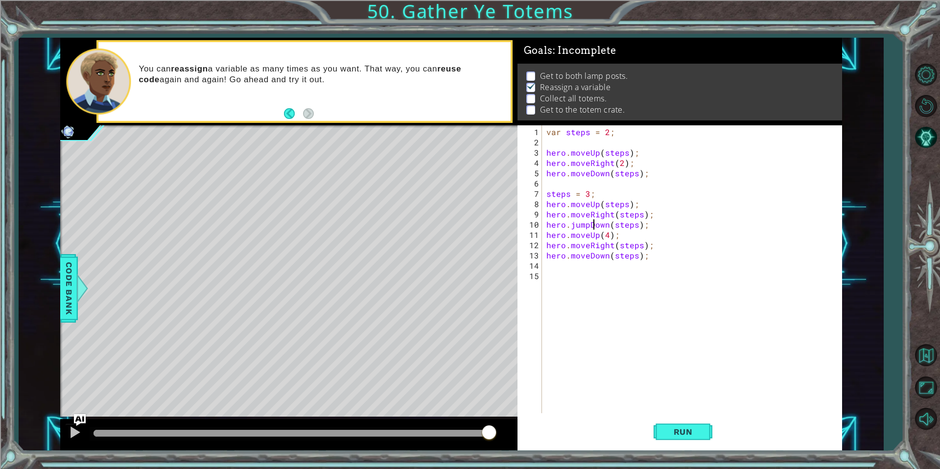
click at [586, 225] on div "var steps = 2 ; hero . moveUp ( steps ) ; hero . moveRight ( 2 ) ; hero . moveD…" at bounding box center [694, 281] width 300 height 308
click at [589, 226] on div "var steps = 2 ; hero . moveUp ( steps ) ; hero . moveRight ( 2 ) ; hero . moveD…" at bounding box center [694, 281] width 300 height 308
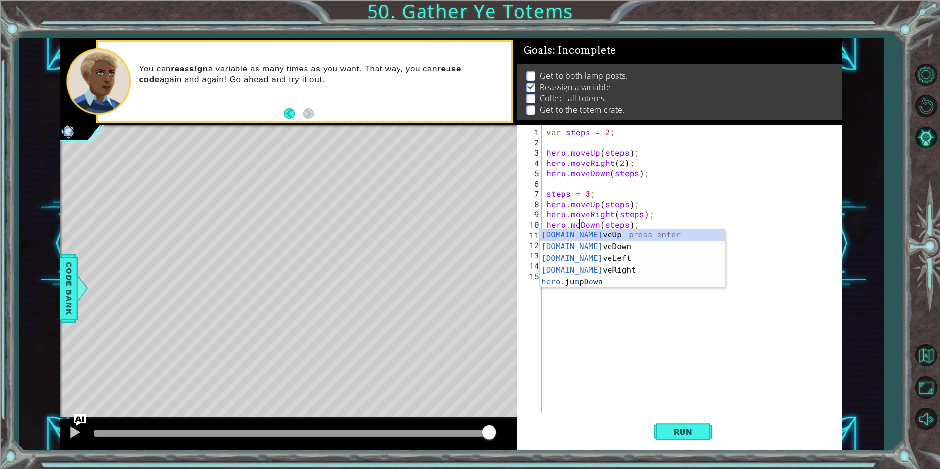
type textarea "hero.moveDown(steps);"
click at [687, 329] on div "var steps = 2 ; hero . moveUp ( steps ) ; hero . moveRight ( 2 ) ; hero . moveD…" at bounding box center [694, 281] width 300 height 308
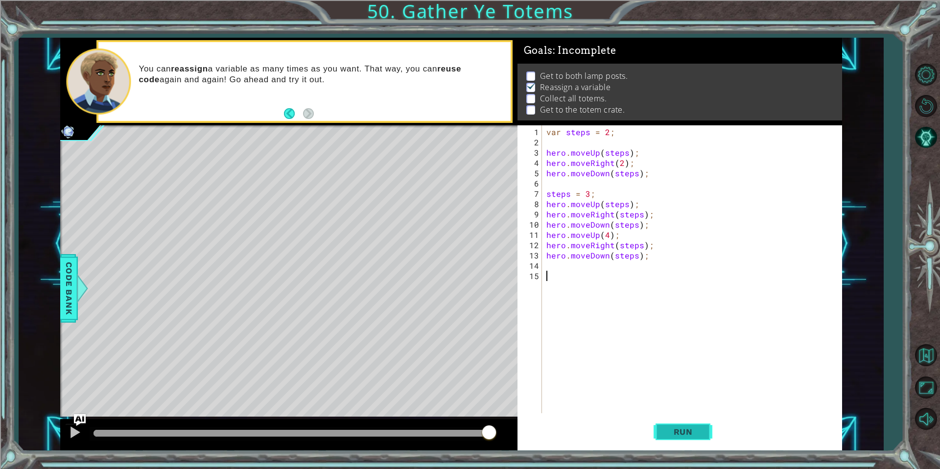
click at [685, 426] on button "Run" at bounding box center [683, 432] width 59 height 32
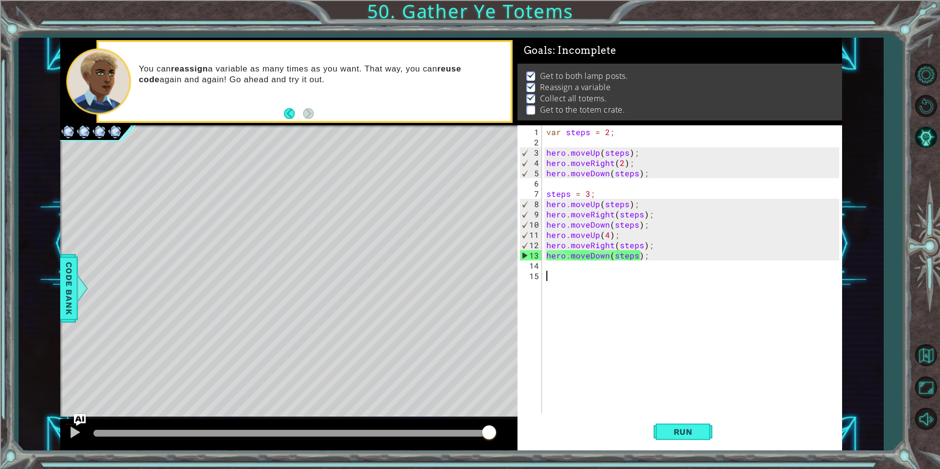
click at [631, 258] on div "var steps = 2 ; hero . moveUp ( steps ) ; hero . moveRight ( 2 ) ; hero . moveD…" at bounding box center [694, 281] width 300 height 308
click at [637, 253] on div "var steps = 2 ; hero . moveUp ( steps ) ; hero . moveRight ( 2 ) ; hero . moveD…" at bounding box center [694, 281] width 300 height 308
drag, startPoint x: 637, startPoint y: 253, endPoint x: 622, endPoint y: 248, distance: 15.5
click at [622, 248] on div "var steps = 2 ; hero . moveUp ( steps ) ; hero . moveRight ( 2 ) ; hero . moveD…" at bounding box center [694, 281] width 300 height 308
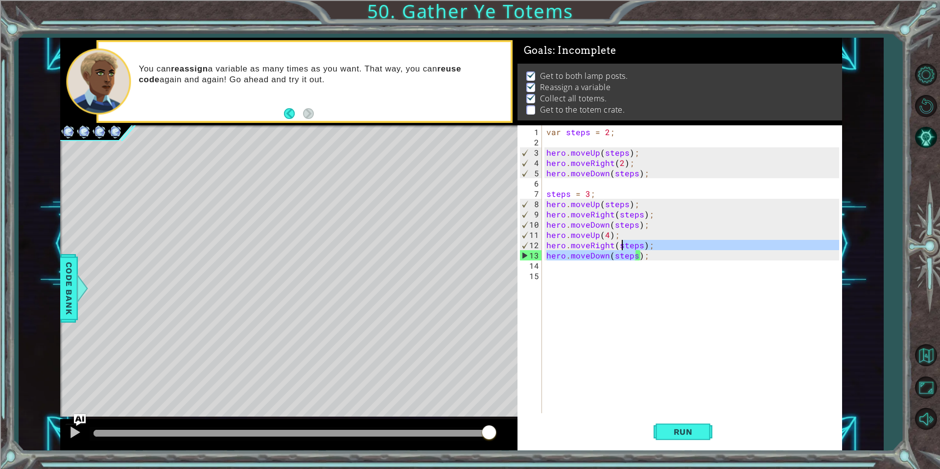
type textarea "hero.moveRight(steps); hero.moveDown(steps);"
click at [622, 260] on div "var steps = 2 ; hero . moveUp ( steps ) ; hero . moveRight ( 2 ) ; hero . moveD…" at bounding box center [694, 281] width 300 height 308
click at [622, 255] on div "var steps = 2 ; hero . moveUp ( steps ) ; hero . moveRight ( 2 ) ; hero . moveD…" at bounding box center [694, 281] width 300 height 308
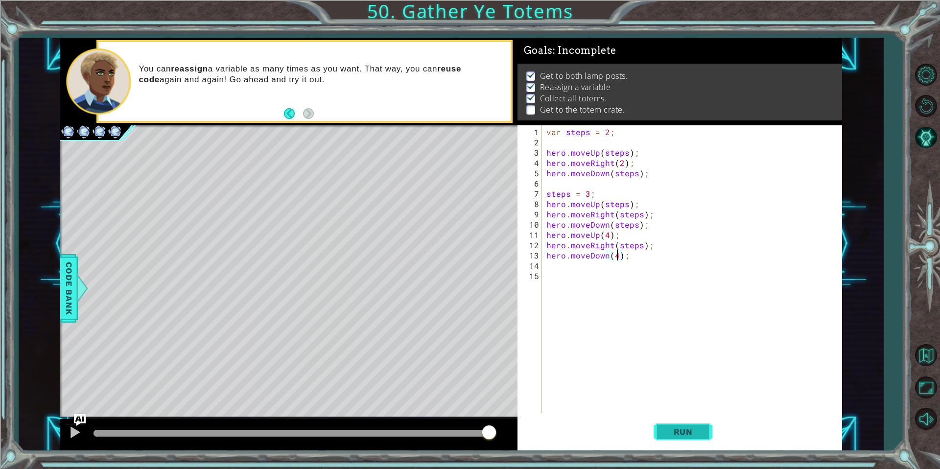
type textarea "hero.moveDown(4);"
click at [693, 433] on span "Run" at bounding box center [683, 432] width 39 height 10
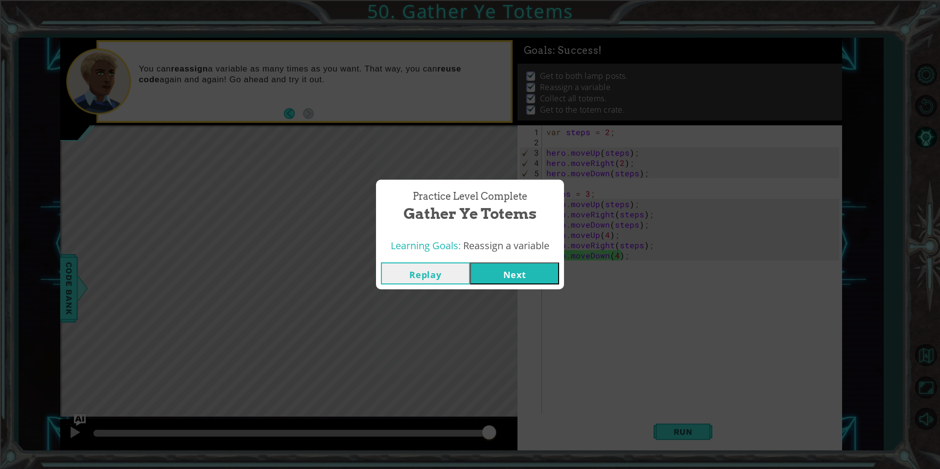
click at [518, 282] on button "Next" at bounding box center [514, 273] width 89 height 22
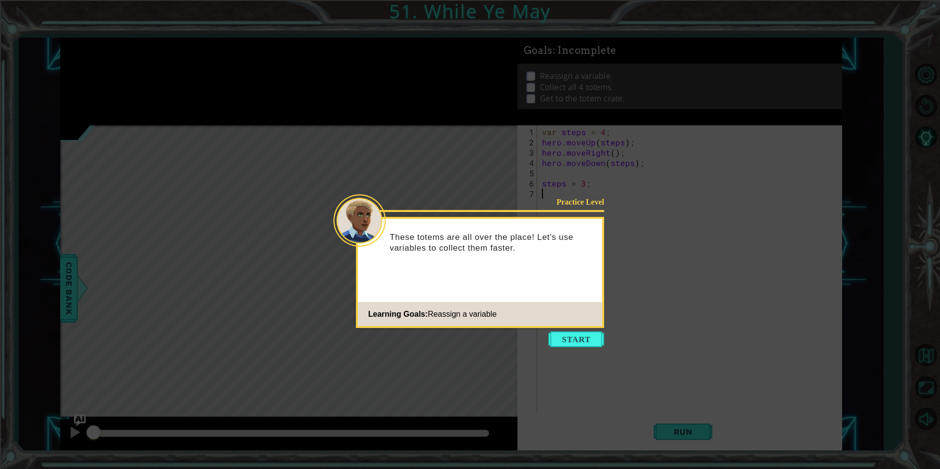
click at [563, 329] on icon at bounding box center [470, 234] width 940 height 469
click at [565, 331] on button "Start" at bounding box center [576, 339] width 56 height 16
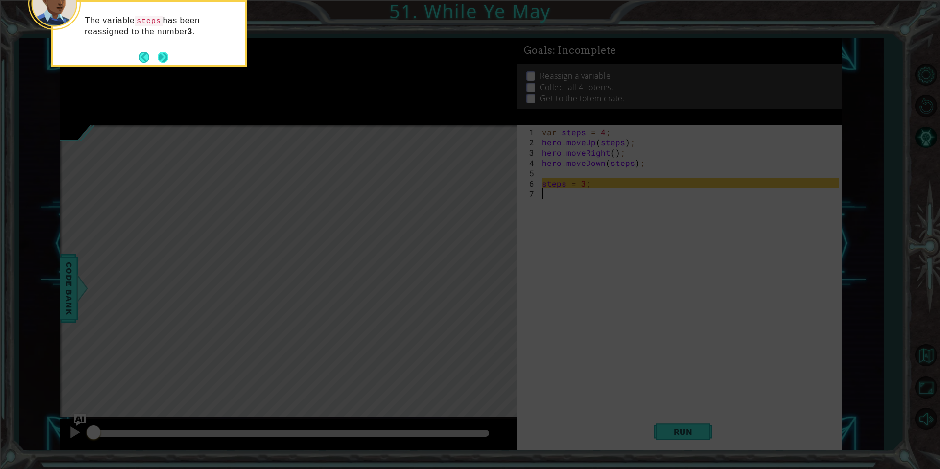
click at [161, 60] on button "Next" at bounding box center [163, 57] width 18 height 18
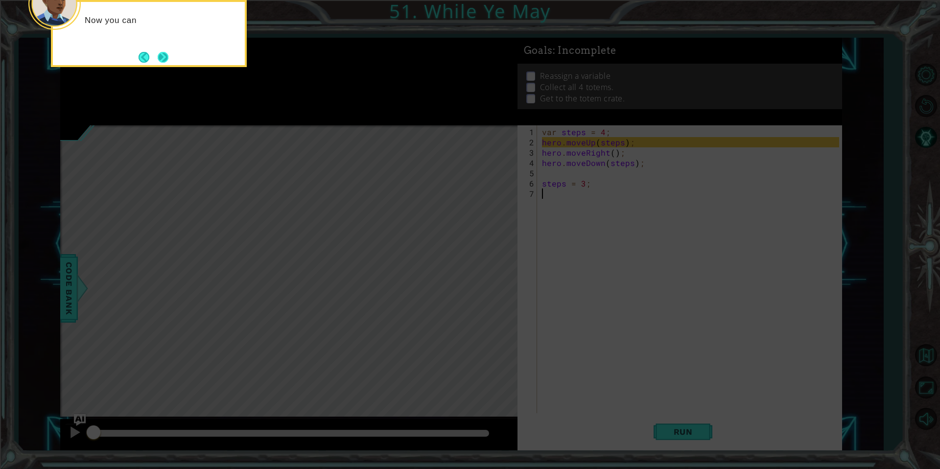
click at [161, 55] on button "Next" at bounding box center [163, 57] width 11 height 11
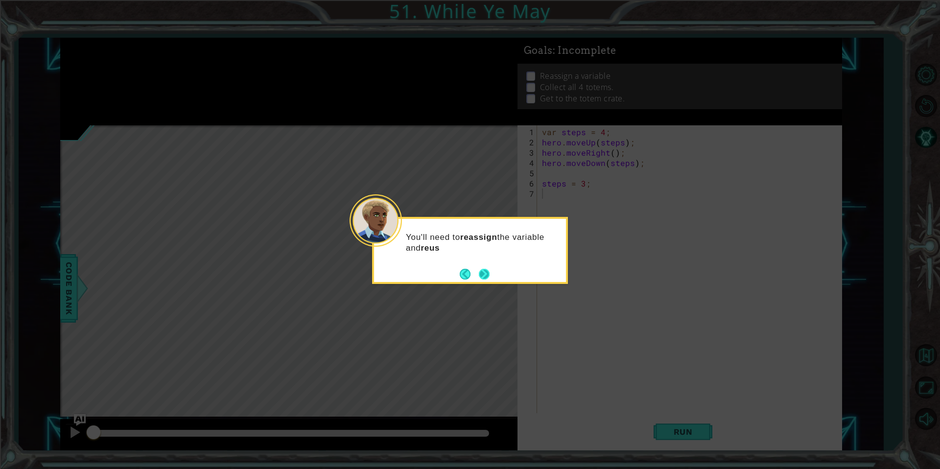
click at [483, 276] on button "Next" at bounding box center [483, 273] width 11 height 11
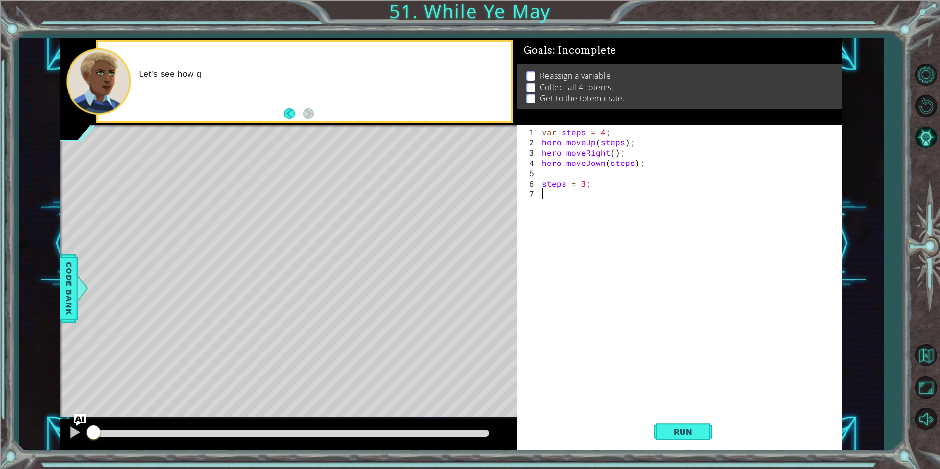
click at [593, 192] on div "var steps = 4 ; hero . moveUp ( steps ) ; hero . moveRight ( ) ; hero . moveDow…" at bounding box center [692, 281] width 304 height 308
click at [594, 187] on div "var steps = 4 ; hero . moveUp ( steps ) ; hero . moveRight ( ) ; hero . moveDow…" at bounding box center [692, 281] width 304 height 308
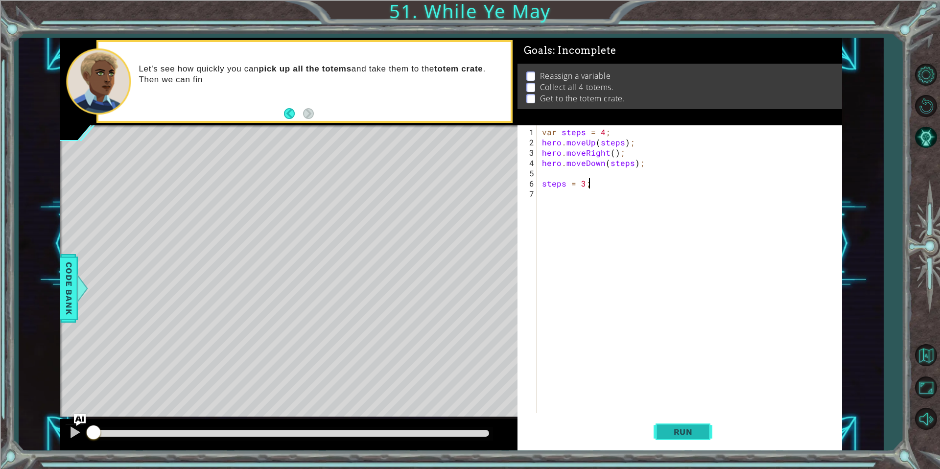
click at [690, 427] on span "Run" at bounding box center [683, 432] width 39 height 10
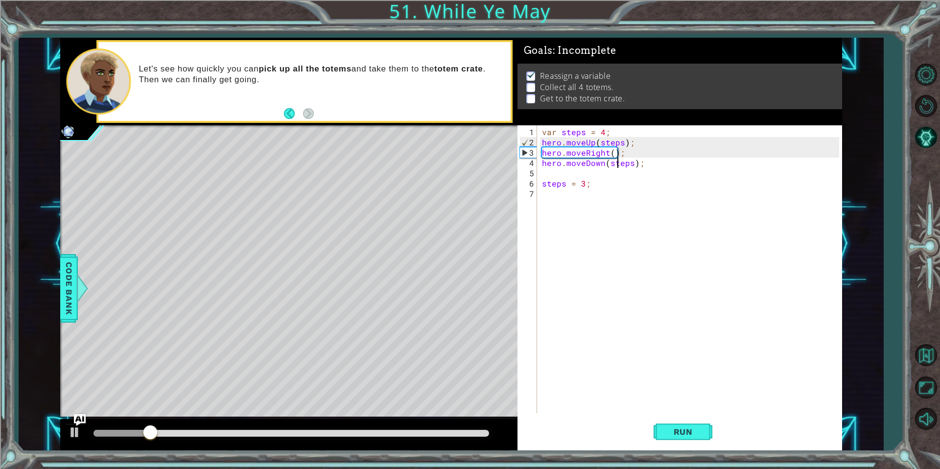
click at [618, 166] on div "var steps = 4 ; hero . moveUp ( steps ) ; hero . moveRight ( ) ; hero . moveDow…" at bounding box center [692, 281] width 304 height 308
type textarea "hero.moveDown(steps);"
click at [618, 168] on div "var steps = 4 ; hero . moveUp ( steps ) ; hero . moveRight ( ) ; hero . moveDow…" at bounding box center [692, 281] width 304 height 308
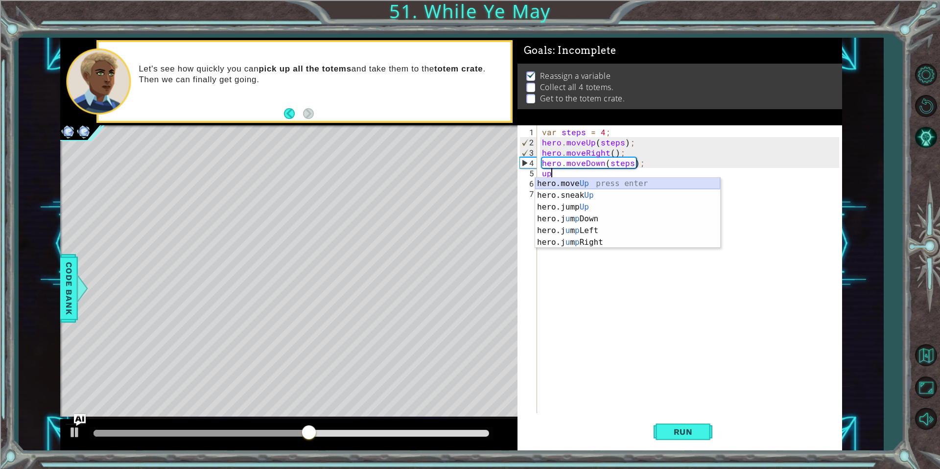
click at [600, 183] on div "hero.move Up press enter hero.sneak Up press enter hero.jump Up press enter her…" at bounding box center [627, 225] width 185 height 94
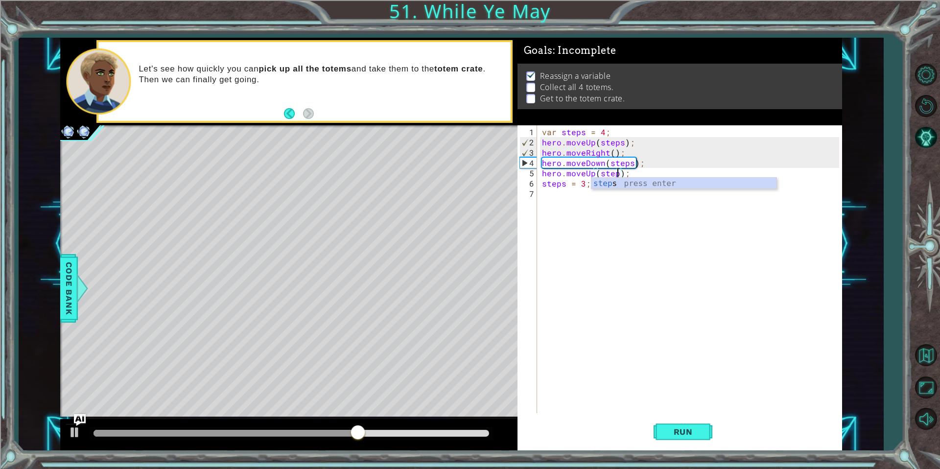
scroll to position [0, 5]
type textarea "hero.moveUp(steps);"
click at [668, 427] on span "Run" at bounding box center [683, 432] width 39 height 10
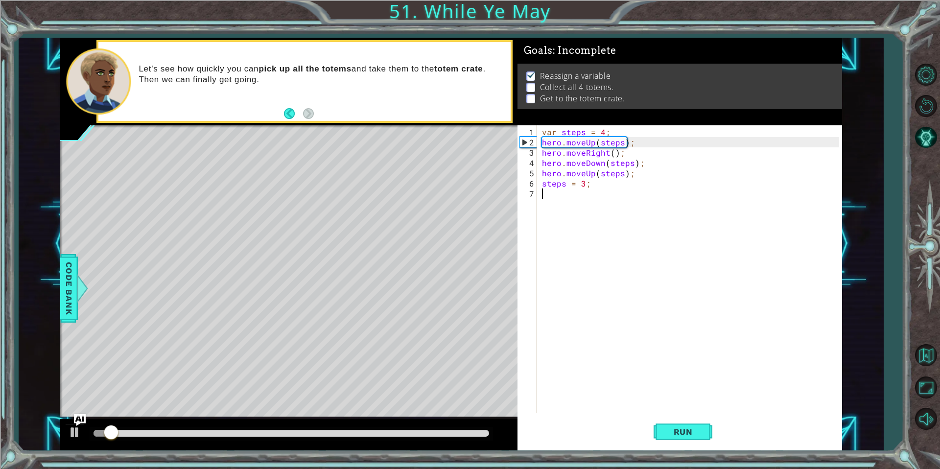
click at [644, 208] on div "var steps = 4 ; hero . moveUp ( steps ) ; hero . moveRight ( ) ; hero . moveDow…" at bounding box center [692, 281] width 304 height 308
drag, startPoint x: 444, startPoint y: 442, endPoint x: 451, endPoint y: 439, distance: 7.9
click at [451, 439] on div at bounding box center [288, 434] width 457 height 31
drag, startPoint x: 451, startPoint y: 439, endPoint x: 466, endPoint y: 437, distance: 15.3
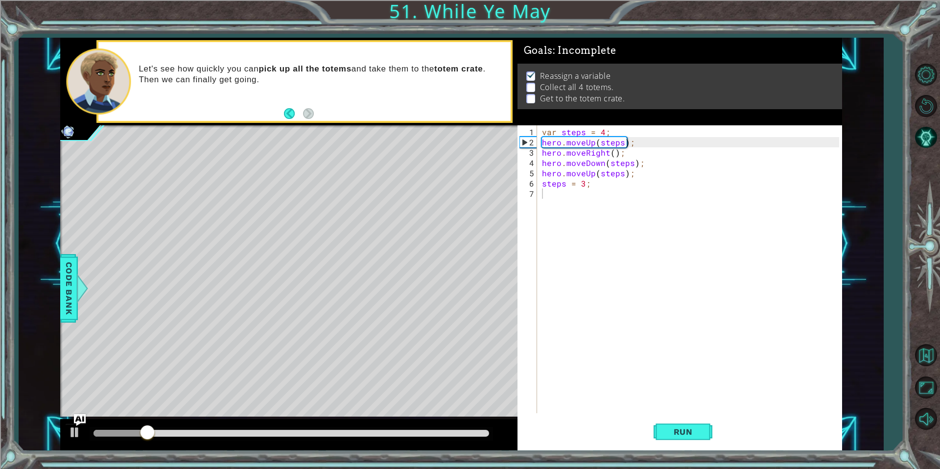
click at [466, 437] on div at bounding box center [291, 434] width 403 height 14
click at [467, 436] on div at bounding box center [291, 434] width 403 height 14
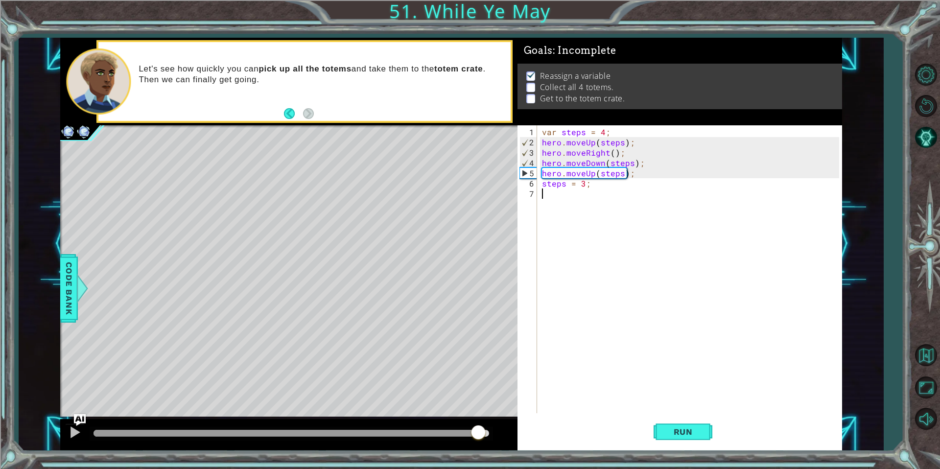
drag, startPoint x: 470, startPoint y: 436, endPoint x: 479, endPoint y: 437, distance: 8.4
click at [479, 437] on div at bounding box center [292, 433] width 396 height 7
click at [610, 168] on div "var steps = 4 ; hero . moveUp ( steps ) ; hero . moveRight ( ) ; hero . moveDow…" at bounding box center [692, 281] width 304 height 308
click at [611, 169] on div "var steps = 4 ; hero . moveUp ( steps ) ; hero . moveRight ( ) ; hero . moveDow…" at bounding box center [692, 281] width 304 height 308
click at [620, 173] on div "var steps = 4 ; hero . moveUp ( steps ) ; hero . moveRight ( ) ; hero . moveDow…" at bounding box center [692, 281] width 304 height 308
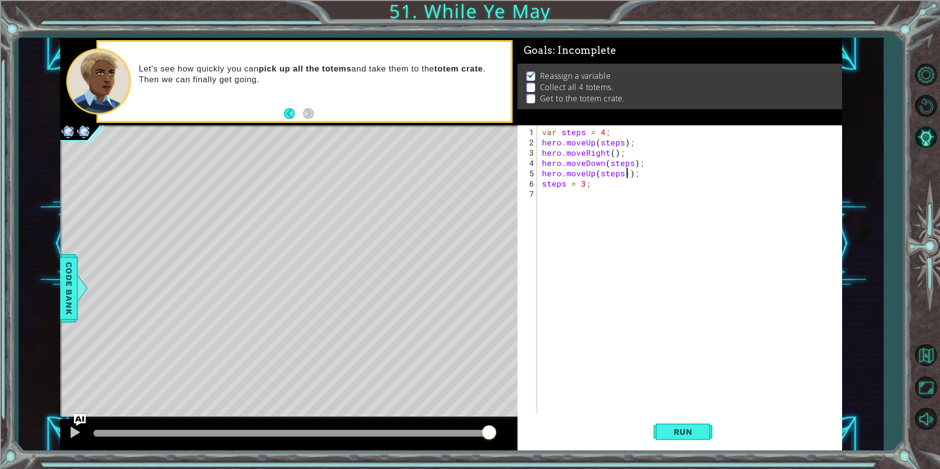
scroll to position [0, 5]
click at [685, 433] on span "Run" at bounding box center [683, 432] width 39 height 10
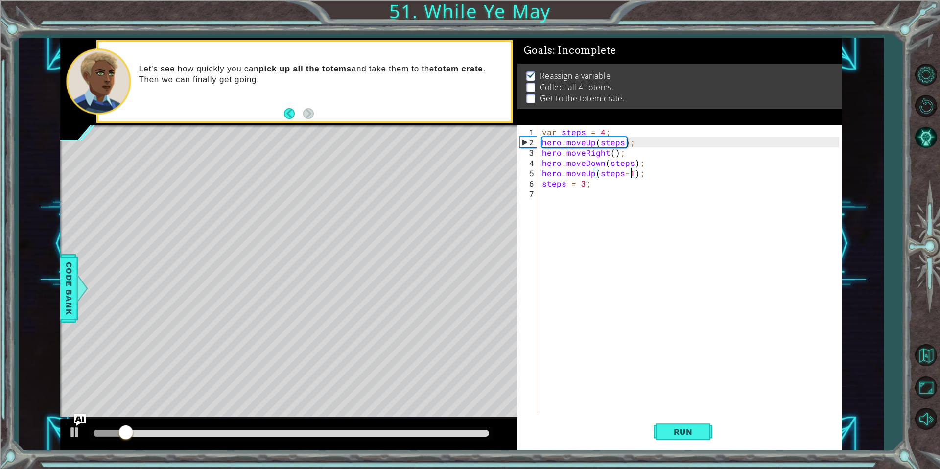
click at [633, 184] on div "var steps = 4 ; hero . moveUp ( steps ) ; hero . moveRight ( ) ; hero . moveDow…" at bounding box center [692, 281] width 304 height 308
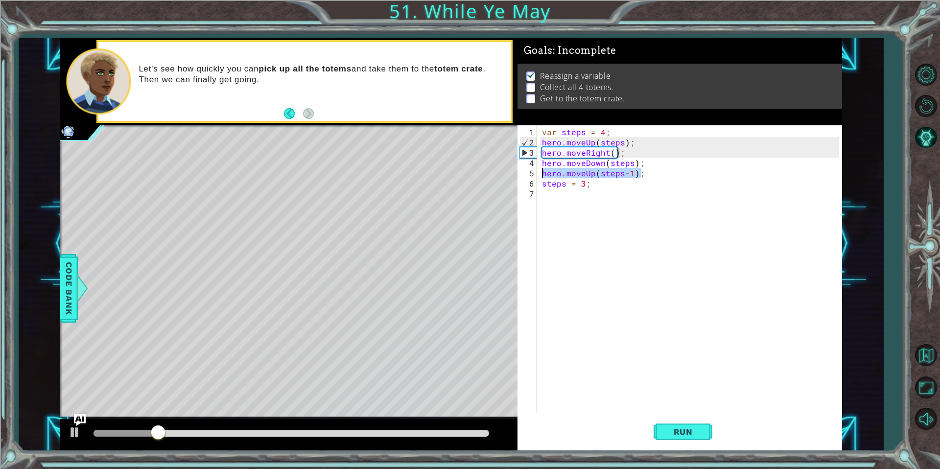
drag, startPoint x: 656, startPoint y: 172, endPoint x: 507, endPoint y: 175, distance: 149.3
click at [507, 175] on div "1 ההההההההההההההההההההההההההההההההההההההההההההההההההההההההההההההההההההההההההההה…" at bounding box center [451, 244] width 782 height 413
type textarea "hero.moveUp(steps-1);"
click at [579, 191] on div "var steps = 4 ; hero . moveUp ( steps ) ; hero . moveRight ( ) ; hero . moveDow…" at bounding box center [692, 281] width 304 height 308
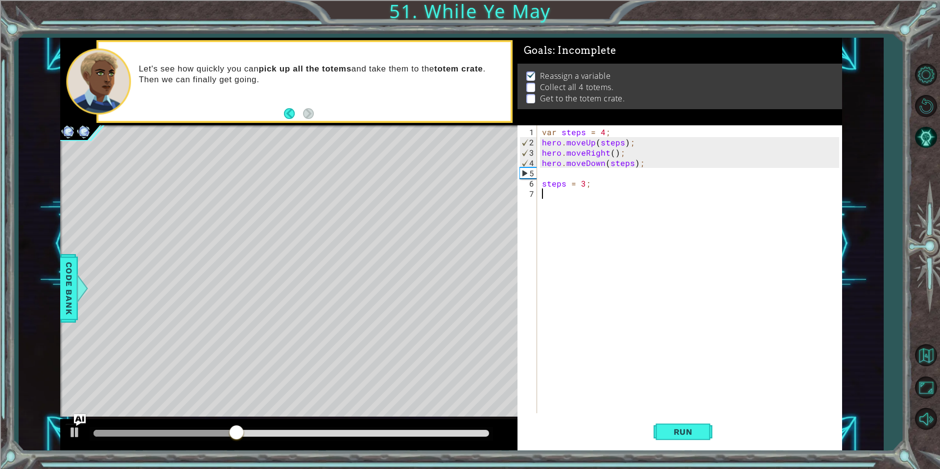
type textarea "u"
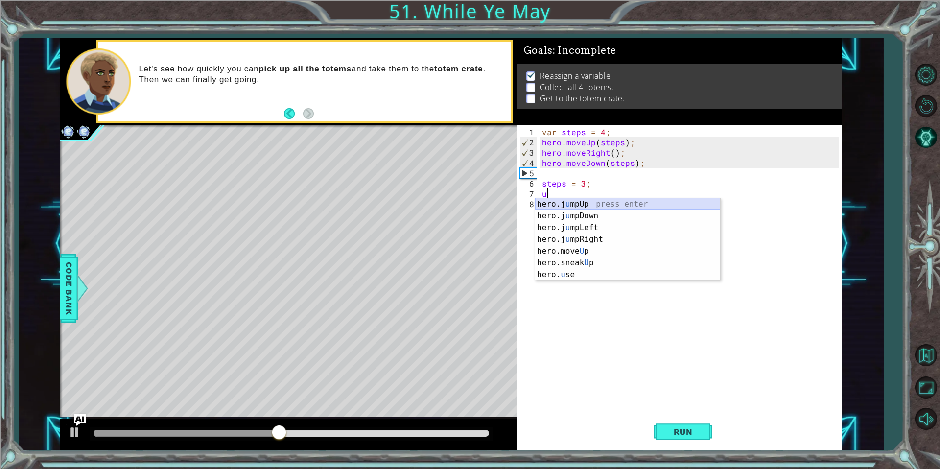
click at [581, 205] on div "hero.j u mpUp press enter hero.j u mpDown press enter hero.j u mpLeft press ent…" at bounding box center [627, 251] width 185 height 106
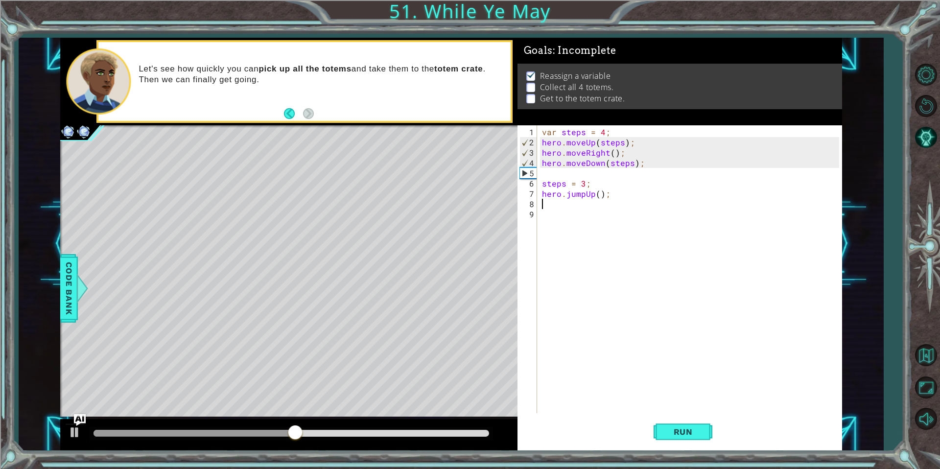
click at [568, 195] on div "var steps = 4 ; hero . moveUp ( steps ) ; hero . moveRight ( ) ; hero . moveDow…" at bounding box center [692, 281] width 304 height 308
click at [594, 195] on div "var steps = 4 ; hero . moveUp ( steps ) ; hero . moveRight ( ) ; hero . moveDow…" at bounding box center [692, 281] width 304 height 308
click at [597, 194] on div "var steps = 4 ; hero . moveUp ( steps ) ; hero . moveRight ( ) ; hero . moveDow…" at bounding box center [692, 281] width 304 height 308
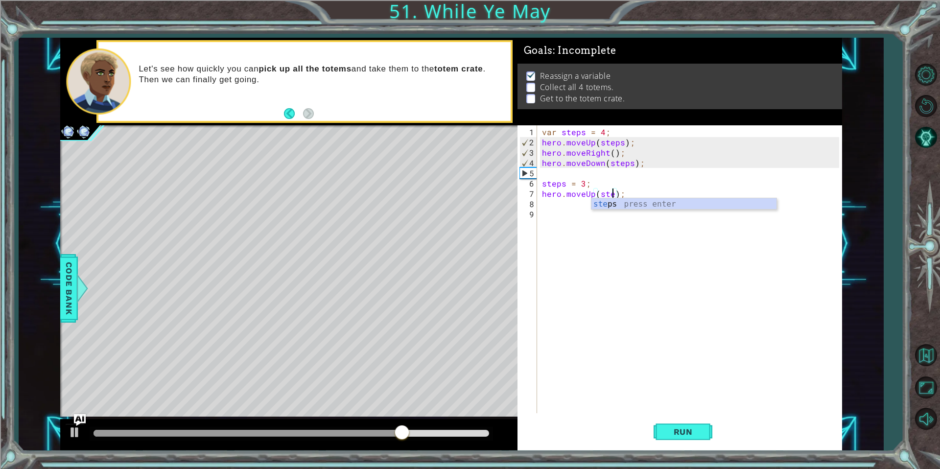
scroll to position [0, 5]
click at [653, 195] on div "var steps = 4 ; hero . moveUp ( steps ) ; hero . moveRight ( ) ; hero . moveDow…" at bounding box center [692, 281] width 304 height 308
click at [593, 185] on div "var steps = 4 ; hero . moveUp ( steps ) ; hero . moveRight ( ) ; hero . moveDow…" at bounding box center [692, 281] width 304 height 308
click at [656, 191] on div "var steps = 4 ; hero . moveUp ( steps ) ; hero . moveRight ( ) ; hero . moveDow…" at bounding box center [692, 281] width 304 height 308
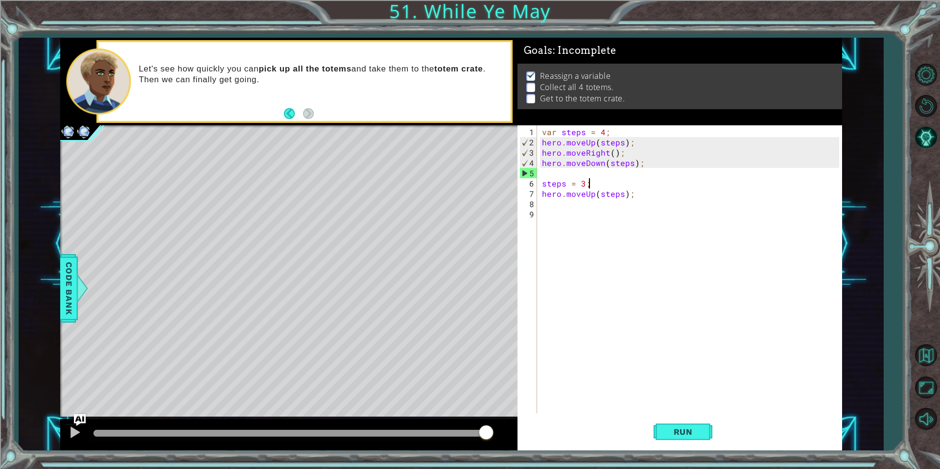
type textarea "hero.moveUp(steps);"
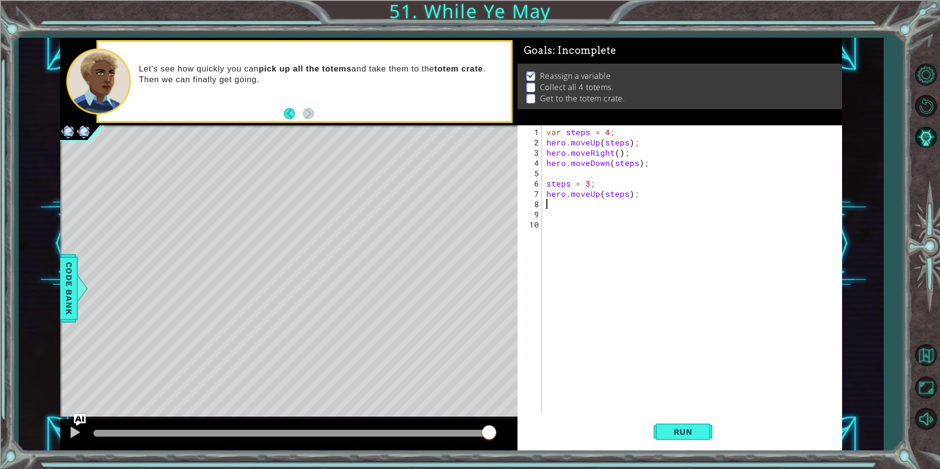
scroll to position [0, 0]
type textarea "rig"
click at [613, 220] on div "hero.jump Rig ht press enter hero.move Rig ht press enter hero.sneak Rig ht pre…" at bounding box center [632, 238] width 185 height 59
click at [577, 207] on div "var steps = 4 ; hero . moveUp ( steps ) ; hero . moveRight ( ) ; hero . moveDow…" at bounding box center [694, 281] width 300 height 308
click at [588, 204] on div "var steps = 4 ; hero . moveUp ( steps ) ; hero . moveRight ( ) ; hero . moveDow…" at bounding box center [694, 281] width 300 height 308
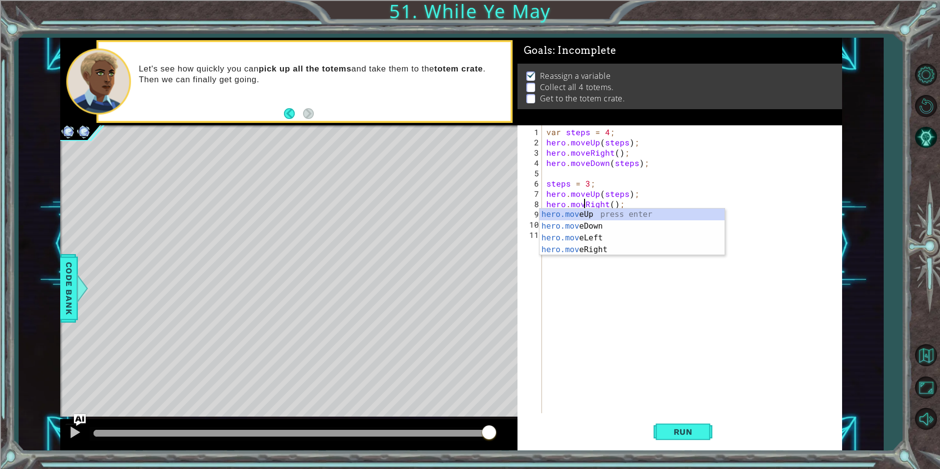
type textarea "hero.moveRight();"
click at [662, 201] on div "var steps = 4 ; hero . moveUp ( steps ) ; hero . moveRight ( ) ; hero . moveDow…" at bounding box center [694, 281] width 300 height 308
type textarea "dow"
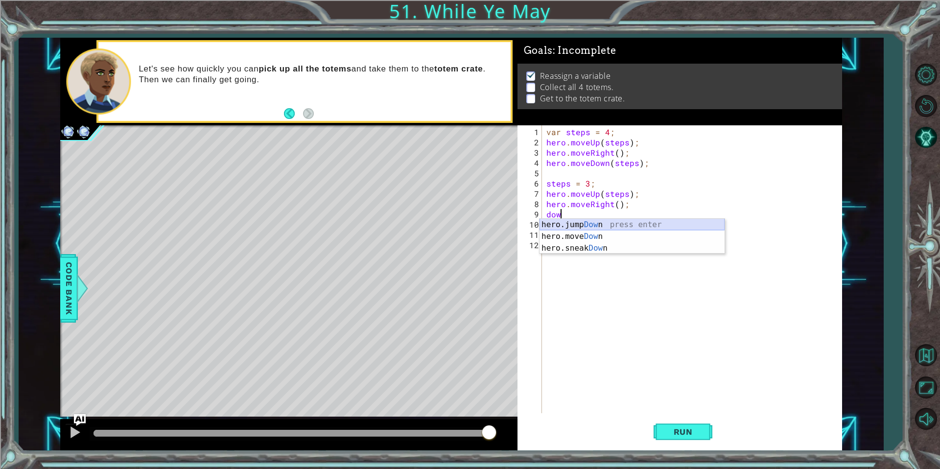
click at [596, 226] on div "hero.jump Dow n press enter hero.move Dow n press enter hero.sneak Dow n press …" at bounding box center [632, 248] width 185 height 59
click at [617, 214] on div "var steps = 4 ; hero . moveUp ( steps ) ; hero . moveRight ( ) ; hero . moveDow…" at bounding box center [694, 281] width 300 height 308
click at [612, 215] on div "var steps = 4 ; hero . moveUp ( steps ) ; hero . moveRight ( ) ; hero . moveDow…" at bounding box center [694, 281] width 300 height 308
click at [585, 214] on div "var steps = 4 ; hero . moveUp ( steps ) ; hero . moveRight ( ) ; hero . moveDow…" at bounding box center [694, 281] width 300 height 308
click at [587, 216] on div "var steps = 4 ; hero . moveUp ( steps ) ; hero . moveRight ( ) ; hero . moveDow…" at bounding box center [694, 281] width 300 height 308
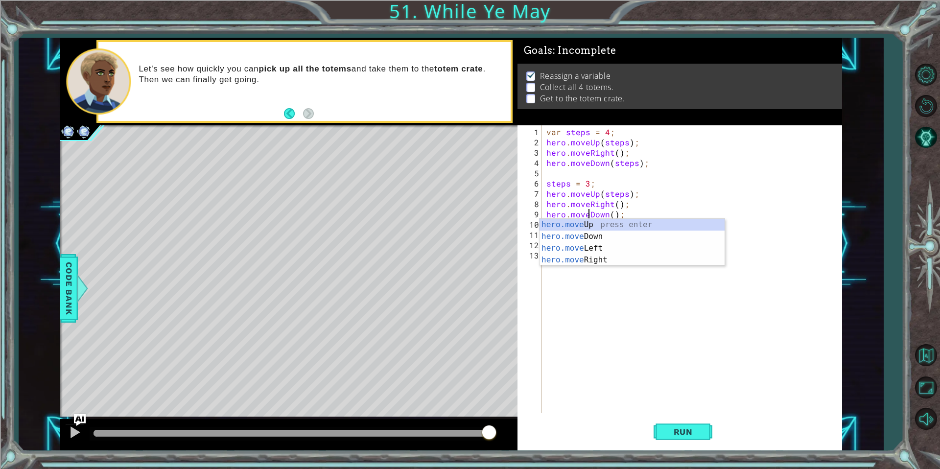
scroll to position [0, 2]
click at [614, 215] on div "var steps = 4 ; hero . moveUp ( steps ) ; hero . moveRight ( ) ; hero . moveDow…" at bounding box center [694, 281] width 300 height 308
type textarea "hero.moveDown(2);"
click at [634, 215] on div "var steps = 4 ; hero . moveUp ( steps ) ; hero . moveRight ( ) ; hero . moveDow…" at bounding box center [694, 281] width 300 height 308
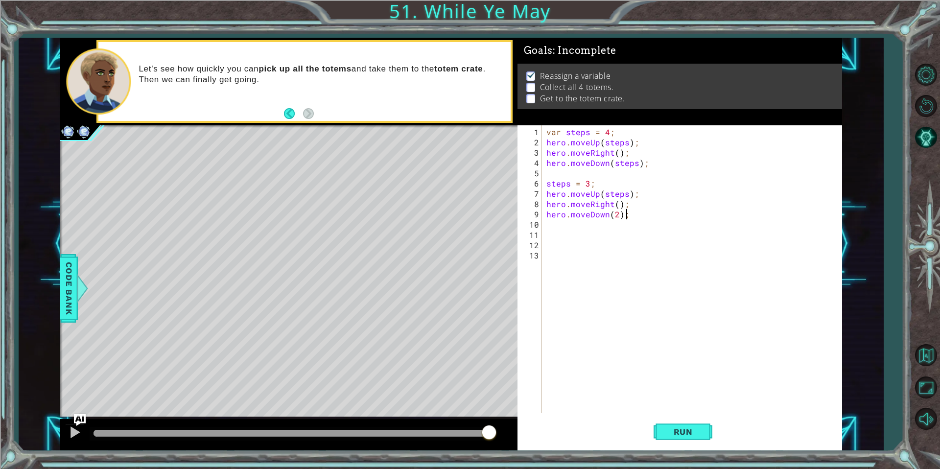
scroll to position [0, 0]
click at [668, 213] on div "var steps = 4 ; hero . moveUp ( steps ) ; hero . moveRight ( ) ; hero . moveDow…" at bounding box center [694, 281] width 300 height 308
click at [668, 222] on div "var steps = 4 ; hero . moveUp ( steps ) ; hero . moveRight ( ) ; hero . moveDow…" at bounding box center [694, 281] width 300 height 308
type textarea "hero.moveUp(1);"
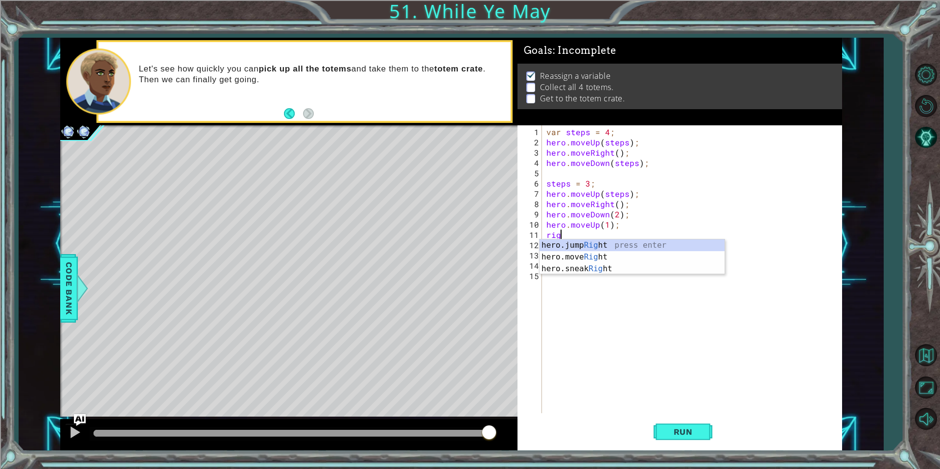
scroll to position [0, 0]
click at [609, 257] on div "hero.jump Righ t press enter hero.move Righ t press enter hero.sneak Righ t pre…" at bounding box center [632, 268] width 185 height 59
type textarea "hero.moveRight(1);"
click at [610, 252] on div "var steps = 4 ; hero . moveUp ( steps ) ; hero . moveRight ( ) ; hero . moveDow…" at bounding box center [694, 281] width 300 height 308
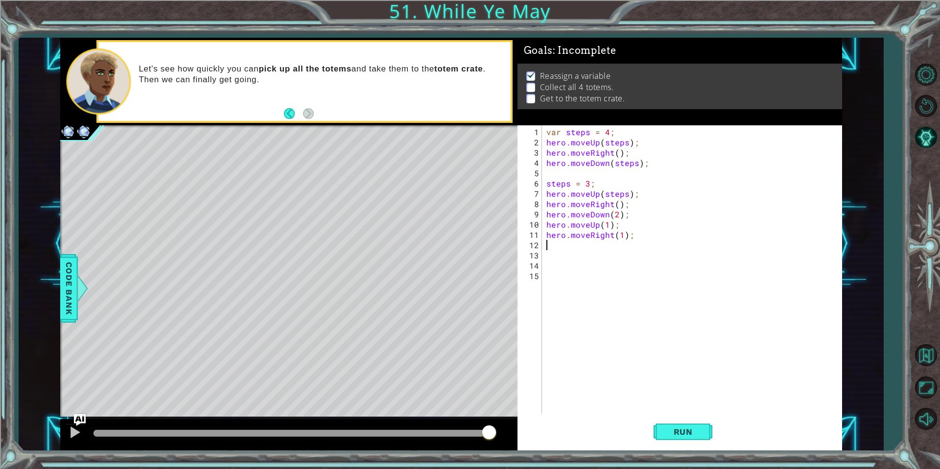
click at [679, 240] on div "var steps = 4 ; hero . moveUp ( steps ) ; hero . moveRight ( ) ; hero . moveDow…" at bounding box center [694, 281] width 300 height 308
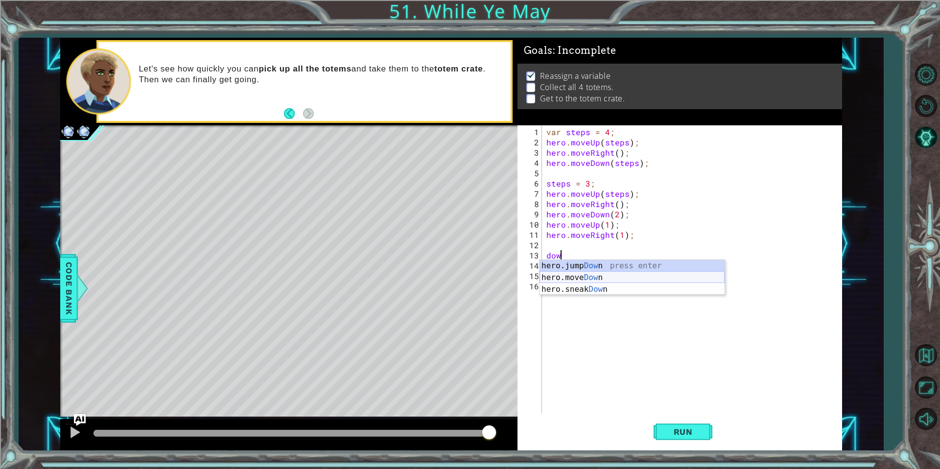
click at [616, 279] on div "hero.jump Dow n press enter hero.move Dow n press enter hero.sneak Dow n press …" at bounding box center [632, 289] width 185 height 59
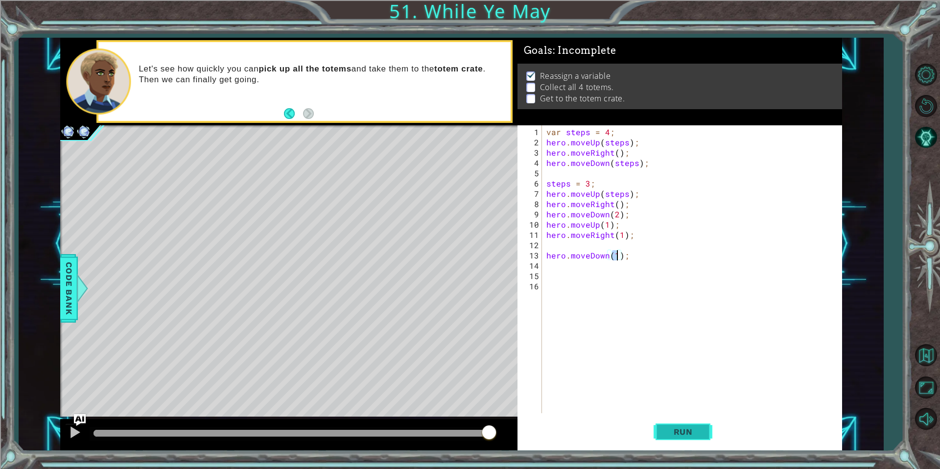
click at [674, 429] on span "Run" at bounding box center [683, 432] width 39 height 10
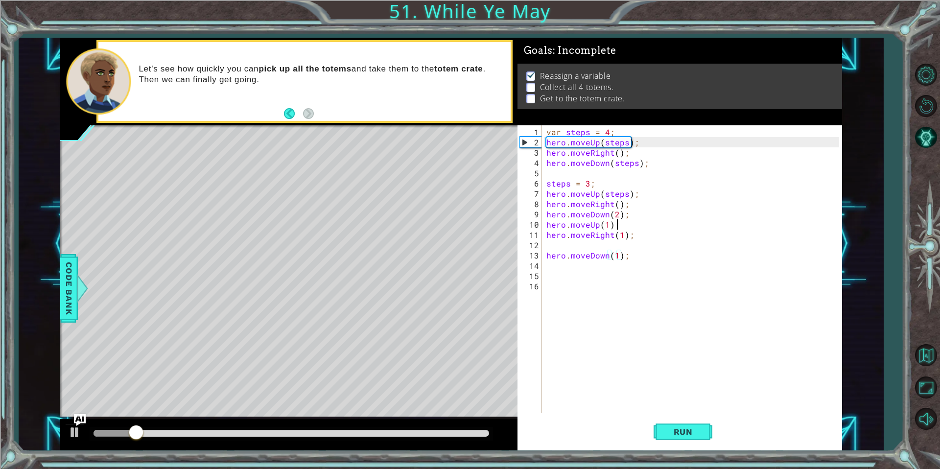
click at [616, 225] on div "var steps = 4 ; hero . moveUp ( steps ) ; hero . moveRight ( ) ; hero . moveDow…" at bounding box center [694, 281] width 300 height 308
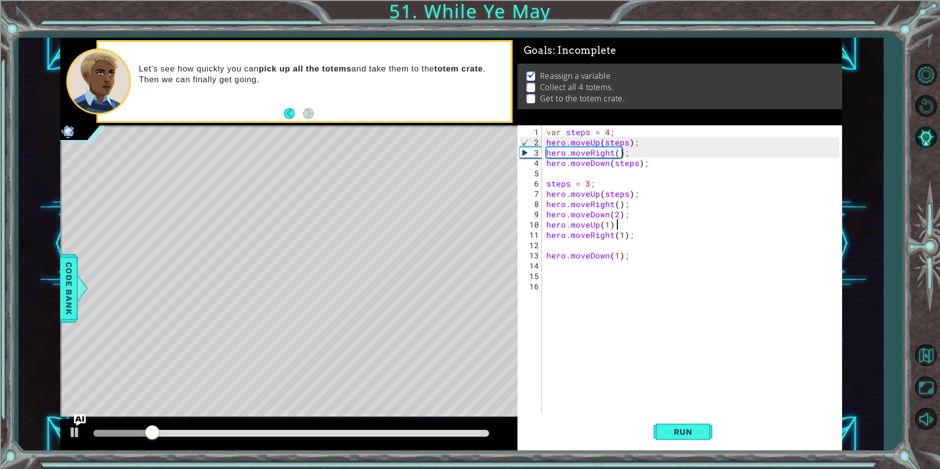
click at [653, 226] on div "var steps = 4 ; hero . moveUp ( steps ) ; hero . moveRight ( ) ; hero . moveDow…" at bounding box center [694, 281] width 300 height 308
click at [609, 225] on div "var steps = 4 ; hero . moveUp ( steps ) ; hero . moveRight ( ) ; hero . moveDow…" at bounding box center [694, 281] width 300 height 308
click at [677, 425] on button "Run" at bounding box center [683, 432] width 59 height 32
click at [689, 426] on button "Run" at bounding box center [683, 432] width 59 height 32
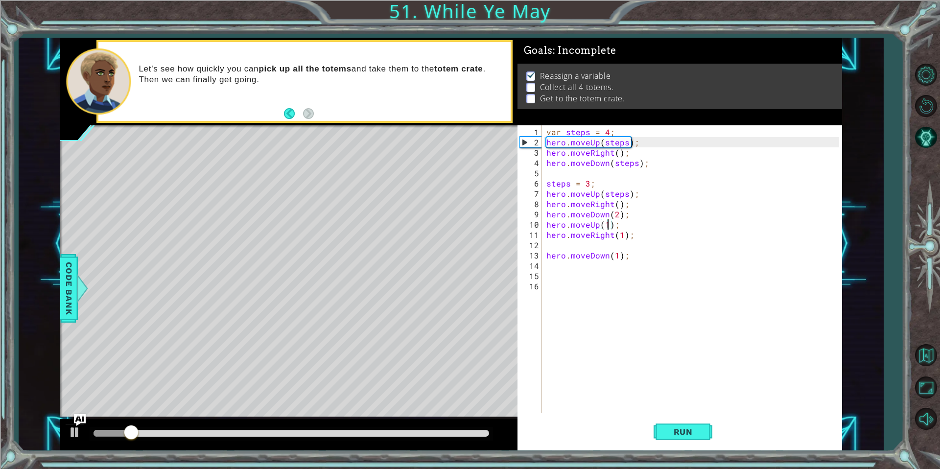
click at [617, 212] on div "var steps = 4 ; hero . moveUp ( steps ) ; hero . moveRight ( ) ; hero . moveDow…" at bounding box center [694, 281] width 300 height 308
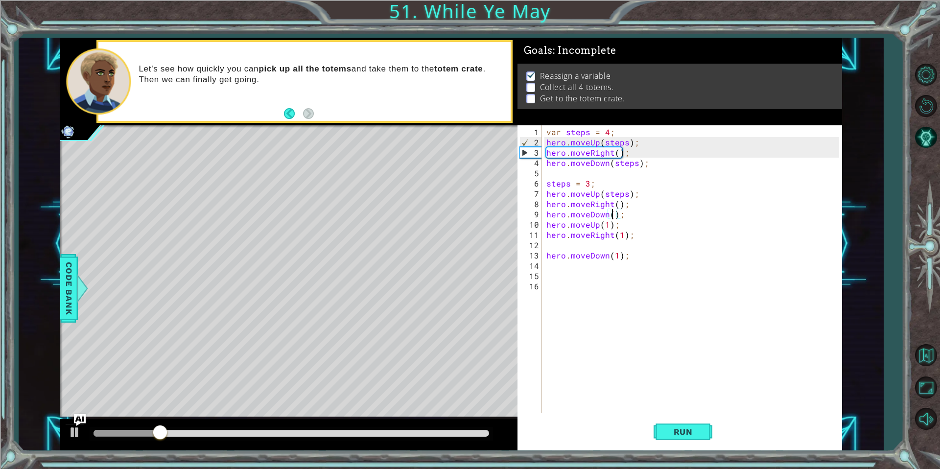
scroll to position [0, 4]
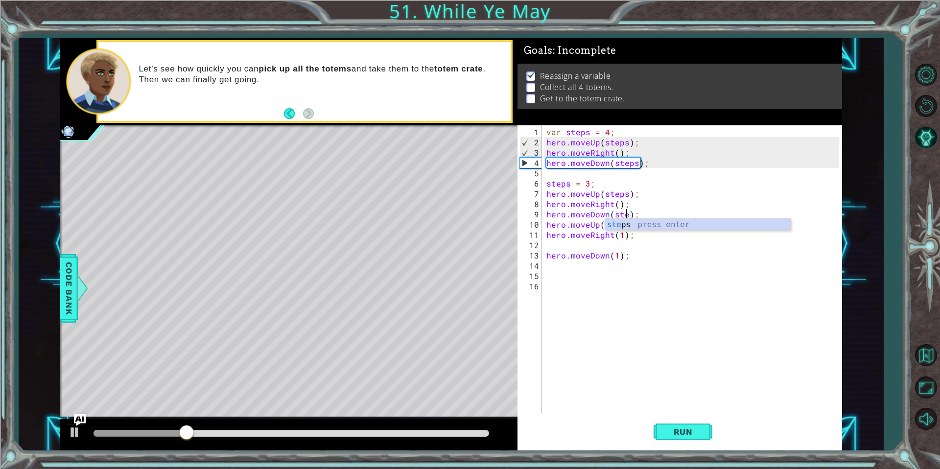
type textarea "hero.moveDown(steps);"
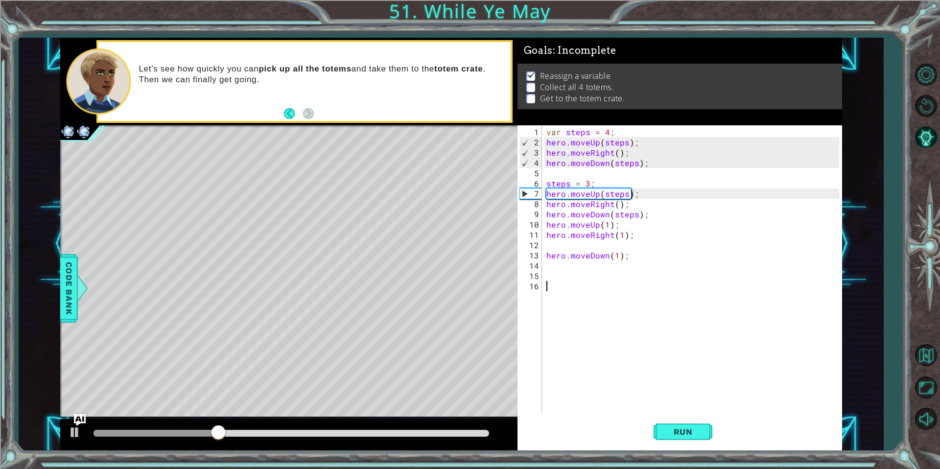
click at [663, 369] on div "var steps = 4 ; hero . moveUp ( steps ) ; hero . moveRight ( ) ; hero . moveDow…" at bounding box center [694, 281] width 300 height 308
click at [606, 232] on div "var steps = 4 ; hero . moveUp ( steps ) ; hero . moveRight ( ) ; hero . moveDow…" at bounding box center [694, 281] width 300 height 308
click at [606, 228] on div "var steps = 4 ; hero . moveUp ( steps ) ; hero . moveRight ( ) ; hero . moveDow…" at bounding box center [694, 281] width 300 height 308
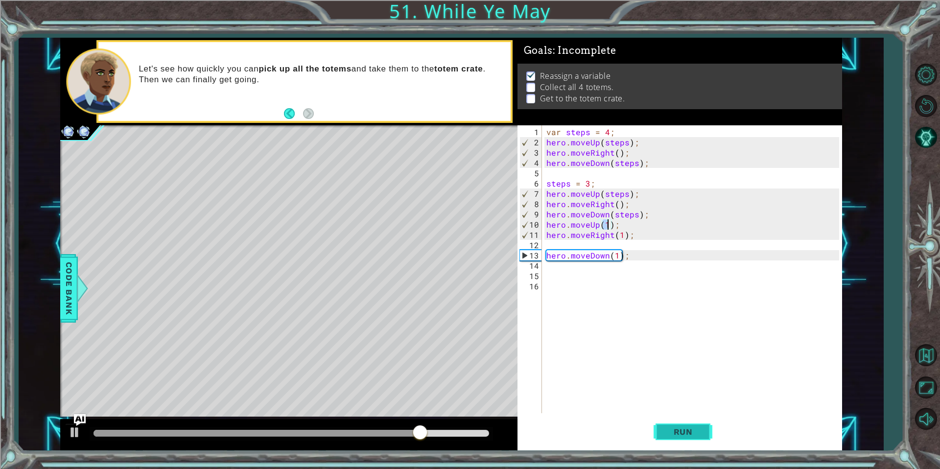
click at [681, 441] on button "Run" at bounding box center [683, 432] width 59 height 32
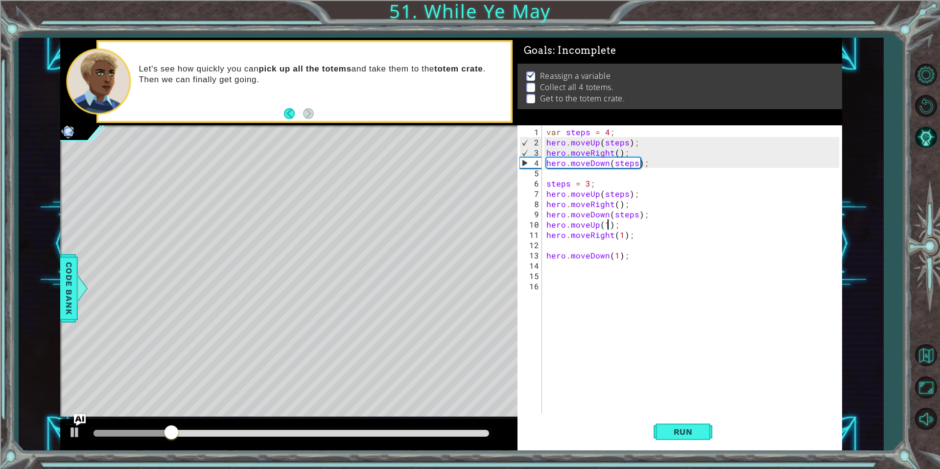
click at [619, 254] on div "var steps = 4 ; hero . moveUp ( steps ) ; hero . moveRight ( ) ; hero . moveDow…" at bounding box center [694, 281] width 300 height 308
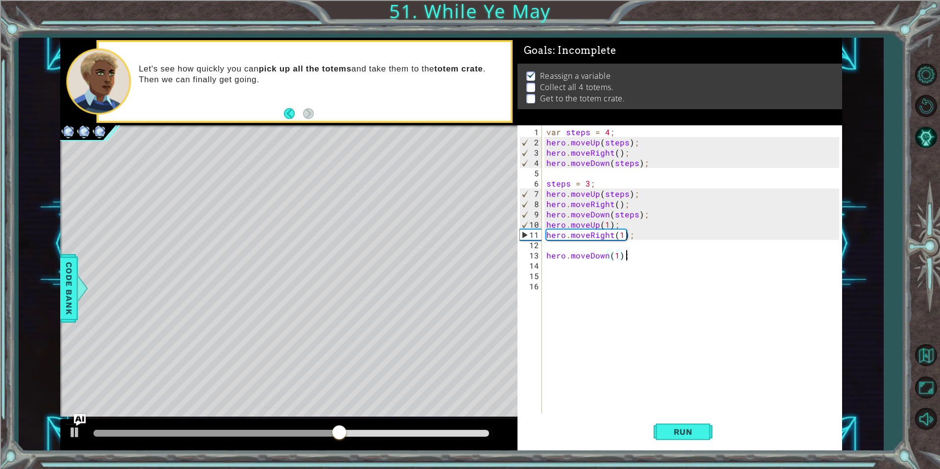
click at [627, 250] on div "var steps = 4 ; hero . moveUp ( steps ) ; hero . moveRight ( ) ; hero . moveDow…" at bounding box center [694, 281] width 300 height 308
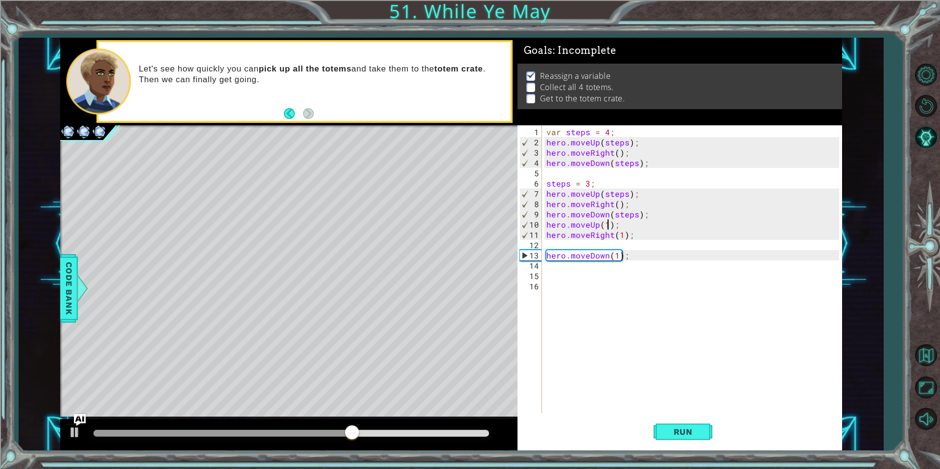
click at [608, 226] on div "var steps = 4 ; hero . moveUp ( steps ) ; hero . moveRight ( ) ; hero . moveDow…" at bounding box center [694, 281] width 300 height 308
click at [691, 418] on button "Run" at bounding box center [683, 432] width 59 height 32
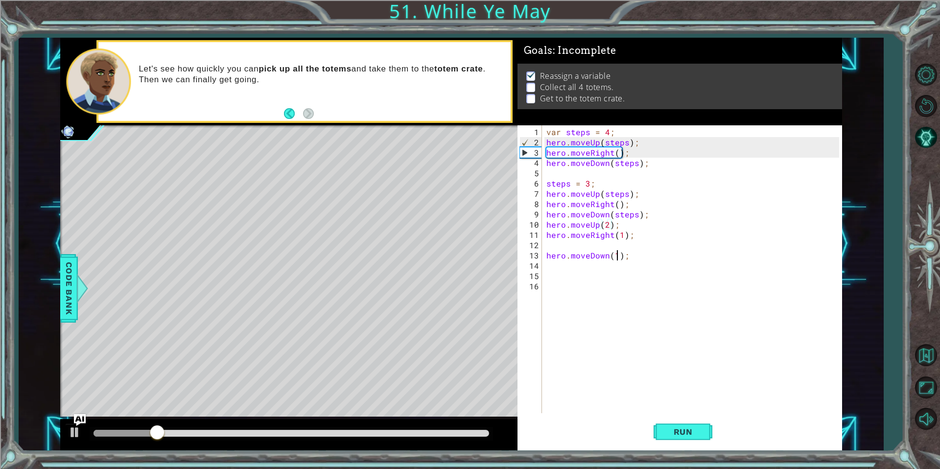
click at [615, 253] on div "var steps = 4 ; hero . moveUp ( steps ) ; hero . moveRight ( ) ; hero . moveDow…" at bounding box center [694, 281] width 300 height 308
type textarea "hero.moveDown(2);"
click at [634, 258] on div "var steps = 4 ; hero . moveUp ( steps ) ; hero . moveRight ( ) ; hero . moveDow…" at bounding box center [694, 281] width 300 height 308
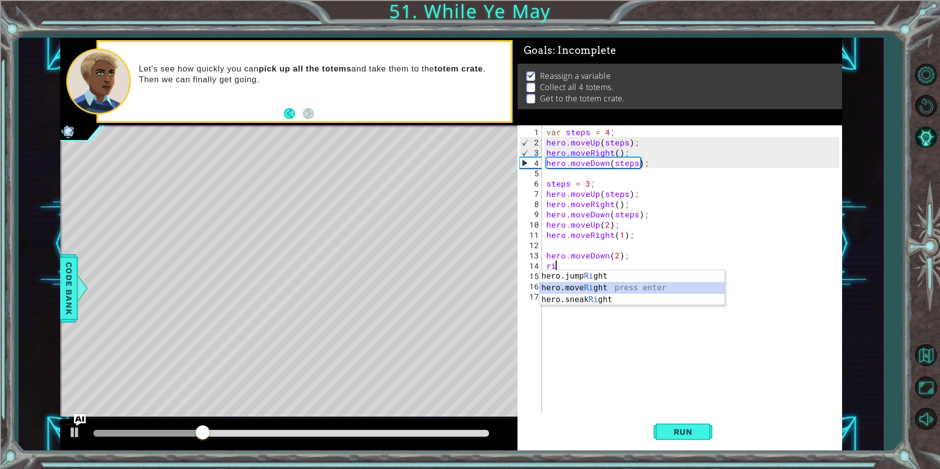
click at [617, 286] on div "hero.jump Ri ght press enter hero.move Ri ght press enter hero.sneak Ri ght pre…" at bounding box center [632, 299] width 185 height 59
type textarea "hero.moveRight(1);"
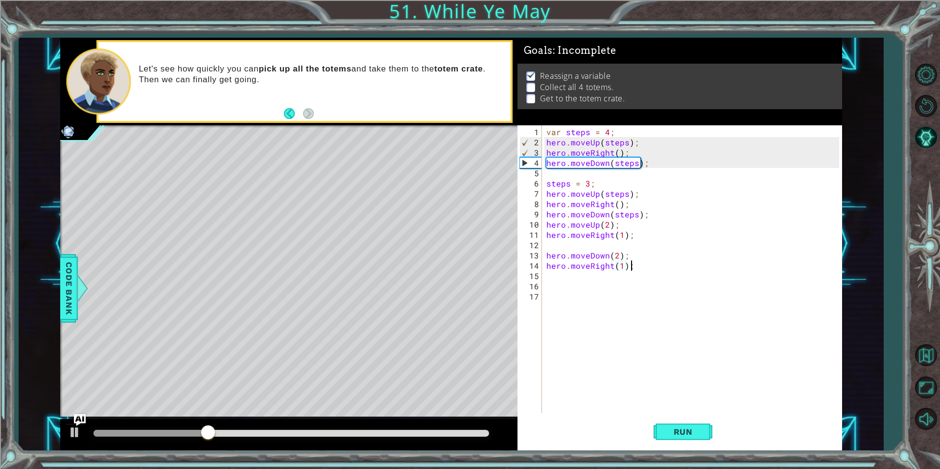
click at [631, 268] on div "var steps = 4 ; hero . moveUp ( steps ) ; hero . moveRight ( ) ; hero . moveDow…" at bounding box center [694, 281] width 300 height 308
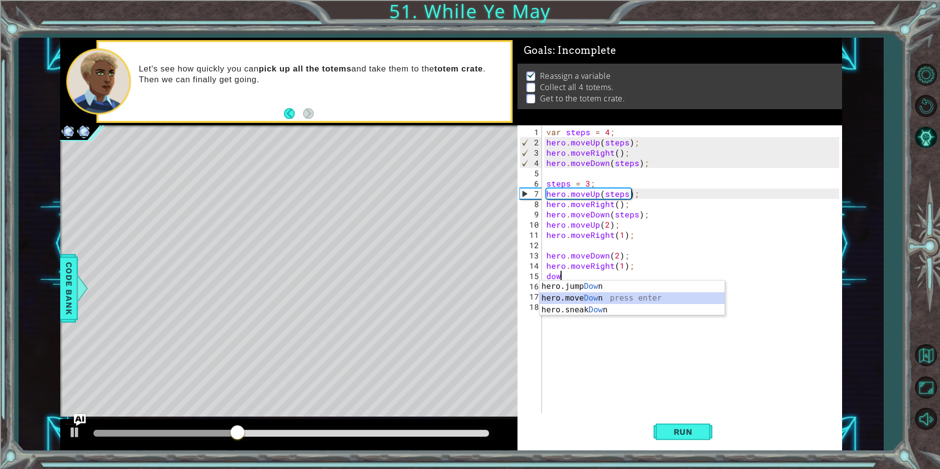
click at [593, 299] on div "hero.jump Dow n press enter hero.move Dow n press enter hero.sneak Dow n press …" at bounding box center [632, 310] width 185 height 59
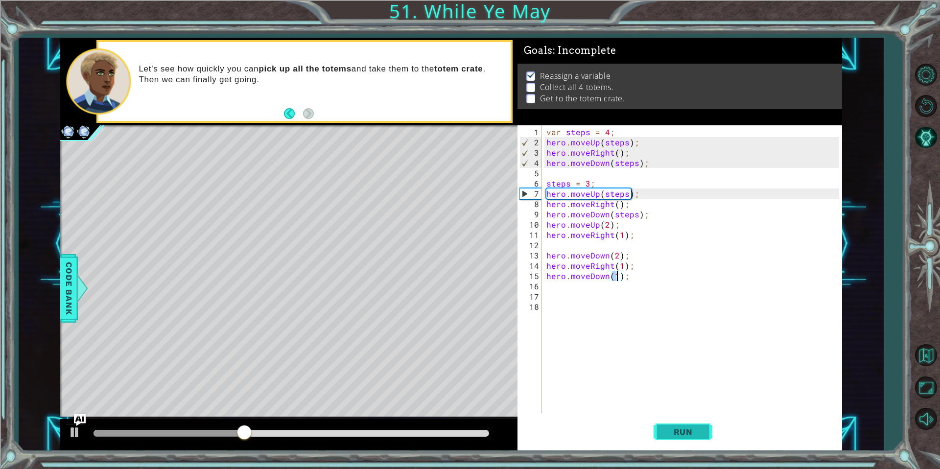
click at [683, 417] on button "Run" at bounding box center [683, 432] width 59 height 32
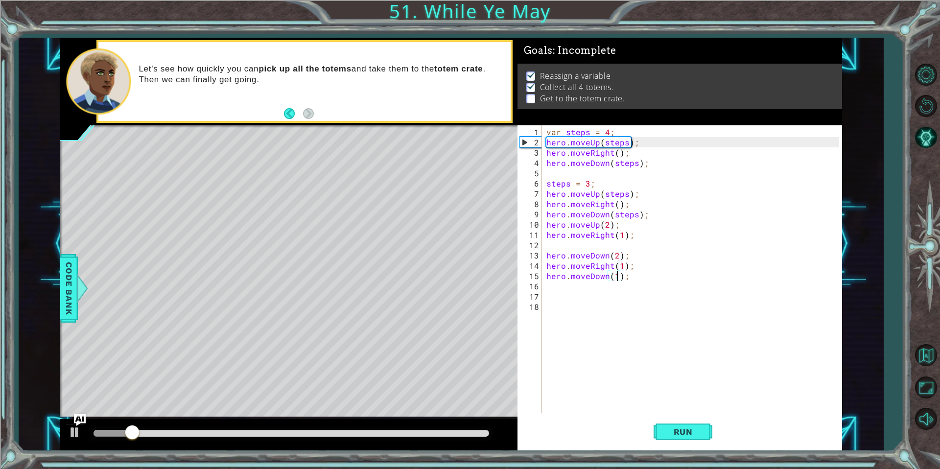
click at [640, 258] on div "var steps = 4 ; hero . moveUp ( steps ) ; hero . moveRight ( ) ; hero . moveDow…" at bounding box center [694, 281] width 300 height 308
type textarea "hero.moveDown(2);"
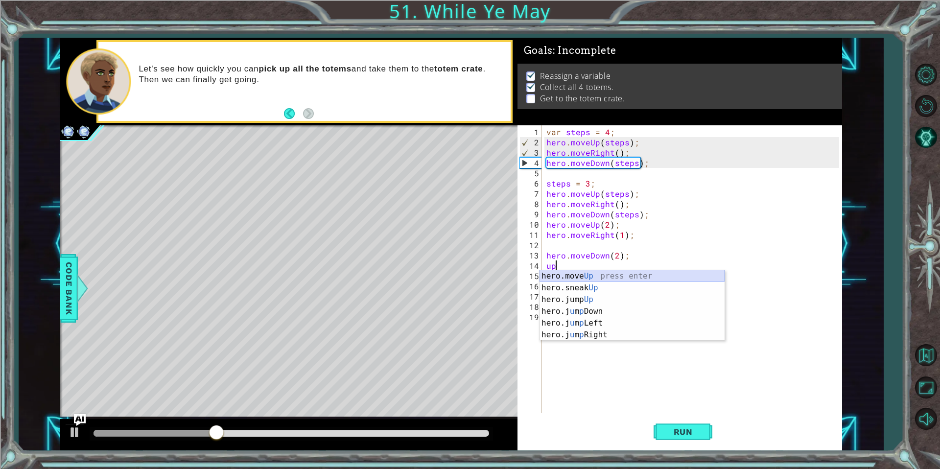
click at [596, 273] on div "hero.move Up press enter hero.sneak Up press enter hero.jump Up press enter her…" at bounding box center [632, 317] width 185 height 94
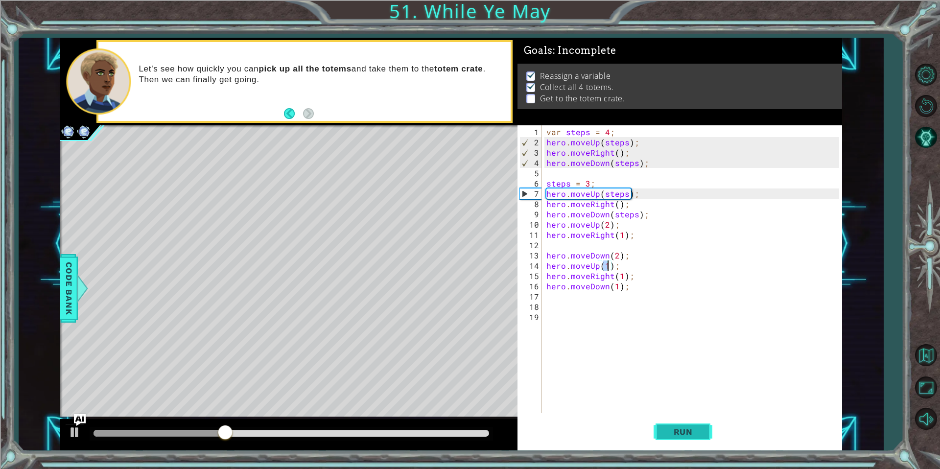
type textarea "hero.moveUp(1);"
click at [683, 418] on button "Run" at bounding box center [683, 432] width 59 height 32
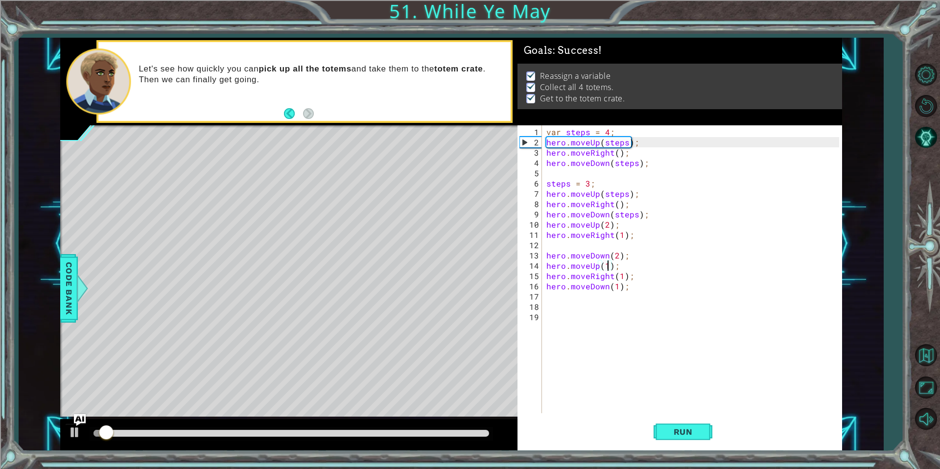
click at [478, 428] on div at bounding box center [288, 434] width 457 height 31
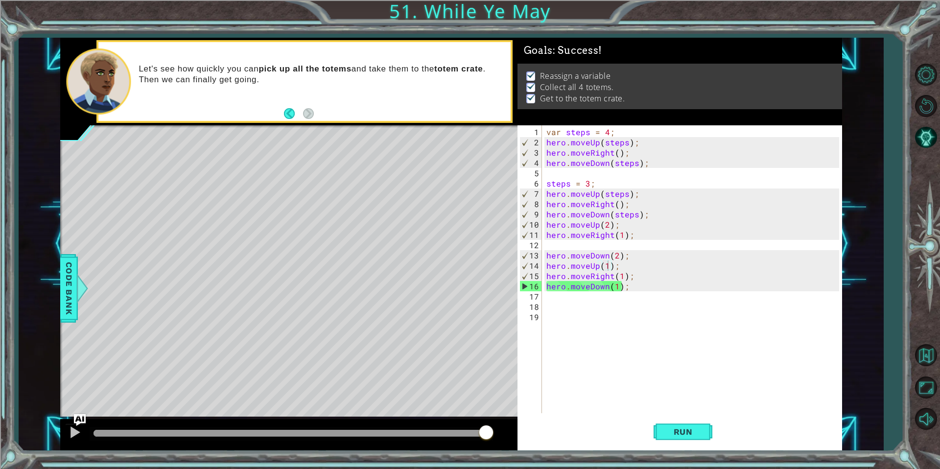
click at [486, 432] on body "1 ההההההההההההההההההההההההההההההההההההההההההההההההההההההההההההההההההההההההההההה…" at bounding box center [470, 234] width 940 height 469
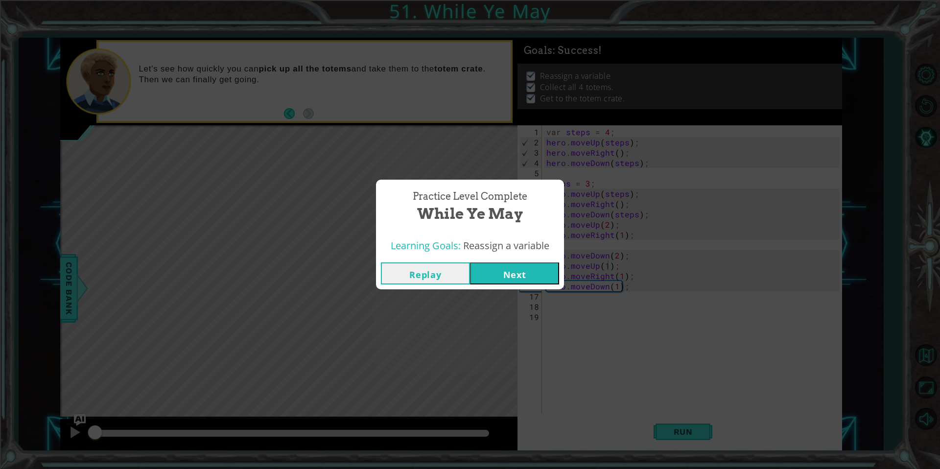
click at [516, 277] on button "Next" at bounding box center [514, 273] width 89 height 22
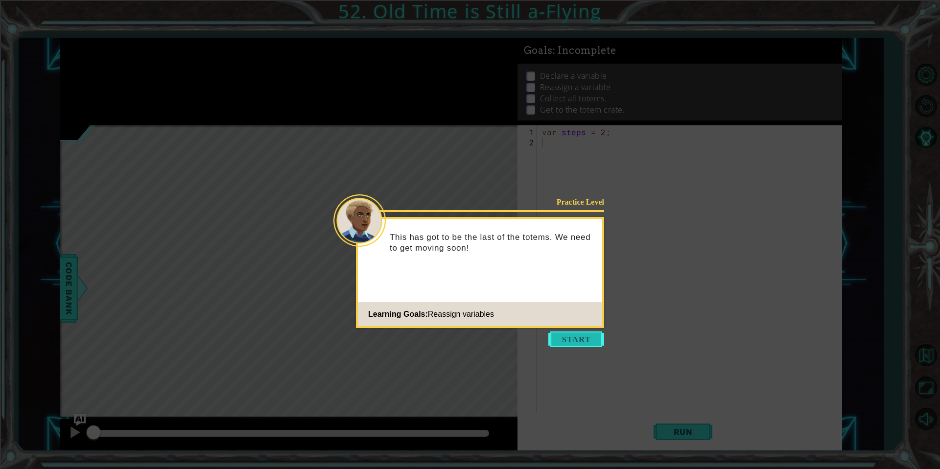
click at [569, 341] on button "Start" at bounding box center [576, 339] width 56 height 16
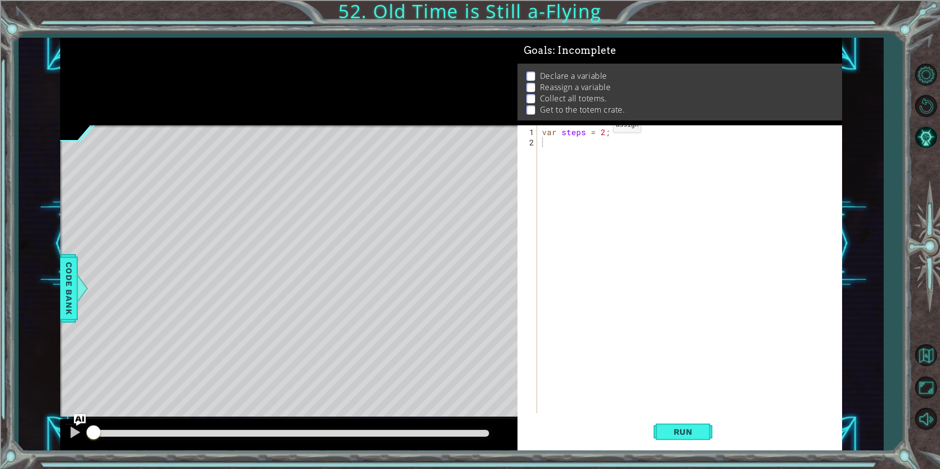
type textarea "var steps = 2;"
click at [590, 135] on div "var steps = 2 ;" at bounding box center [692, 281] width 304 height 308
click at [571, 139] on div "var steps = 2 ;" at bounding box center [692, 281] width 304 height 308
click at [677, 427] on span "Run" at bounding box center [683, 432] width 39 height 10
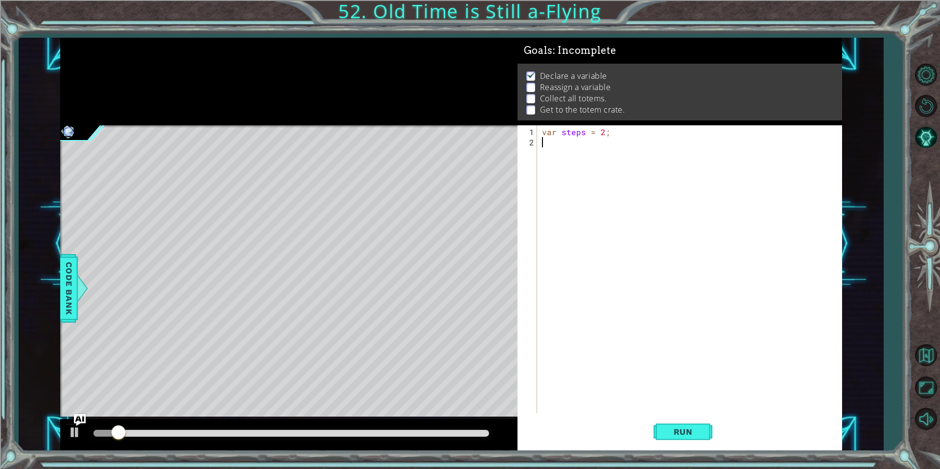
click at [601, 141] on div "var steps = 2 ;" at bounding box center [692, 281] width 304 height 308
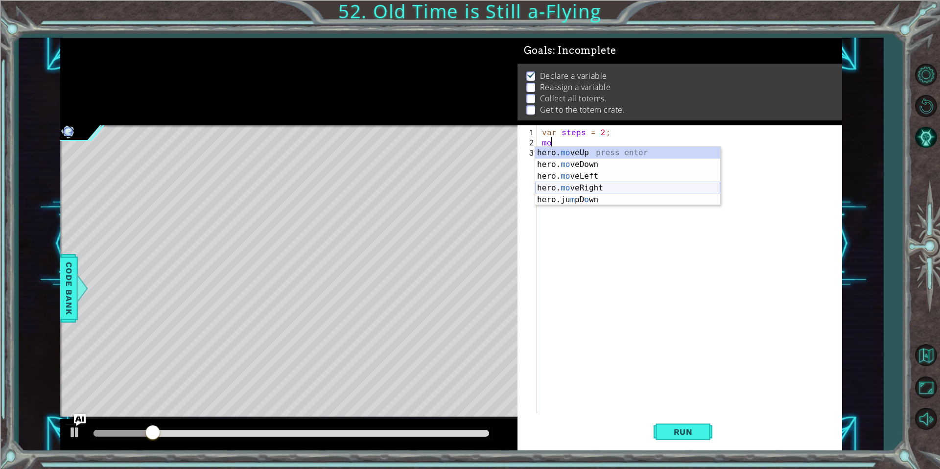
click at [580, 184] on div "hero. mo veUp press enter hero. mo veDown press enter hero. mo veLeft press ent…" at bounding box center [627, 188] width 185 height 82
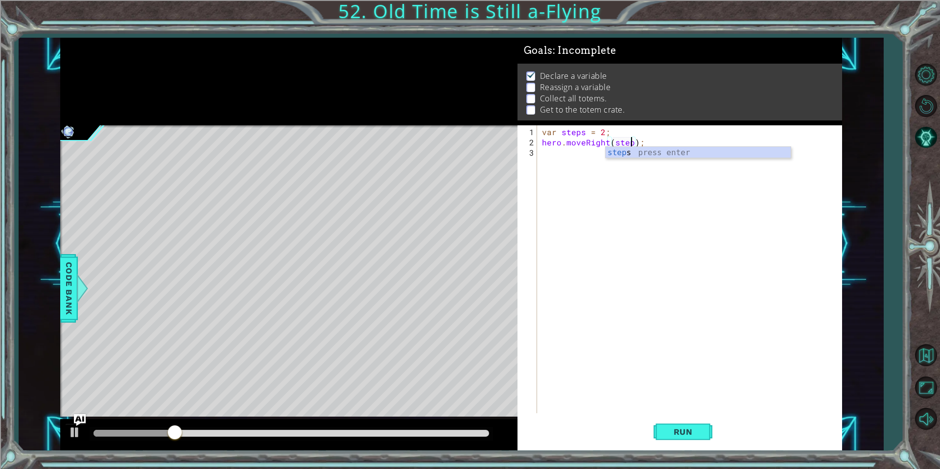
type textarea "hero.moveRight(steps);"
click at [638, 141] on div "var steps = 2 ; hero . moveRight ( steps ) ;" at bounding box center [692, 281] width 304 height 308
click at [664, 143] on div "var steps = 2 ; hero . moveRight ( steps ) ;" at bounding box center [692, 281] width 304 height 308
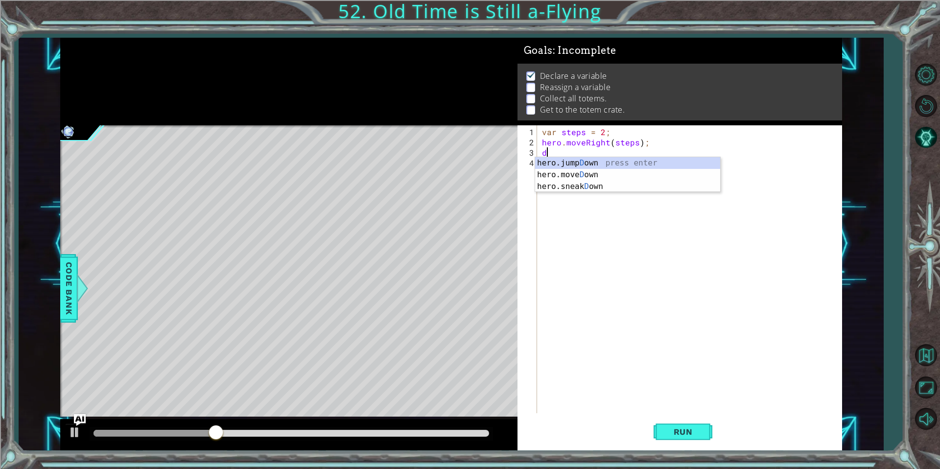
type textarea "dow"
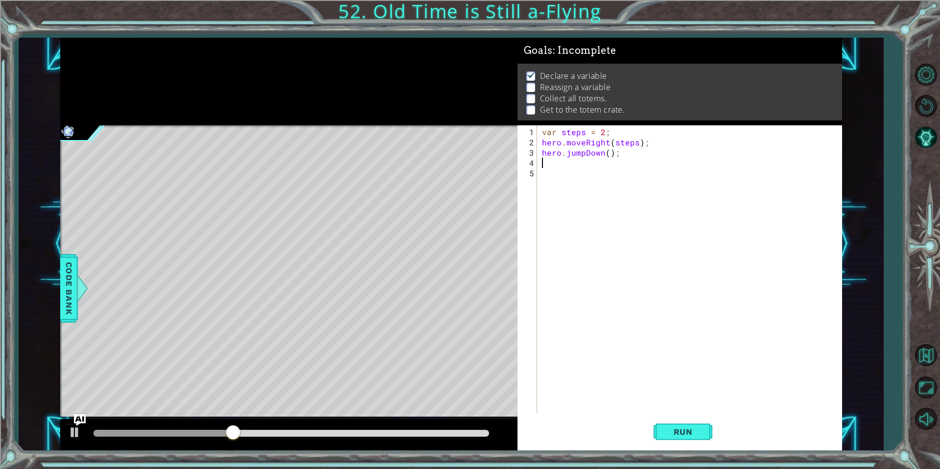
click at [674, 147] on div "var steps = 2 ; hero . moveRight ( steps ) ; hero . jumpDown ( ) ;" at bounding box center [692, 281] width 304 height 308
type textarea "hero.jumpDown();"
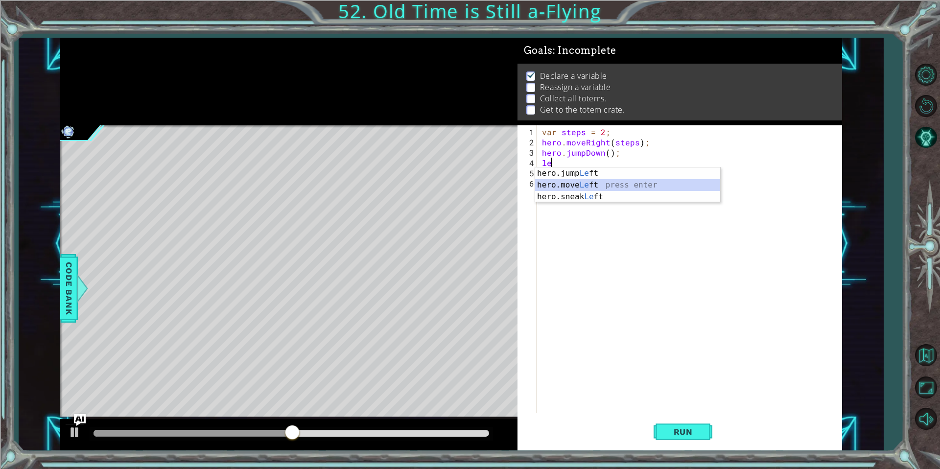
click at [588, 183] on div "hero.jump Le ft press enter hero.move Le ft press enter hero.sneak Le ft press …" at bounding box center [627, 196] width 185 height 59
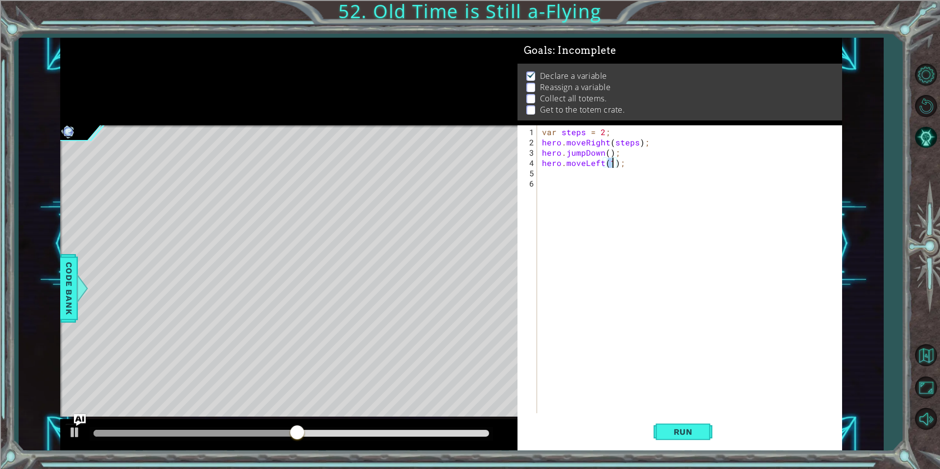
click at [585, 155] on div "var steps = 2 ; hero . moveRight ( steps ) ; hero . jumpDown ( ) ; hero . moveL…" at bounding box center [692, 281] width 304 height 308
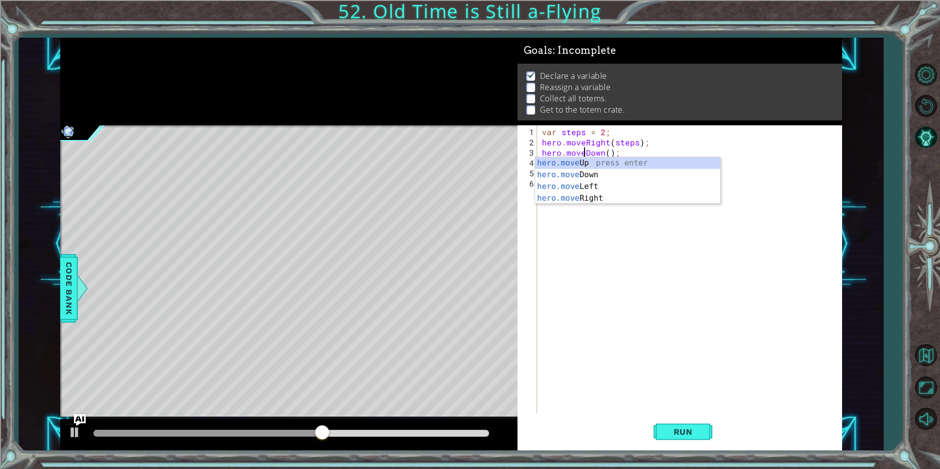
scroll to position [0, 2]
click at [616, 149] on div "var steps = 2 ; hero . moveRight ( steps ) ; hero . moveDown ( ) ; hero . moveL…" at bounding box center [692, 281] width 304 height 308
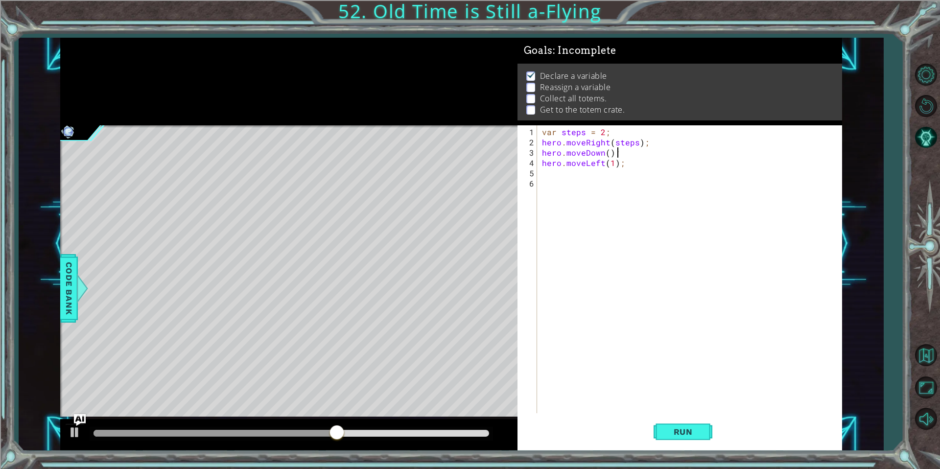
click at [646, 163] on div "var steps = 2 ; hero . moveRight ( steps ) ; hero . moveDown ( ) ; hero . moveL…" at bounding box center [692, 281] width 304 height 308
type textarea "hero.moveLeft(1);"
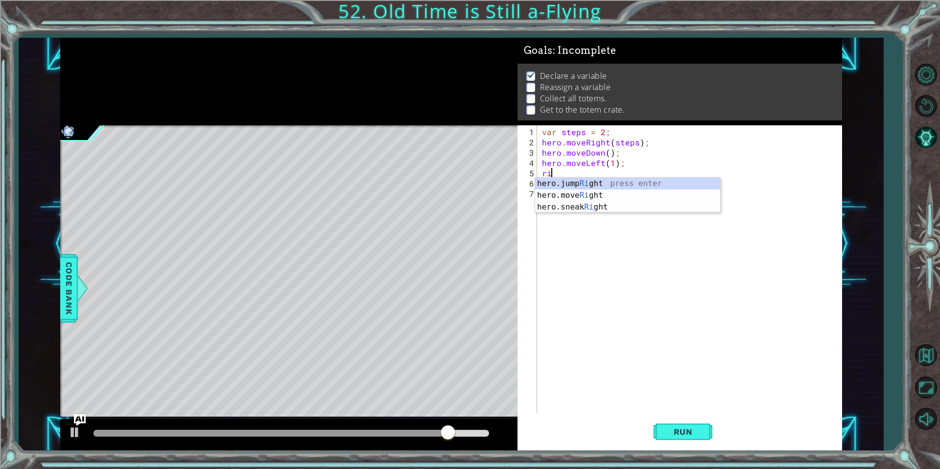
type textarea "r"
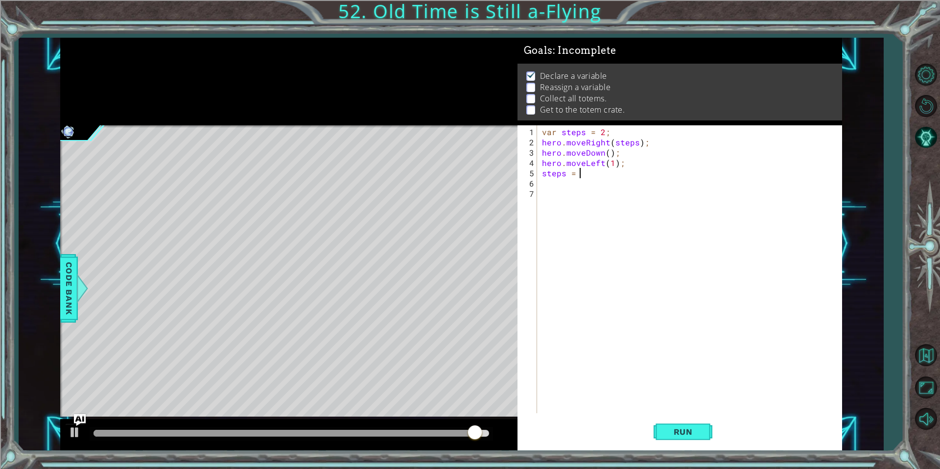
type textarea "steps = 4"
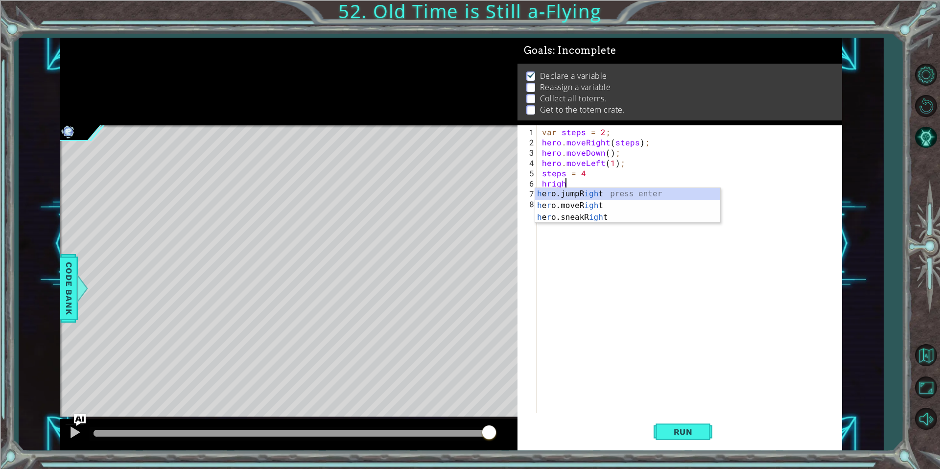
scroll to position [0, 1]
click at [557, 207] on div "h e r o.jumpR ight press enter h e r o.moveR ight press enter h e r o.sneakR ig…" at bounding box center [627, 217] width 185 height 59
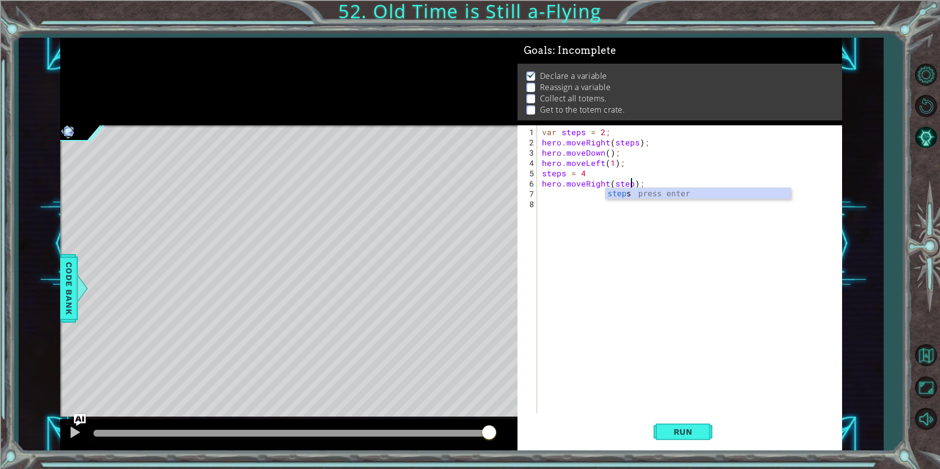
type textarea "hero.moveRight(steps);"
click at [648, 182] on div "var steps = 2 ; hero . moveRight ( steps ) ; hero . moveDown ( ) ; hero . moveL…" at bounding box center [692, 281] width 304 height 308
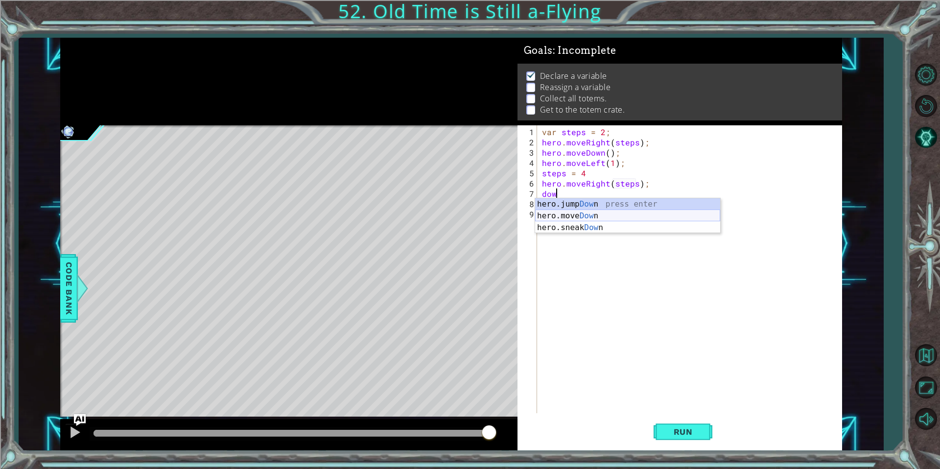
click at [563, 215] on div "hero.jump Dow n press enter hero.move Dow n press enter hero.sneak Dow n press …" at bounding box center [627, 227] width 185 height 59
type textarea "hero.moveDown(1);"
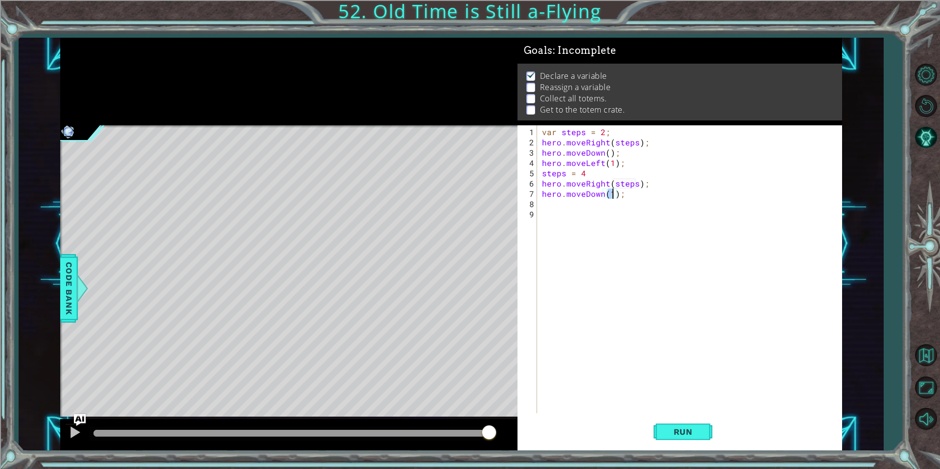
click at [633, 194] on div "var steps = 2 ; hero . moveRight ( steps ) ; hero . moveDown ( ) ; hero . moveL…" at bounding box center [692, 281] width 304 height 308
type textarea "k"
type textarea "le"
click at [636, 211] on div "hero.jump Le ft press enter hero.move Le ft press enter hero.sneak Le ft press …" at bounding box center [632, 238] width 185 height 59
click at [582, 205] on div "var steps = 2 ; hero . moveRight ( steps ) ; hero . moveDown ( ) ; hero . moveL…" at bounding box center [694, 281] width 300 height 308
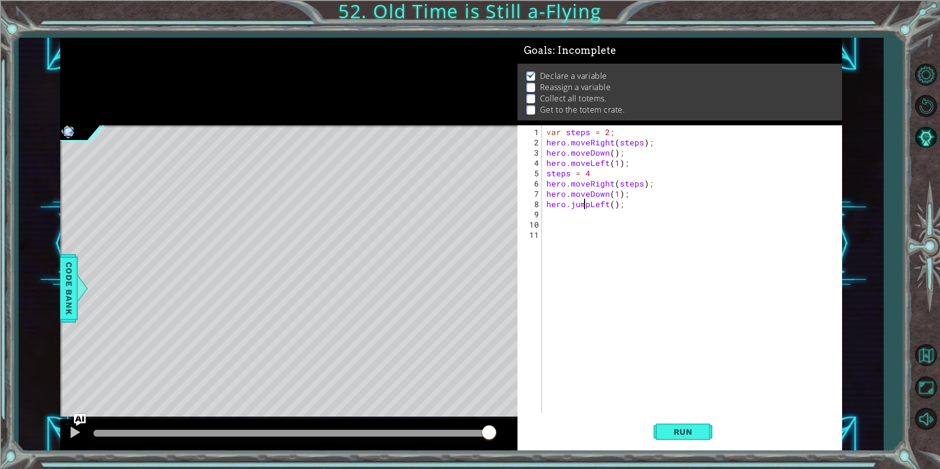
click at [587, 206] on div "var steps = 2 ; hero . moveRight ( steps ) ; hero . moveDown ( ) ; hero . moveL…" at bounding box center [694, 281] width 300 height 308
click at [608, 204] on div "var steps = 2 ; hero . moveRight ( steps ) ; hero . moveDown ( ) ; hero . moveL…" at bounding box center [694, 281] width 300 height 308
click at [613, 203] on div "var steps = 2 ; hero . moveRight ( steps ) ; hero . moveDown ( ) ; hero . moveL…" at bounding box center [694, 281] width 300 height 308
type textarea "hero.moveLeft(steps);"
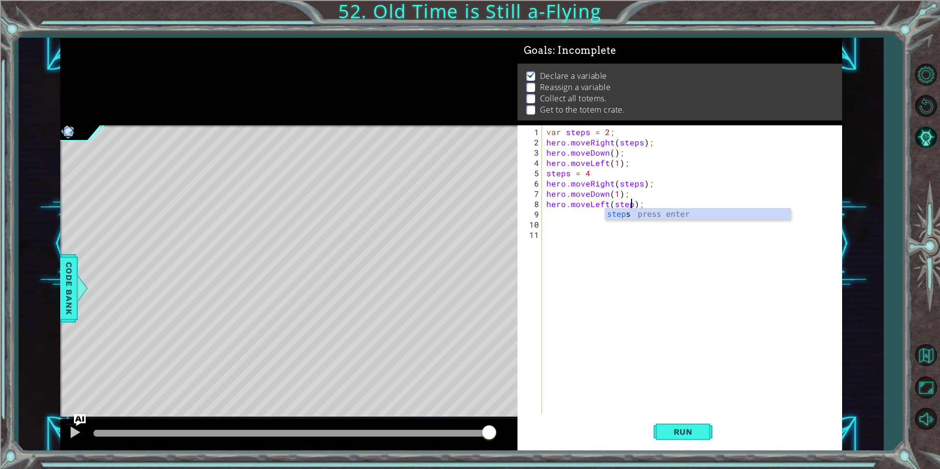
scroll to position [0, 5]
click at [682, 199] on div "var steps = 2 ; hero . moveRight ( steps ) ; hero . moveDown ( ) ; hero . moveL…" at bounding box center [694, 281] width 300 height 308
type textarea "steps = 6"
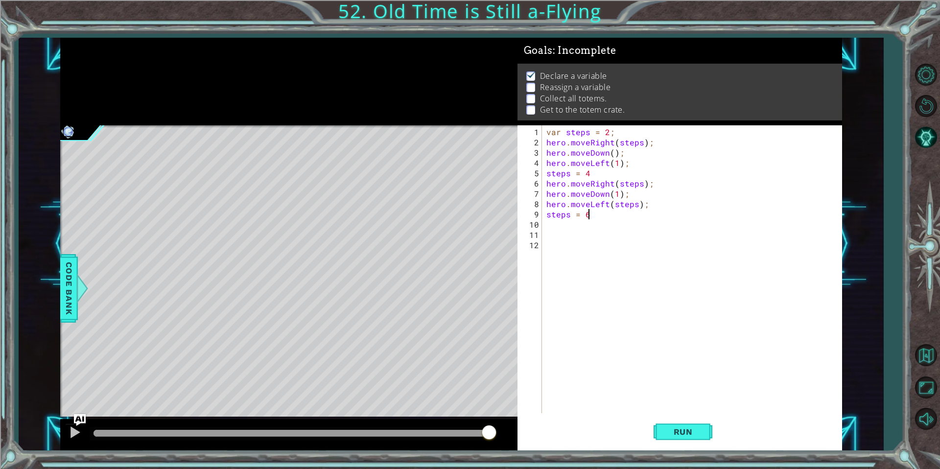
click at [667, 230] on div "var steps = 2 ; hero . moveRight ( steps ) ; hero . moveDown ( ) ; hero . moveL…" at bounding box center [694, 281] width 300 height 308
click at [631, 217] on div "var steps = 2 ; hero . moveRight ( steps ) ; hero . moveDown ( ) ; hero . moveL…" at bounding box center [694, 281] width 300 height 308
type textarea "steps = 6"
click at [565, 243] on div "var steps = 2 ; hero . moveRight ( steps ) ; hero . moveDown ( ) ; hero . moveL…" at bounding box center [694, 281] width 300 height 308
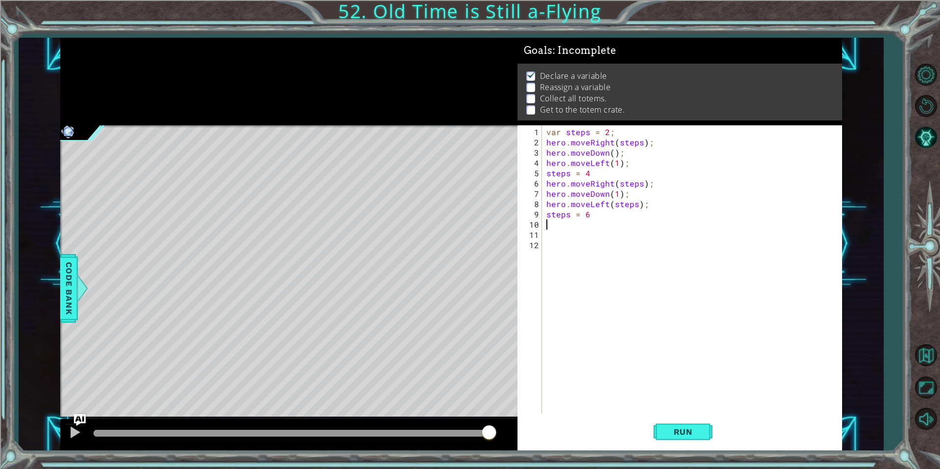
click at [571, 228] on div "var steps = 2 ; hero . moveRight ( steps ) ; hero . moveDown ( ) ; hero . moveL…" at bounding box center [694, 281] width 300 height 308
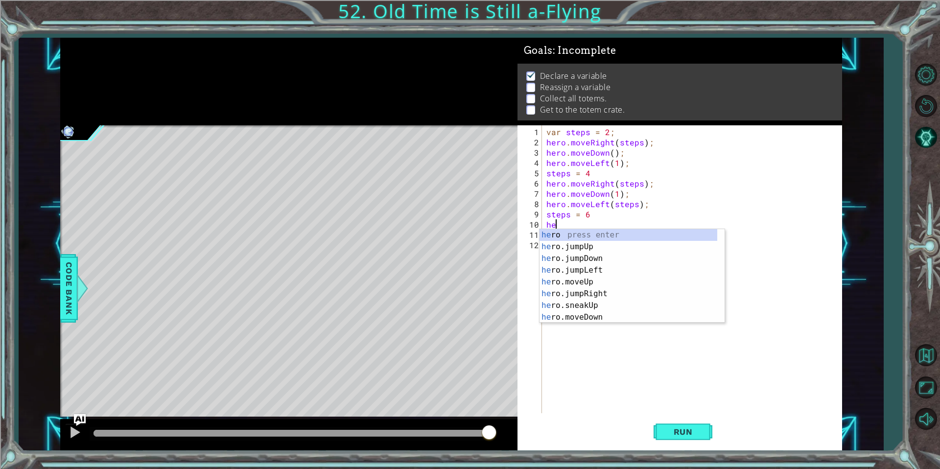
type textarea "h"
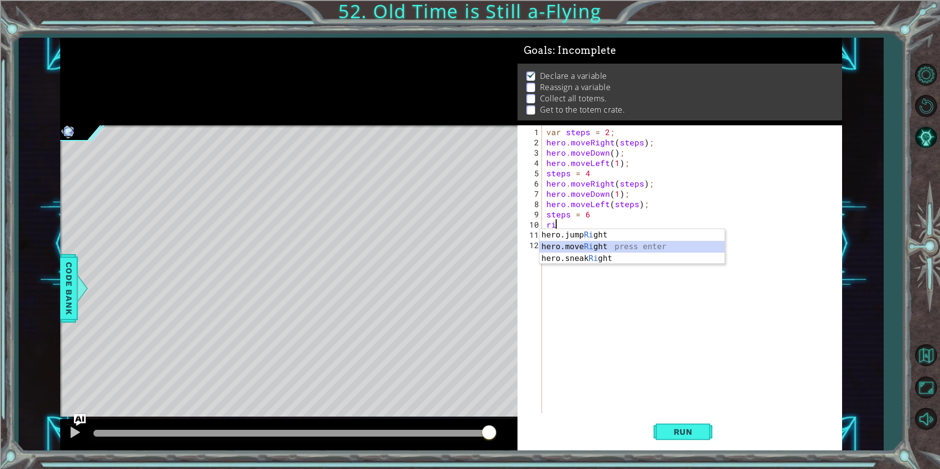
click at [568, 249] on div "hero.jump Ri ght press enter hero.move Ri ght press enter hero.sneak Ri ght pre…" at bounding box center [632, 258] width 185 height 59
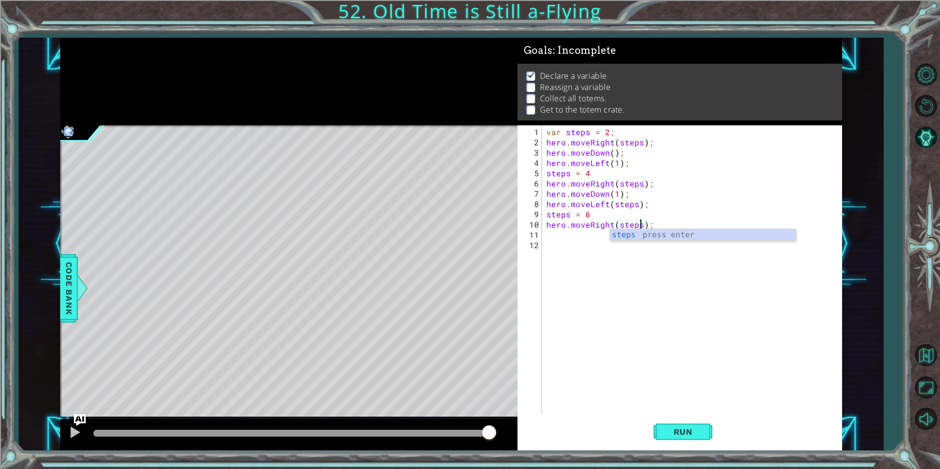
click at [662, 217] on div "var steps = 2 ; hero . moveRight ( steps ) ; hero . moveDown ( ) ; hero . moveL…" at bounding box center [694, 281] width 300 height 308
click at [661, 224] on div "var steps = 2 ; hero . moveRight ( steps ) ; hero . moveDown ( ) ; hero . moveL…" at bounding box center [694, 281] width 300 height 308
type textarea "hero.moveRight(steps);"
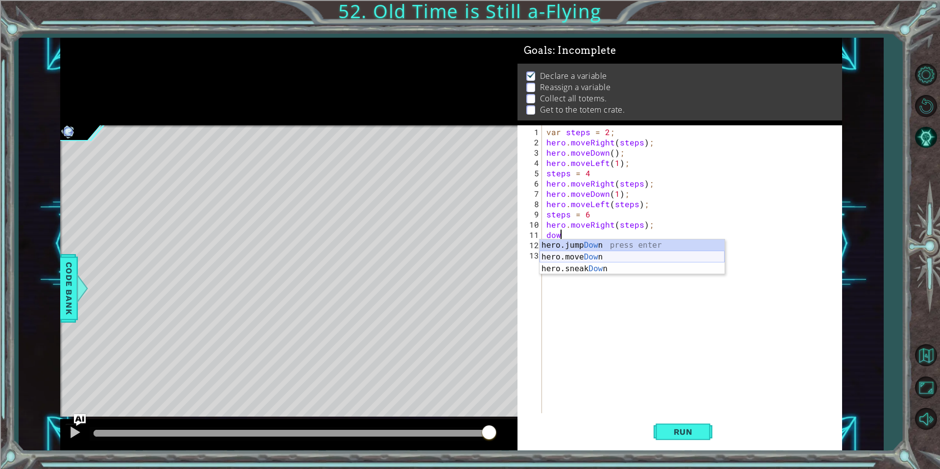
click at [637, 254] on div "hero.jump Dow n press enter hero.move Dow n press enter hero.sneak Dow n press …" at bounding box center [632, 268] width 185 height 59
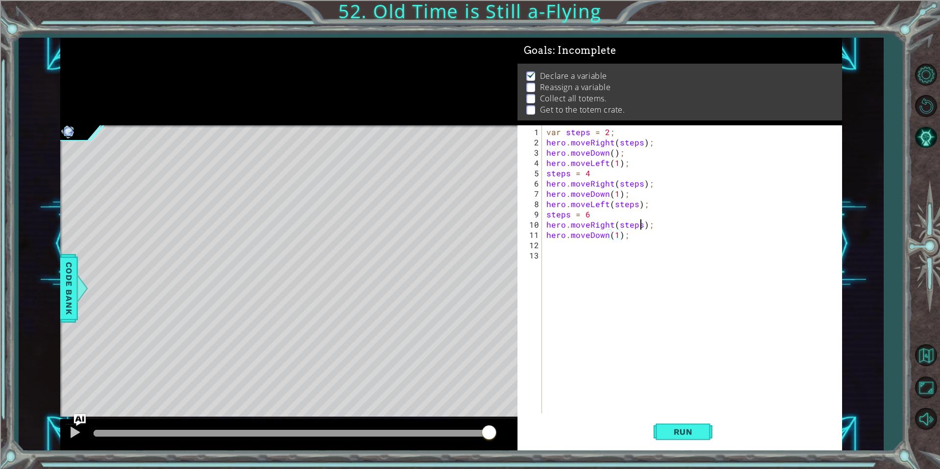
click at [641, 223] on div "var steps = 2 ; hero . moveRight ( steps ) ; hero . moveDown ( ) ; hero . moveL…" at bounding box center [694, 281] width 300 height 308
click at [643, 232] on div "var steps = 2 ; hero . moveRight ( steps ) ; hero . moveDown ( ) ; hero . moveL…" at bounding box center [694, 281] width 300 height 308
type textarea "hero.moveDown(1);"
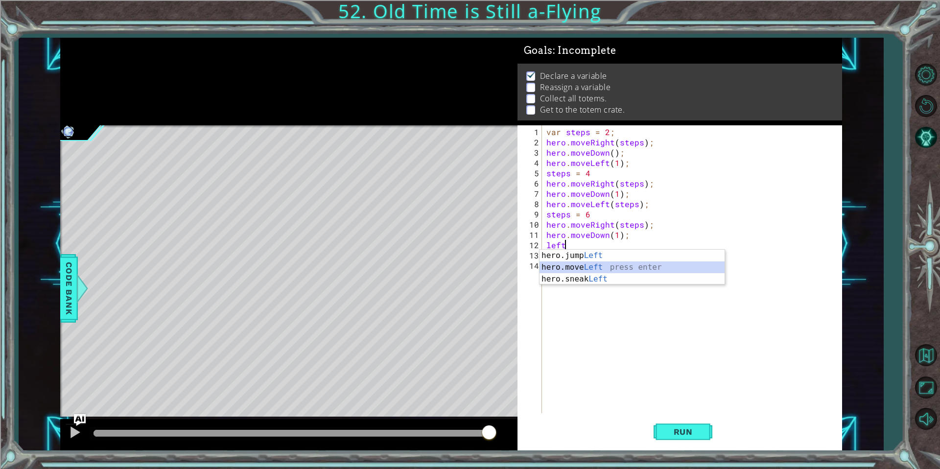
click at [589, 263] on div "hero.jump Left press enter hero.move Left press enter hero.sneak Left press ent…" at bounding box center [632, 279] width 185 height 59
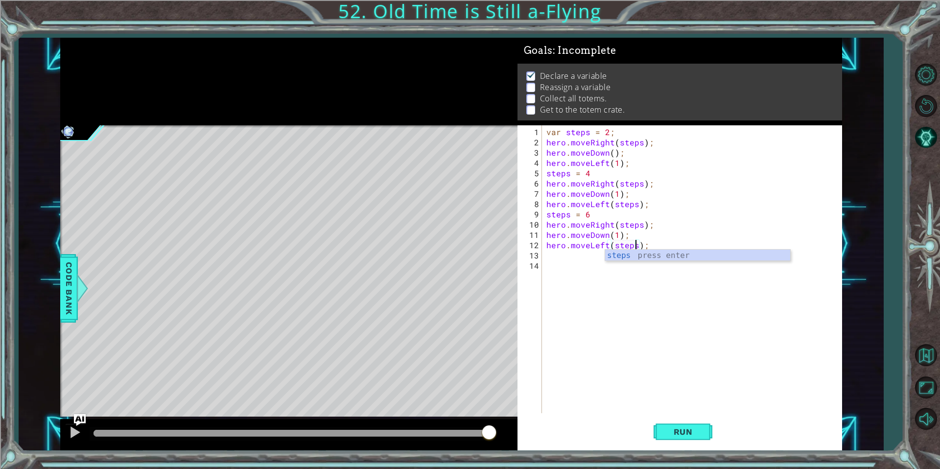
scroll to position [0, 5]
click at [686, 425] on button "Run" at bounding box center [683, 432] width 59 height 32
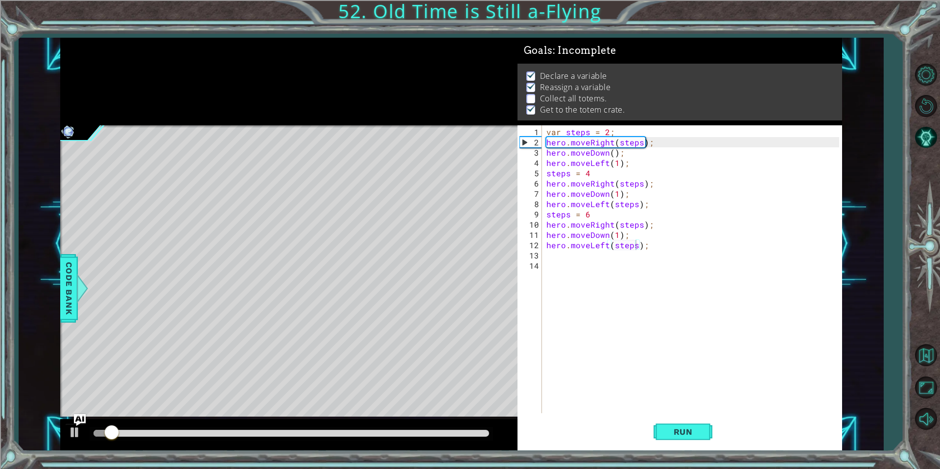
drag, startPoint x: 491, startPoint y: 432, endPoint x: 484, endPoint y: 433, distance: 6.4
click at [484, 433] on div at bounding box center [291, 434] width 403 height 14
click at [484, 433] on div at bounding box center [292, 433] width 396 height 7
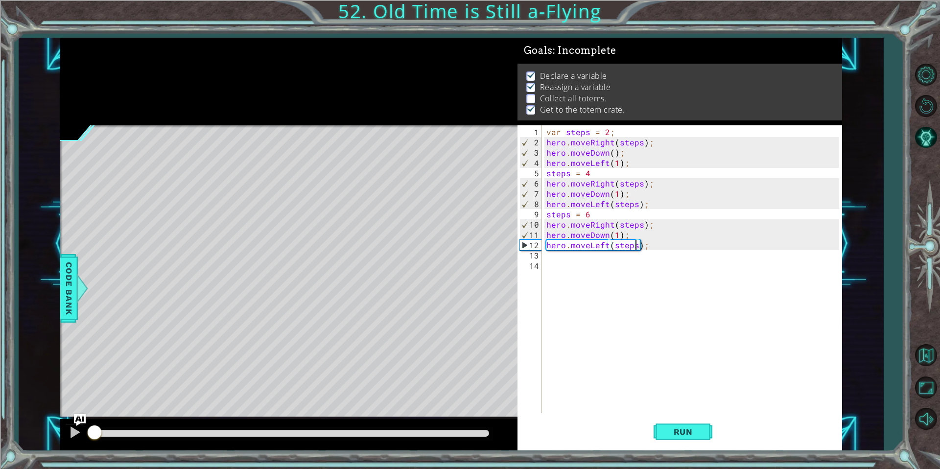
click at [614, 167] on div "var steps = 2 ; hero . moveRight ( steps ) ; hero . moveDown ( ) ; hero . moveL…" at bounding box center [694, 281] width 300 height 308
click at [619, 164] on div "var steps = 2 ; hero . moveRight ( steps ) ; hero . moveDown ( ) ; hero . moveL…" at bounding box center [694, 281] width 300 height 308
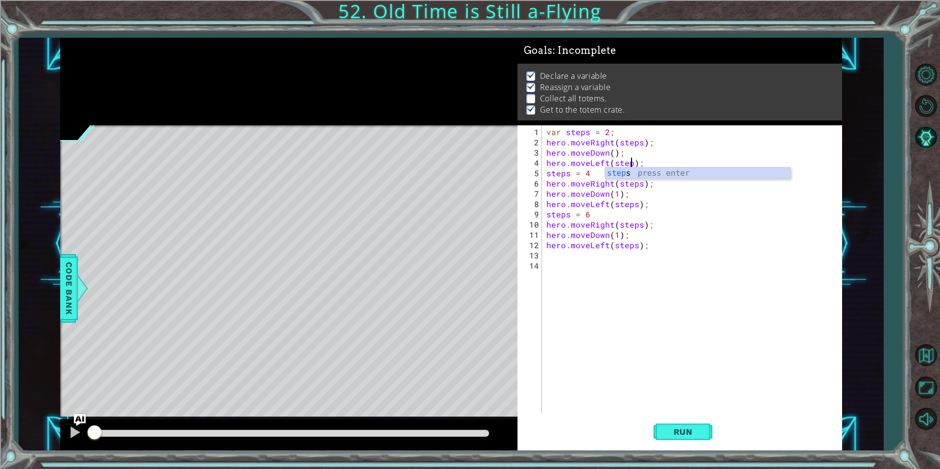
scroll to position [0, 5]
type textarea "hero.moveLeft(steps);"
click at [696, 435] on span "Run" at bounding box center [683, 432] width 39 height 10
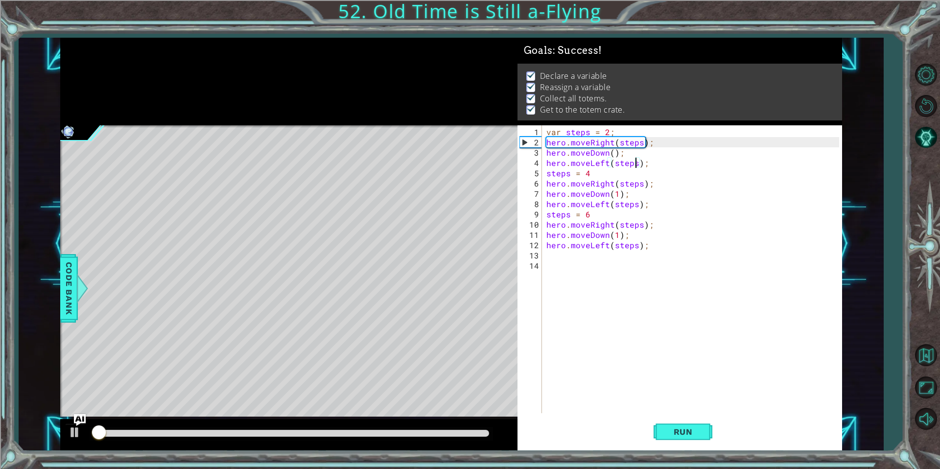
click at [506, 435] on div at bounding box center [288, 434] width 457 height 31
click at [490, 435] on div at bounding box center [291, 434] width 403 height 14
click at [489, 434] on div at bounding box center [291, 434] width 403 height 14
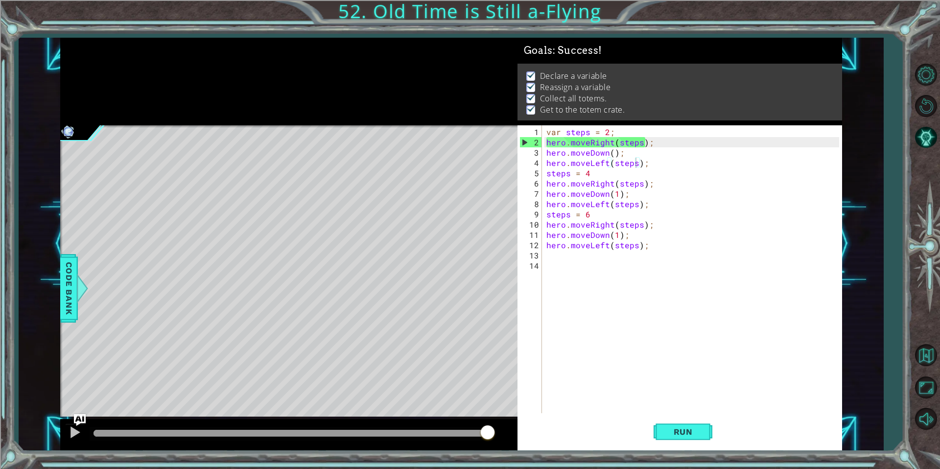
click at [488, 434] on div at bounding box center [292, 433] width 396 height 7
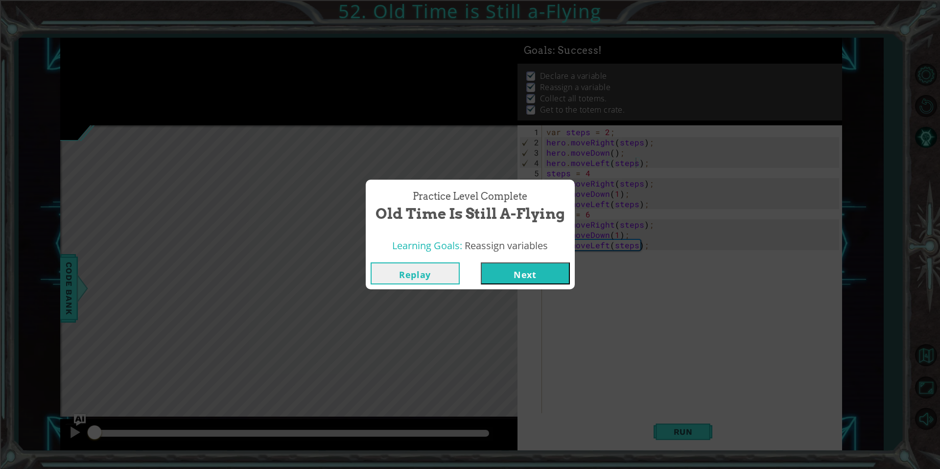
click at [504, 271] on button "Next" at bounding box center [525, 273] width 89 height 22
